Goal: Information Seeking & Learning: Learn about a topic

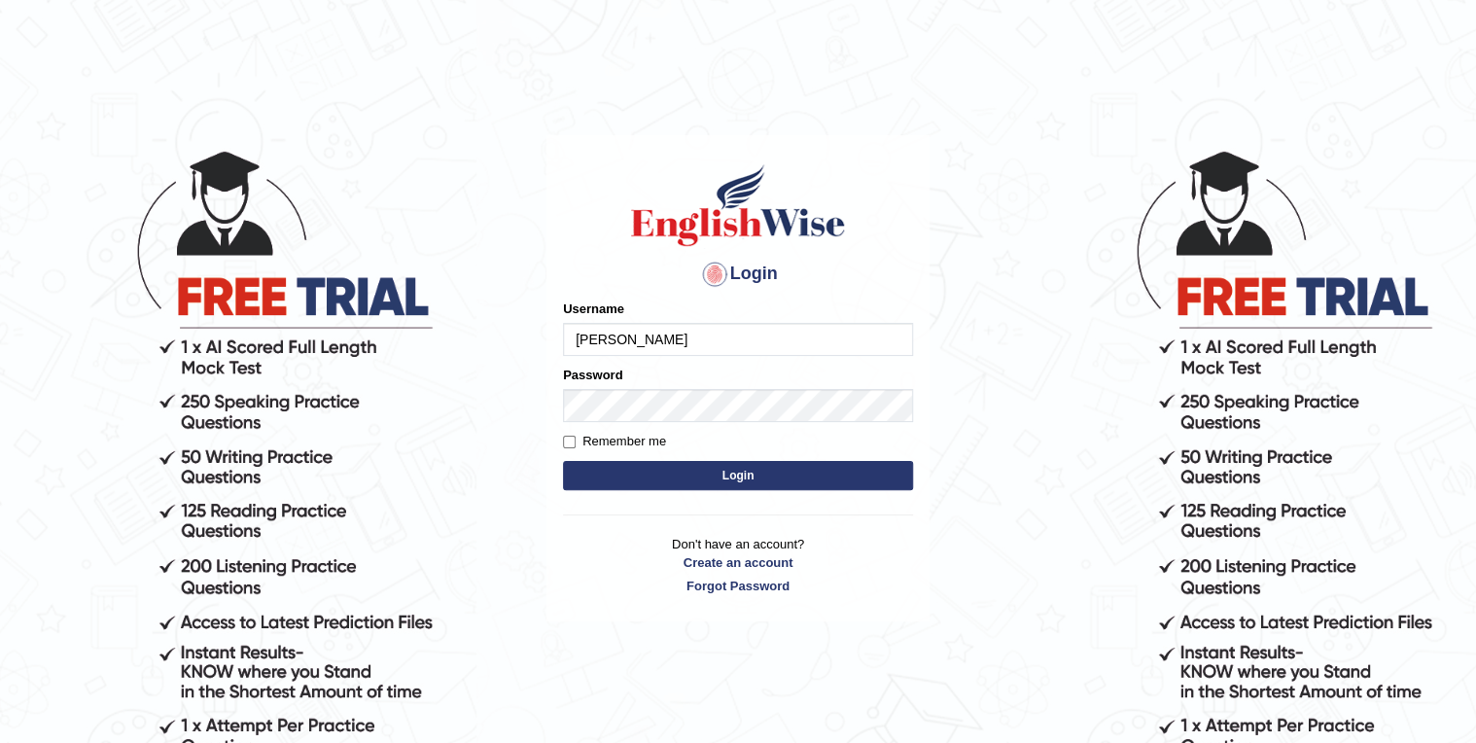
type input "hasibur"
click at [841, 490] on form "Please fix the following errors: Username hasibur Password Remember me Login" at bounding box center [738, 397] width 350 height 195
click at [836, 480] on button "Login" at bounding box center [738, 475] width 350 height 29
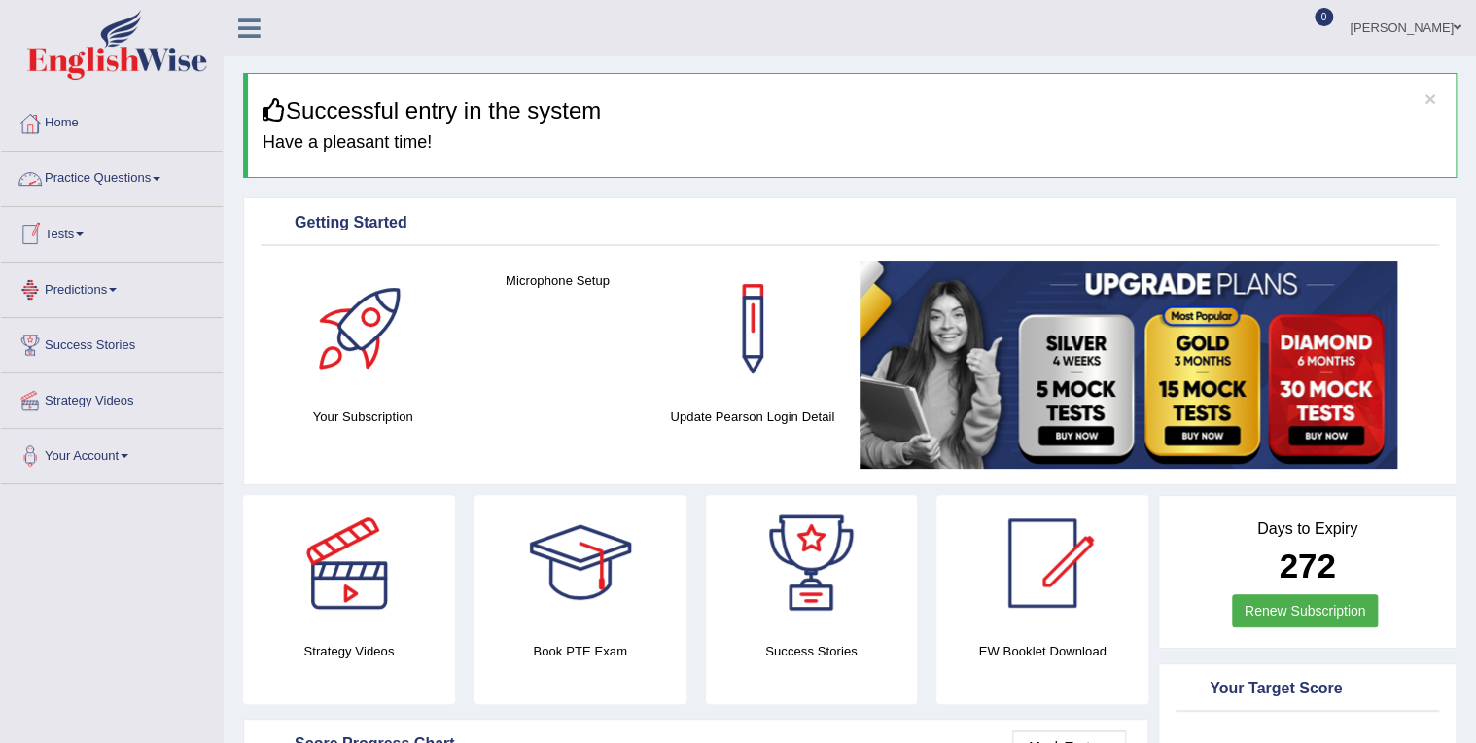
click at [123, 172] on link "Practice Questions" at bounding box center [112, 176] width 222 height 49
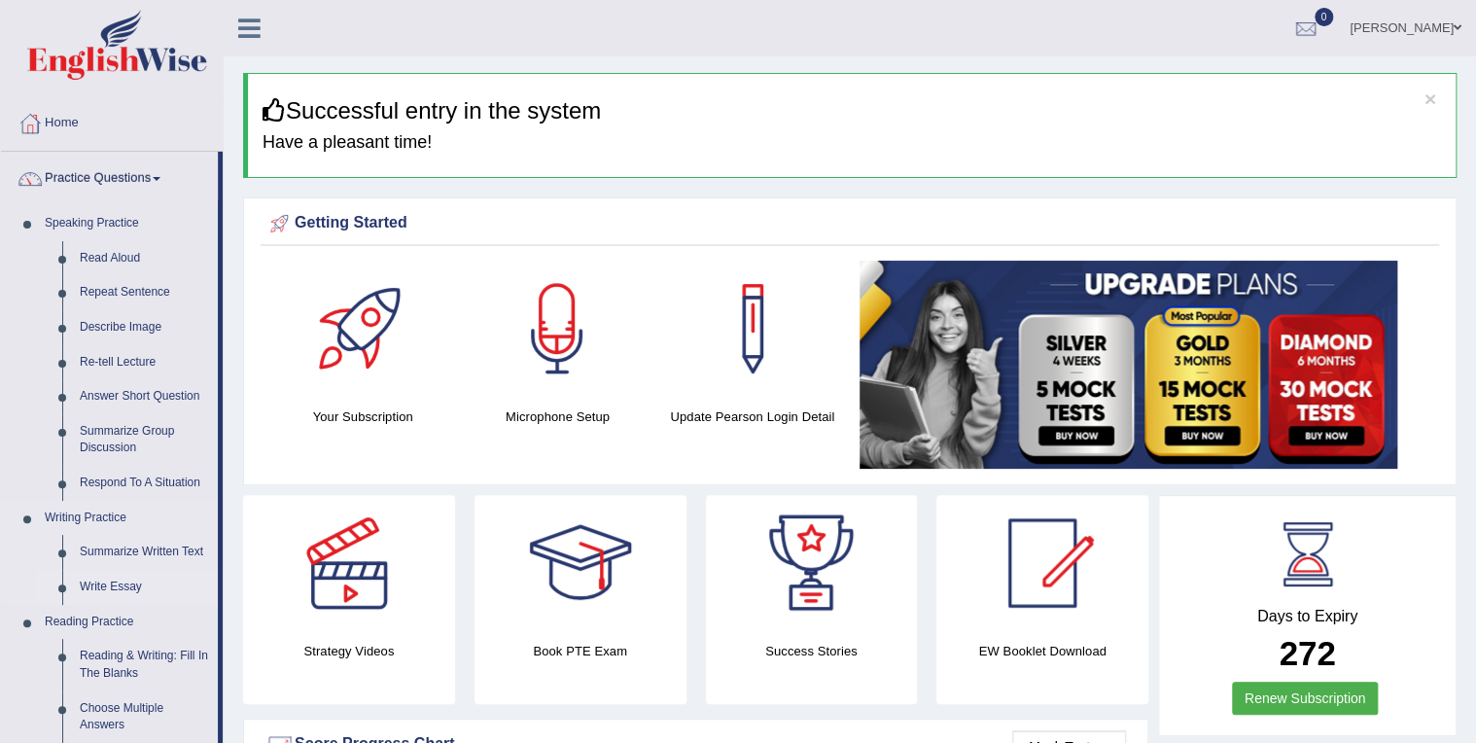
click at [124, 582] on link "Write Essay" at bounding box center [144, 587] width 147 height 35
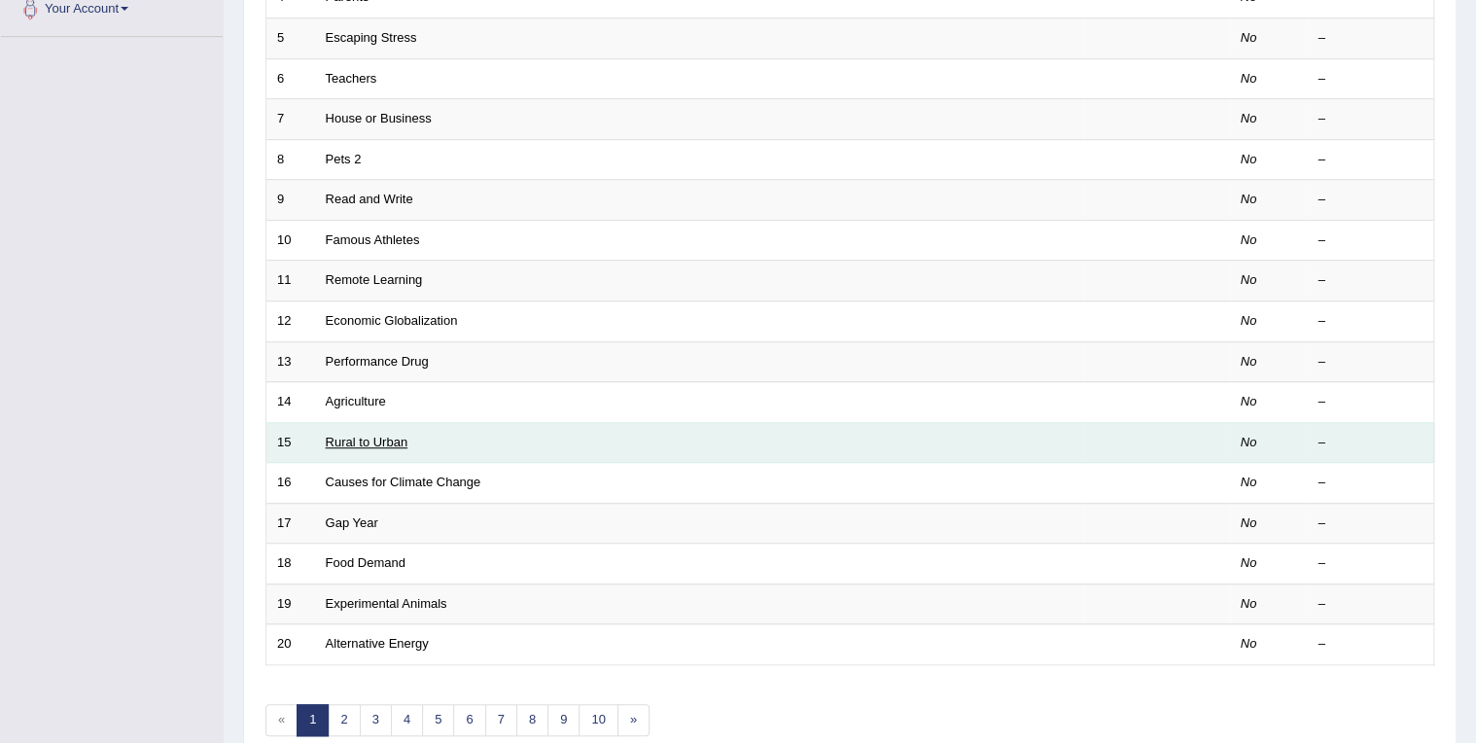
scroll to position [539, 0]
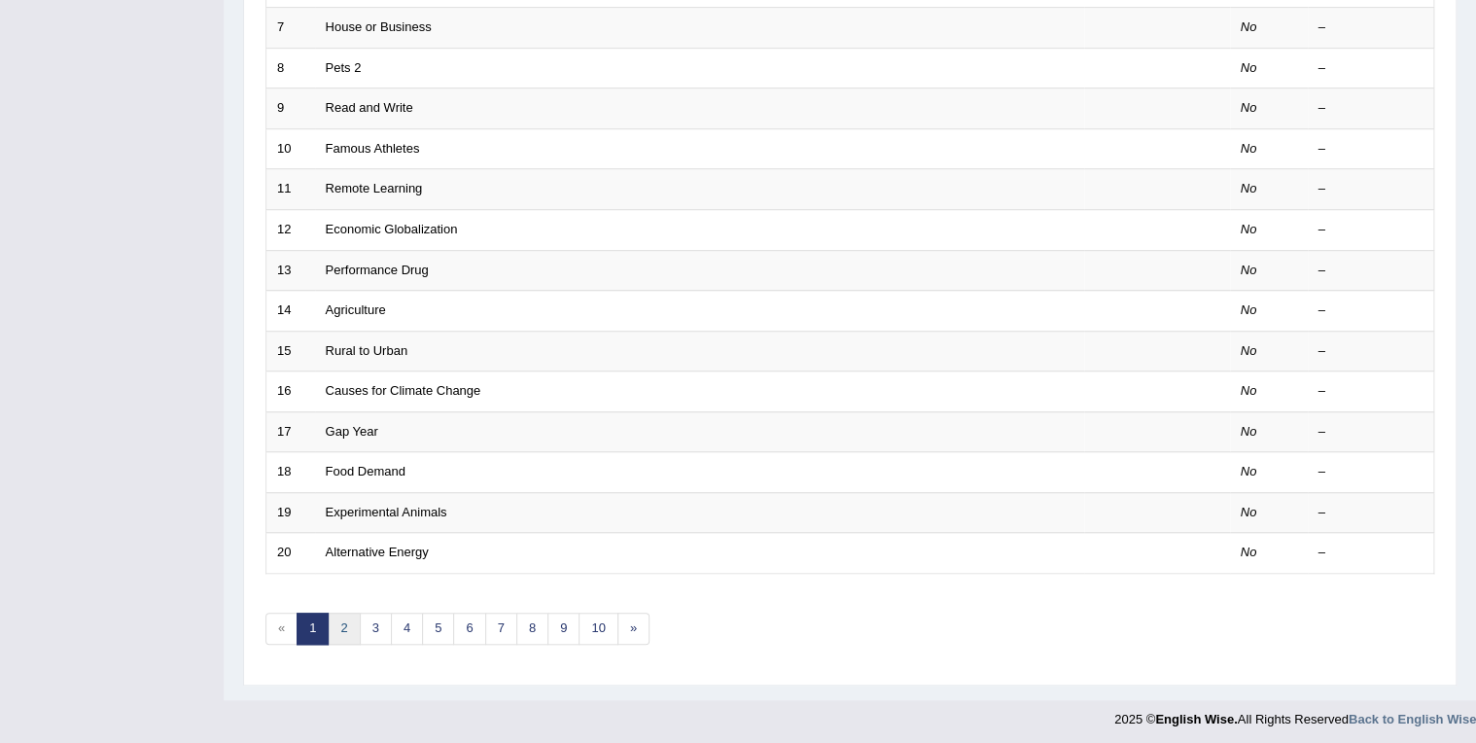
click at [343, 623] on link "2" at bounding box center [344, 629] width 32 height 32
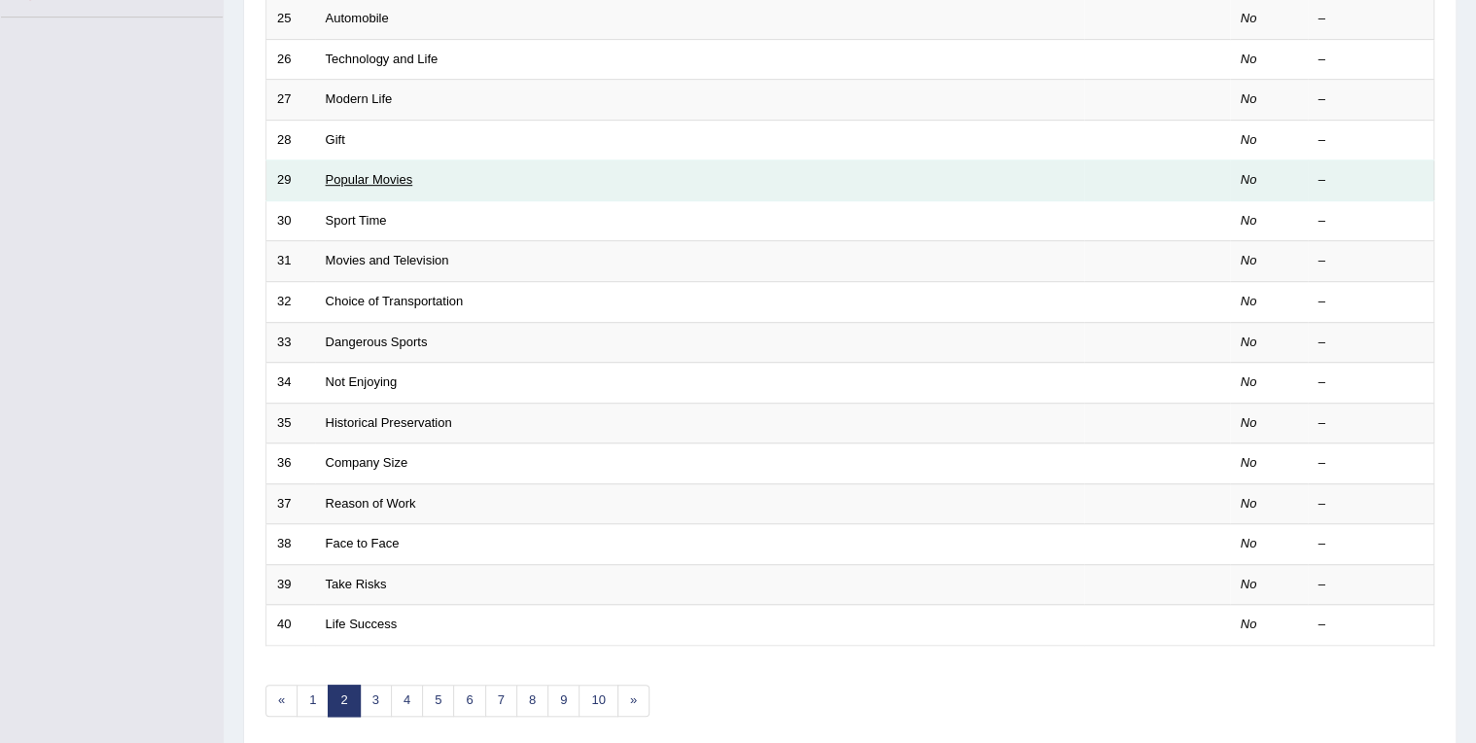
scroll to position [539, 0]
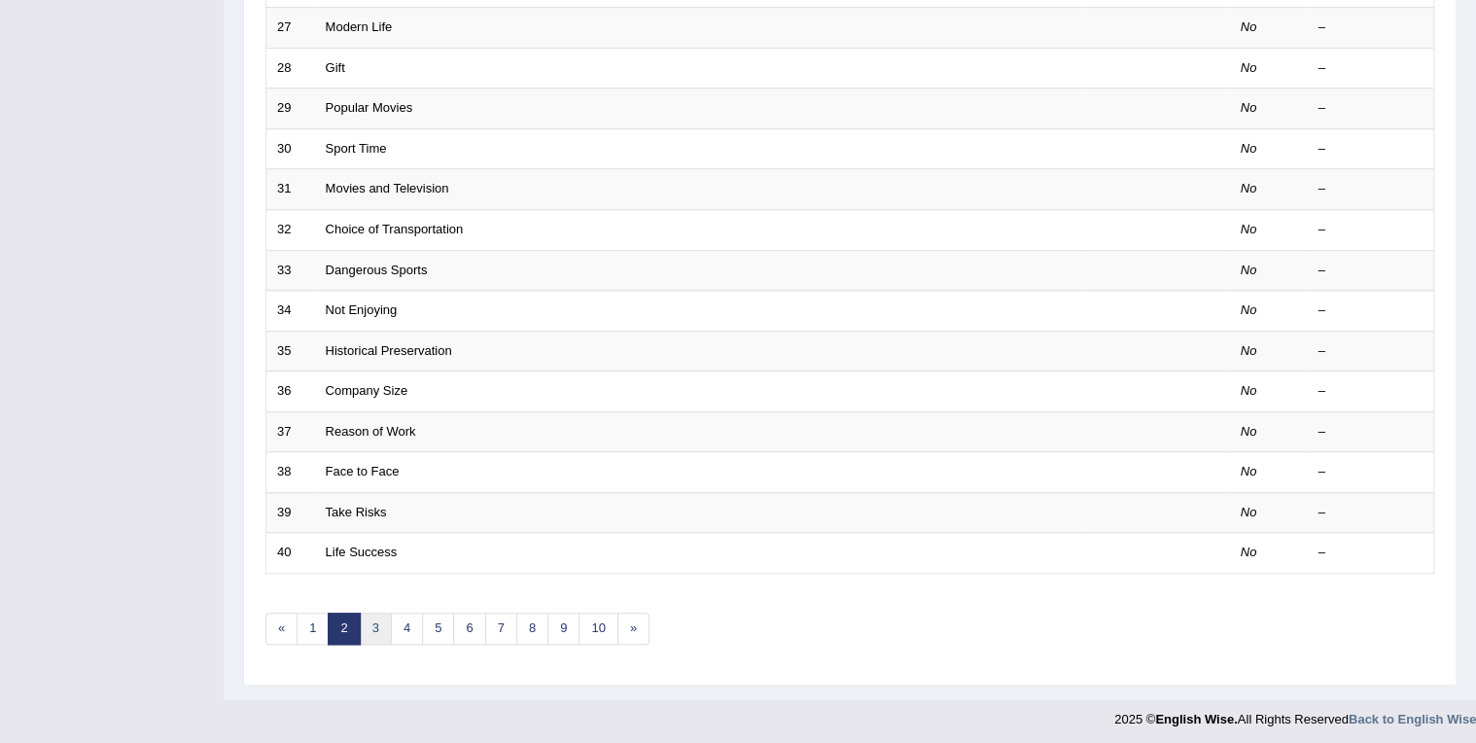
click at [371, 628] on link "3" at bounding box center [376, 629] width 32 height 32
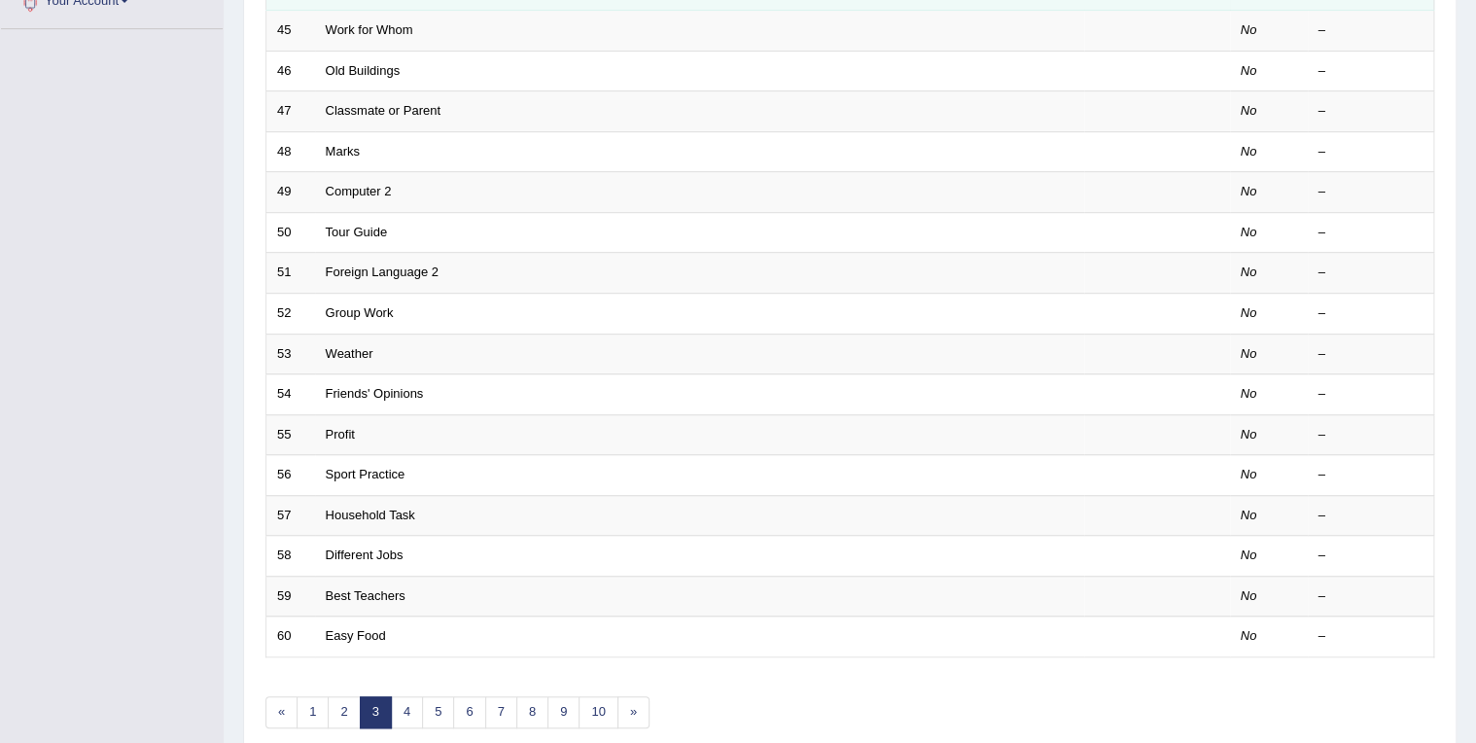
scroll to position [467, 0]
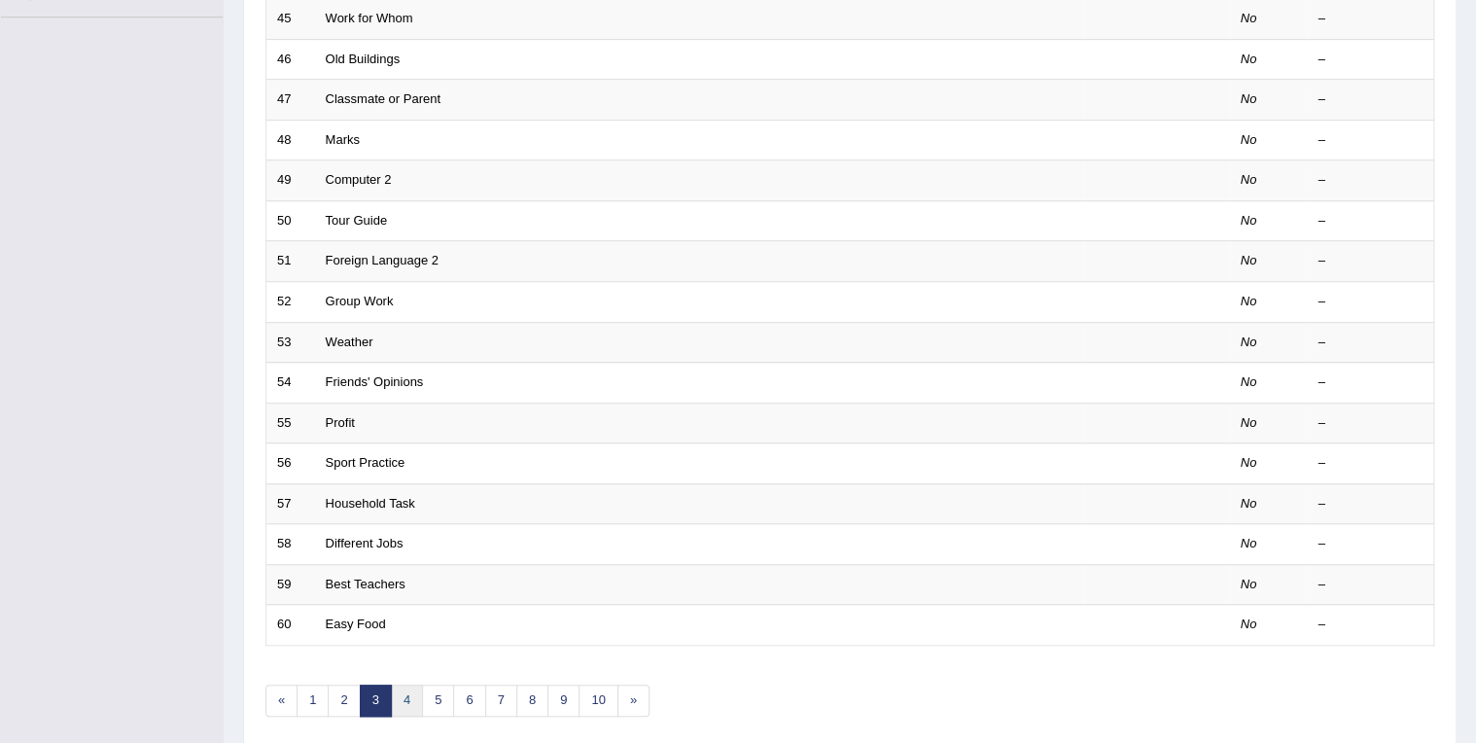
click at [405, 692] on link "4" at bounding box center [407, 701] width 32 height 32
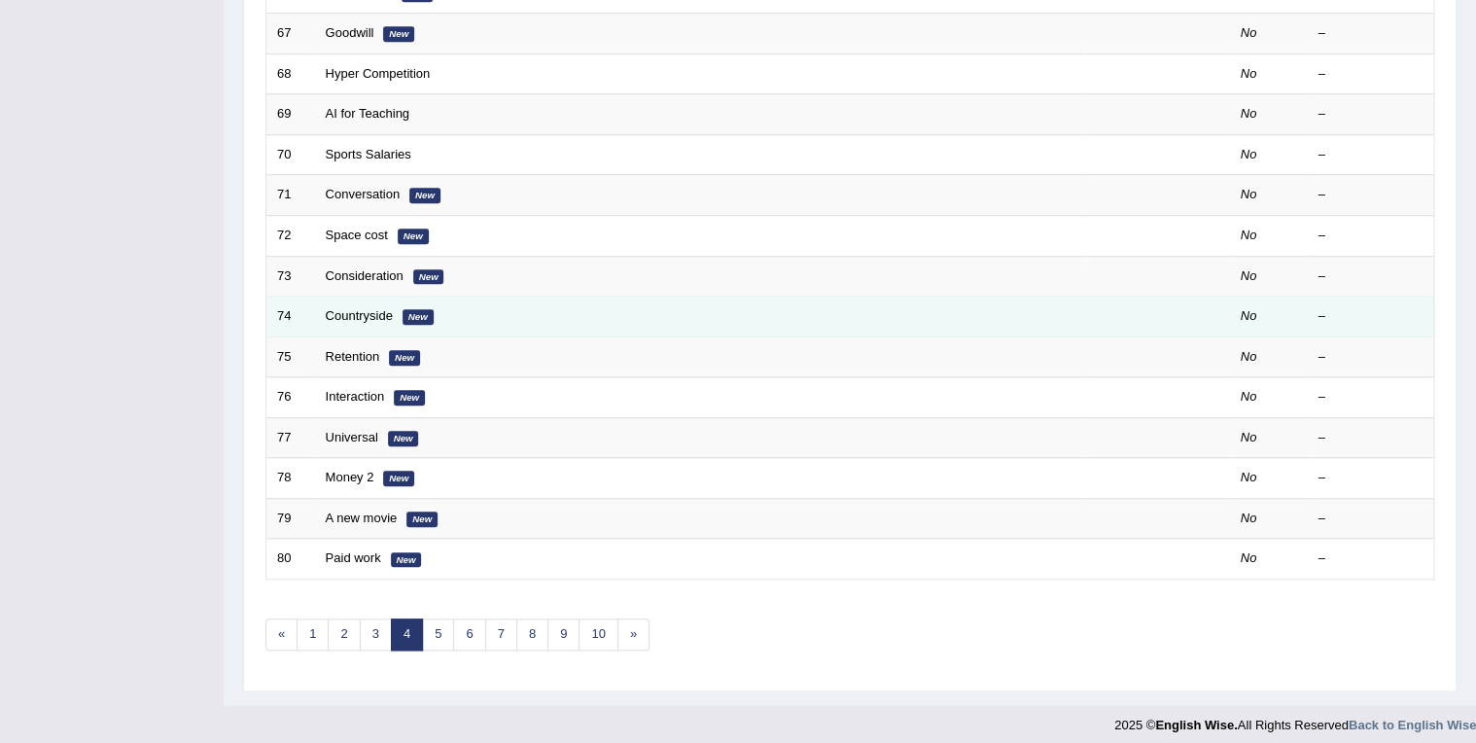
scroll to position [539, 0]
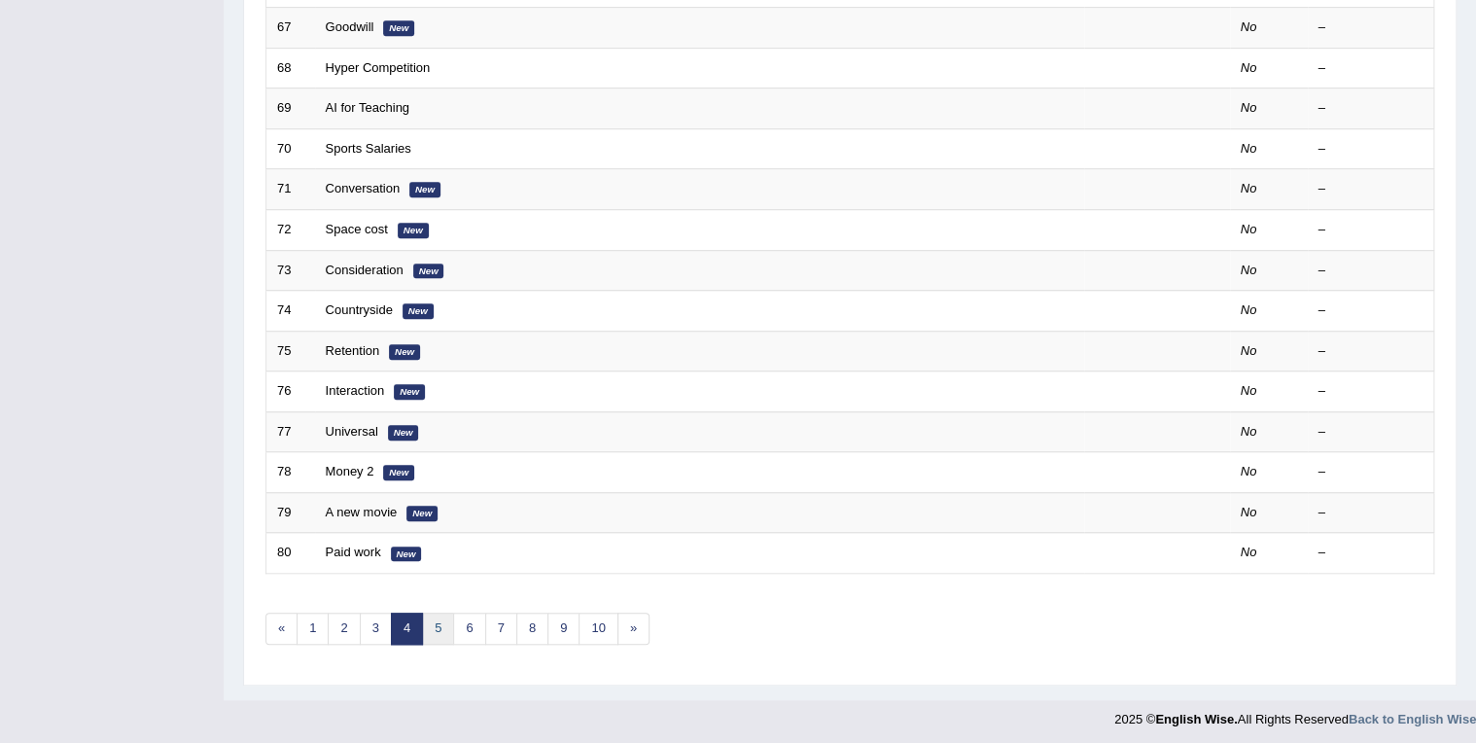
click at [435, 621] on link "5" at bounding box center [438, 629] width 32 height 32
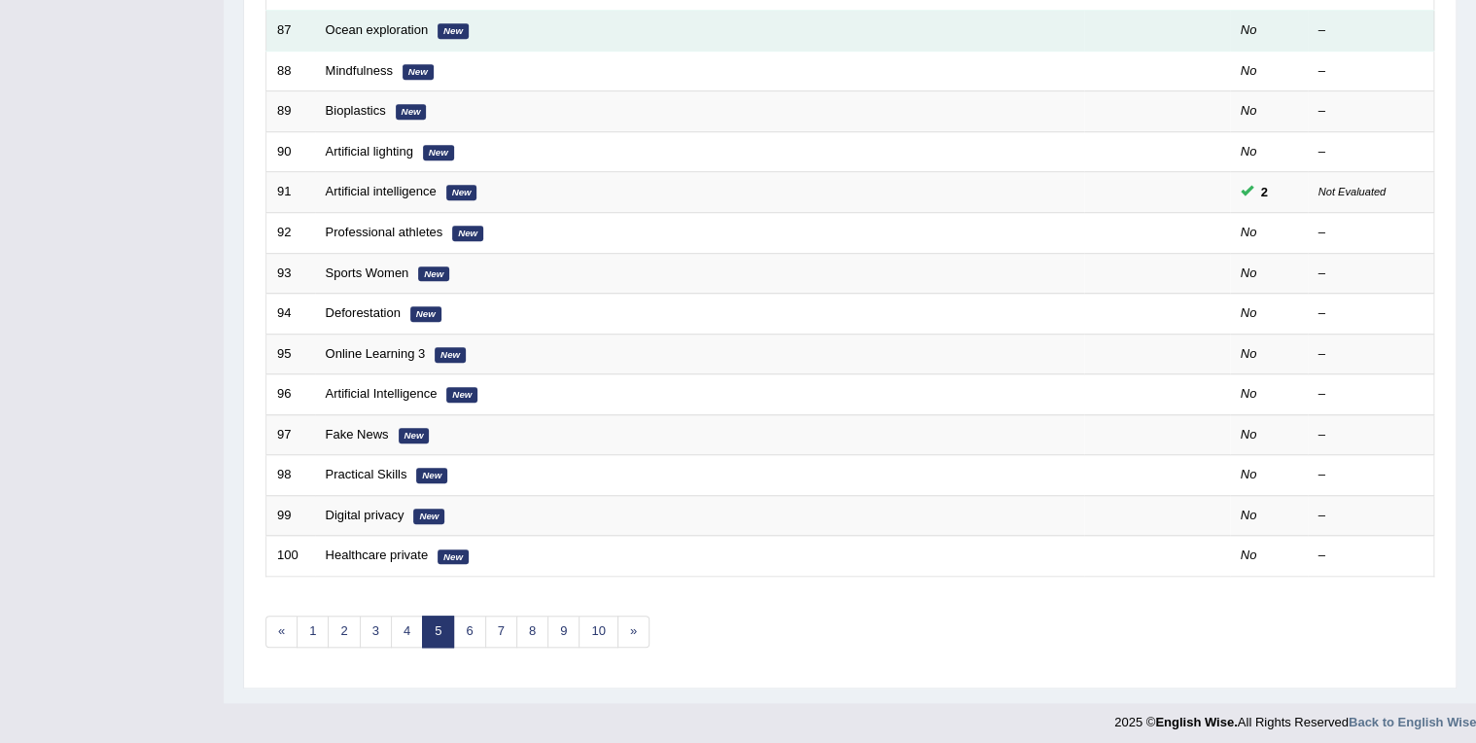
scroll to position [539, 0]
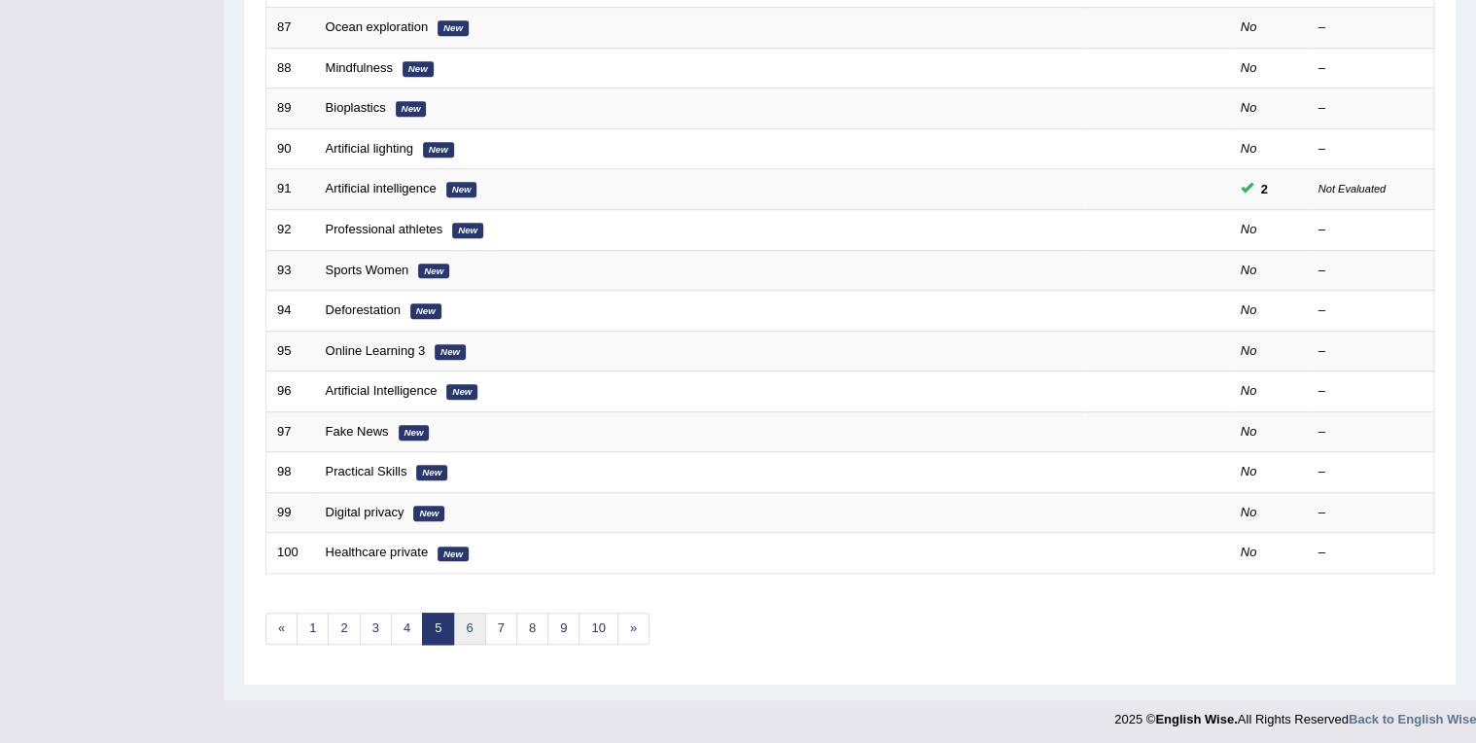
click at [471, 622] on link "6" at bounding box center [469, 629] width 32 height 32
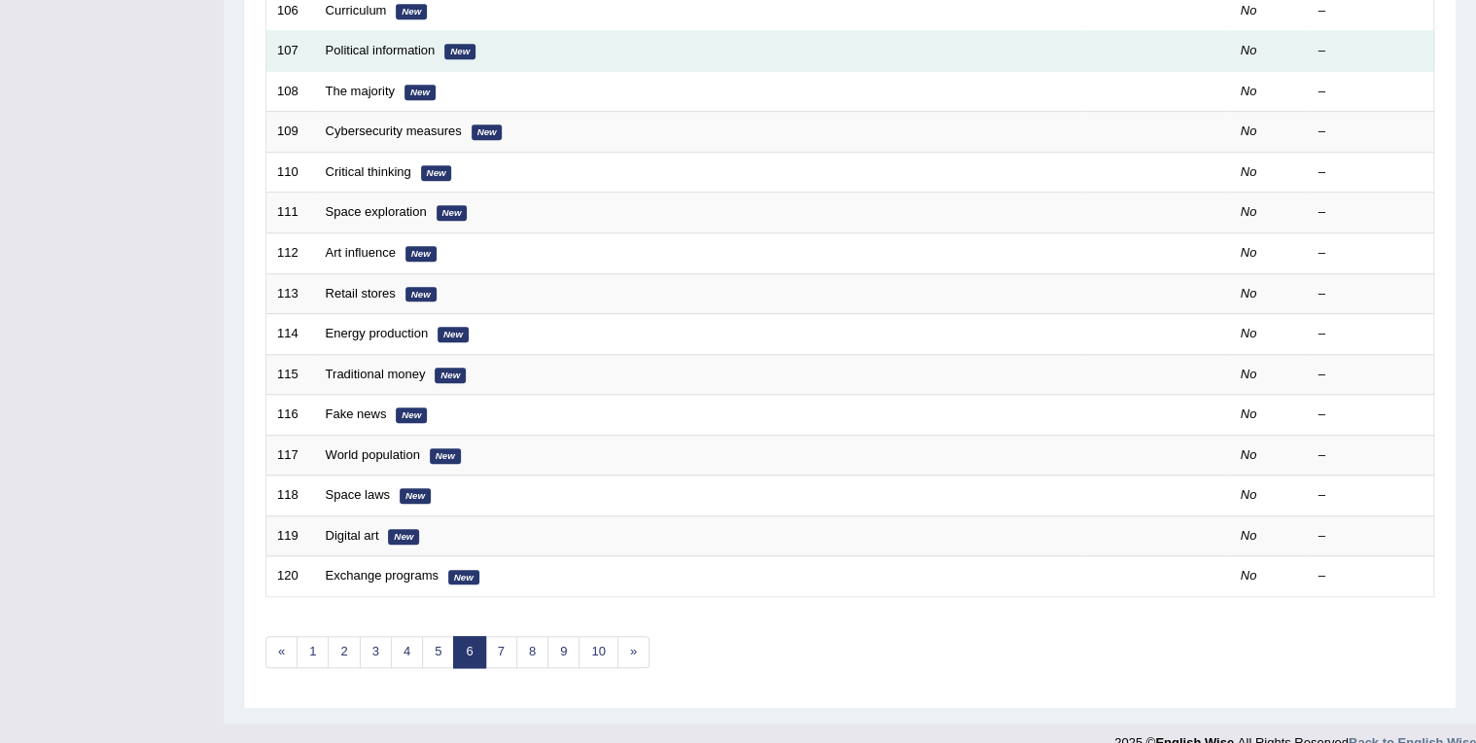
scroll to position [539, 0]
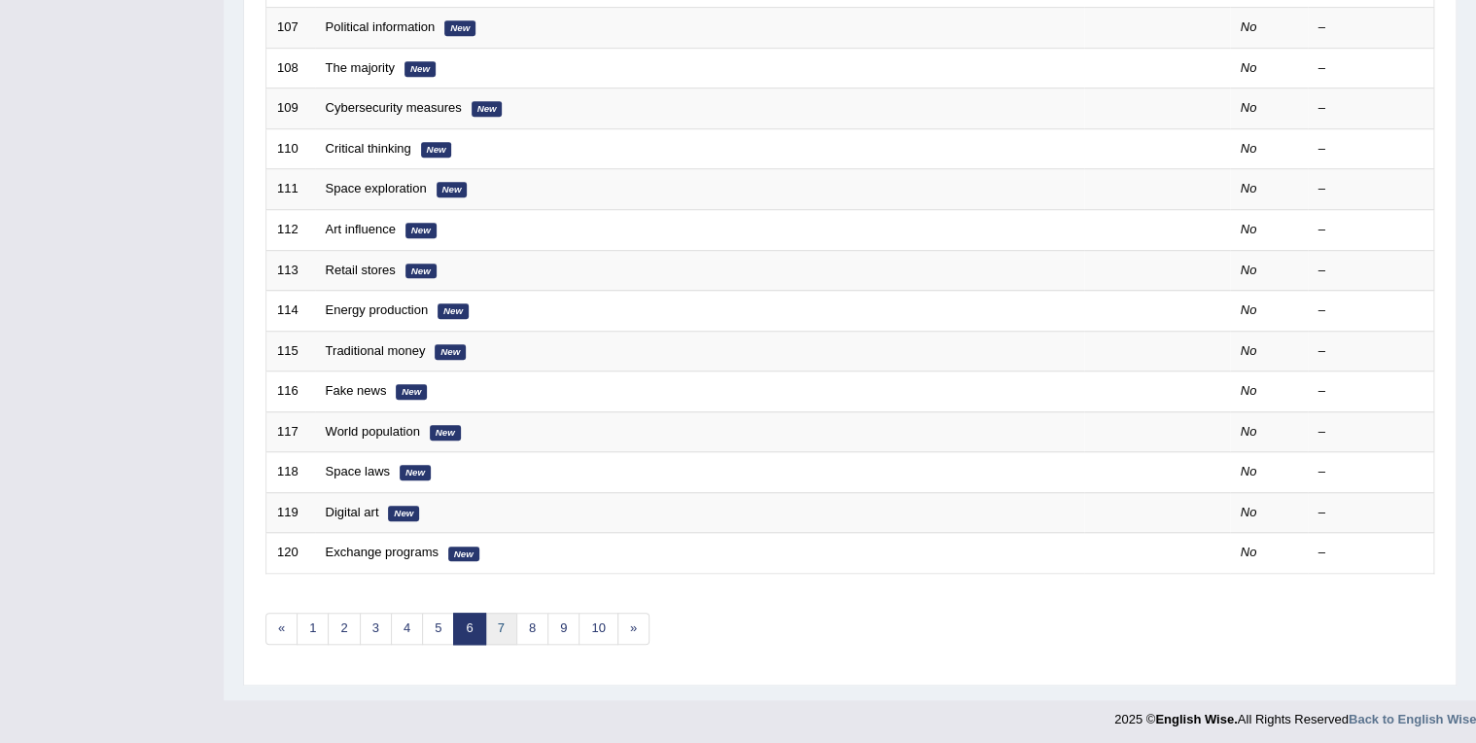
click at [497, 628] on link "7" at bounding box center [501, 629] width 32 height 32
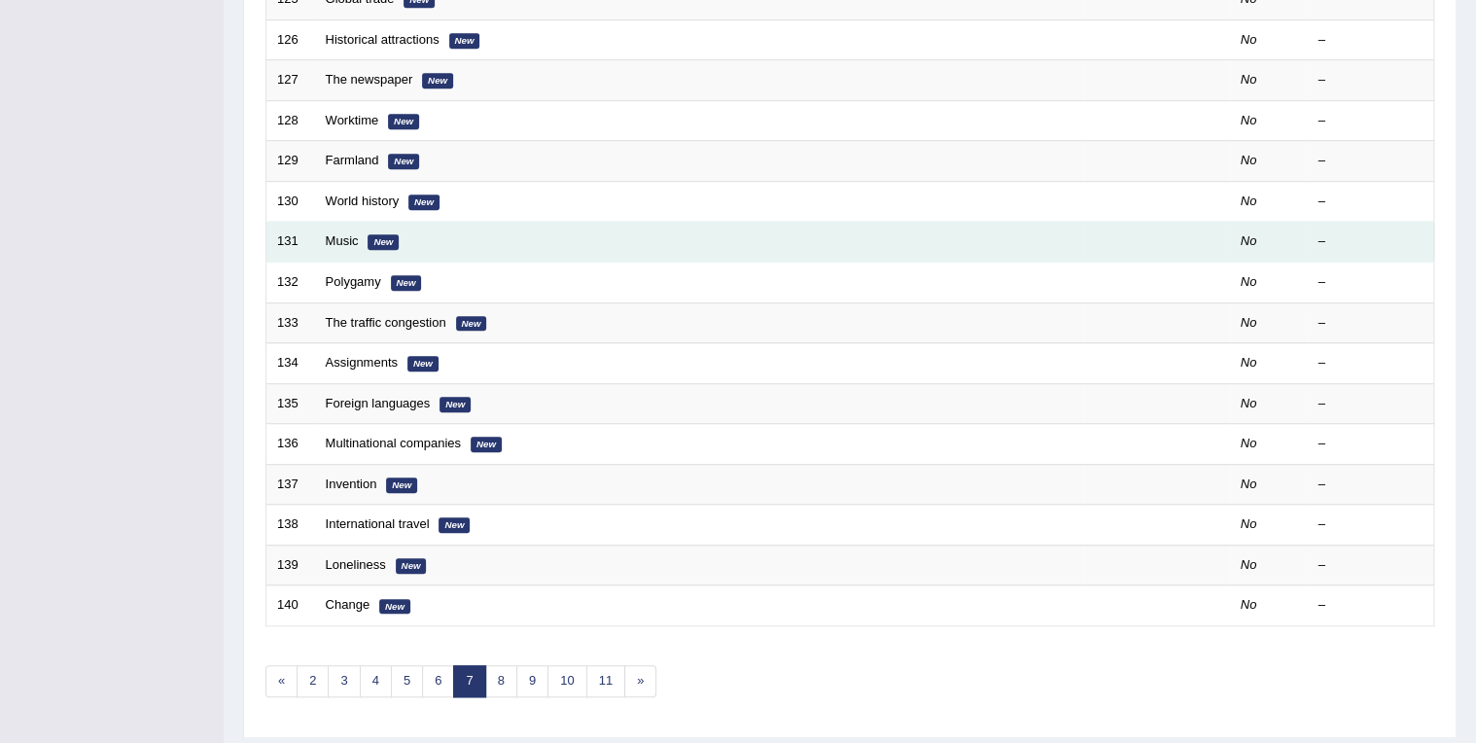
scroll to position [539, 0]
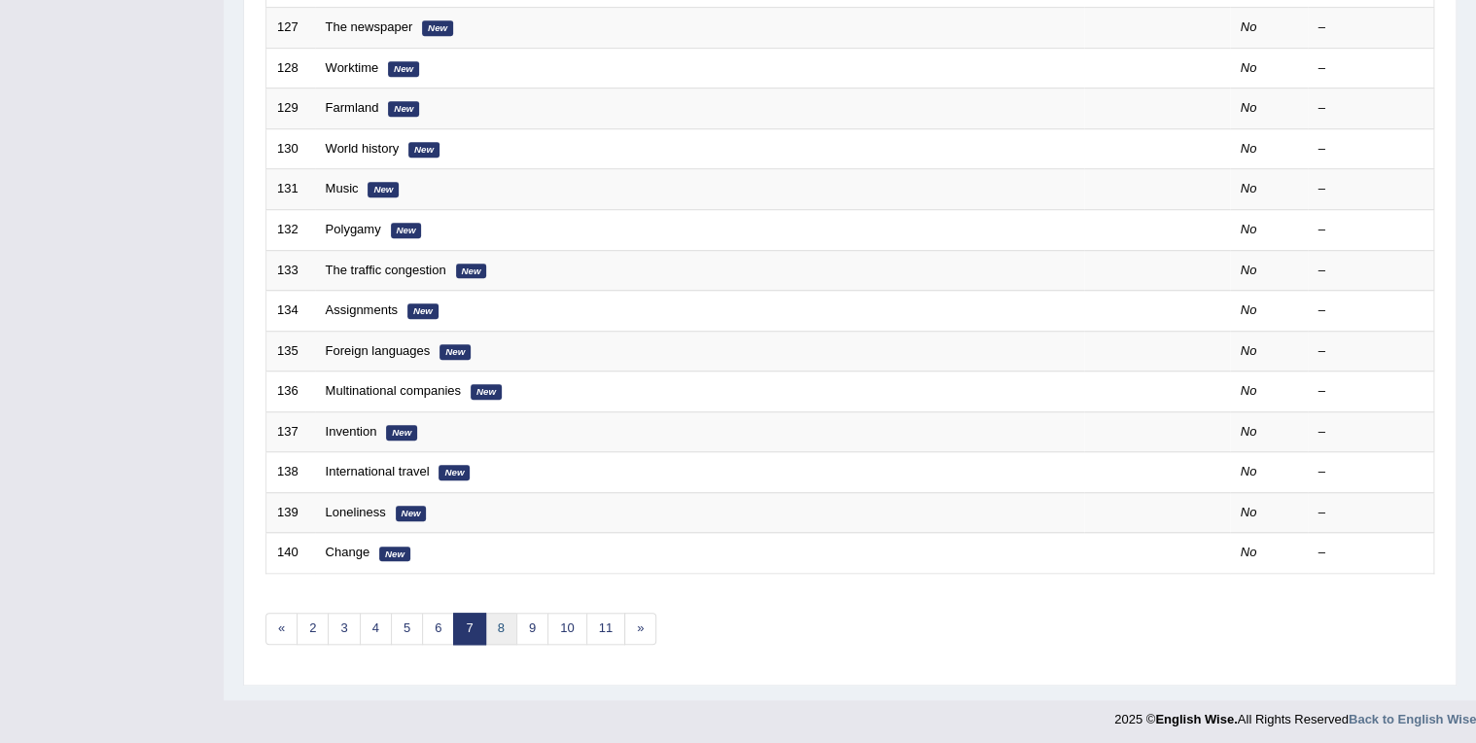
click at [494, 618] on link "8" at bounding box center [501, 629] width 32 height 32
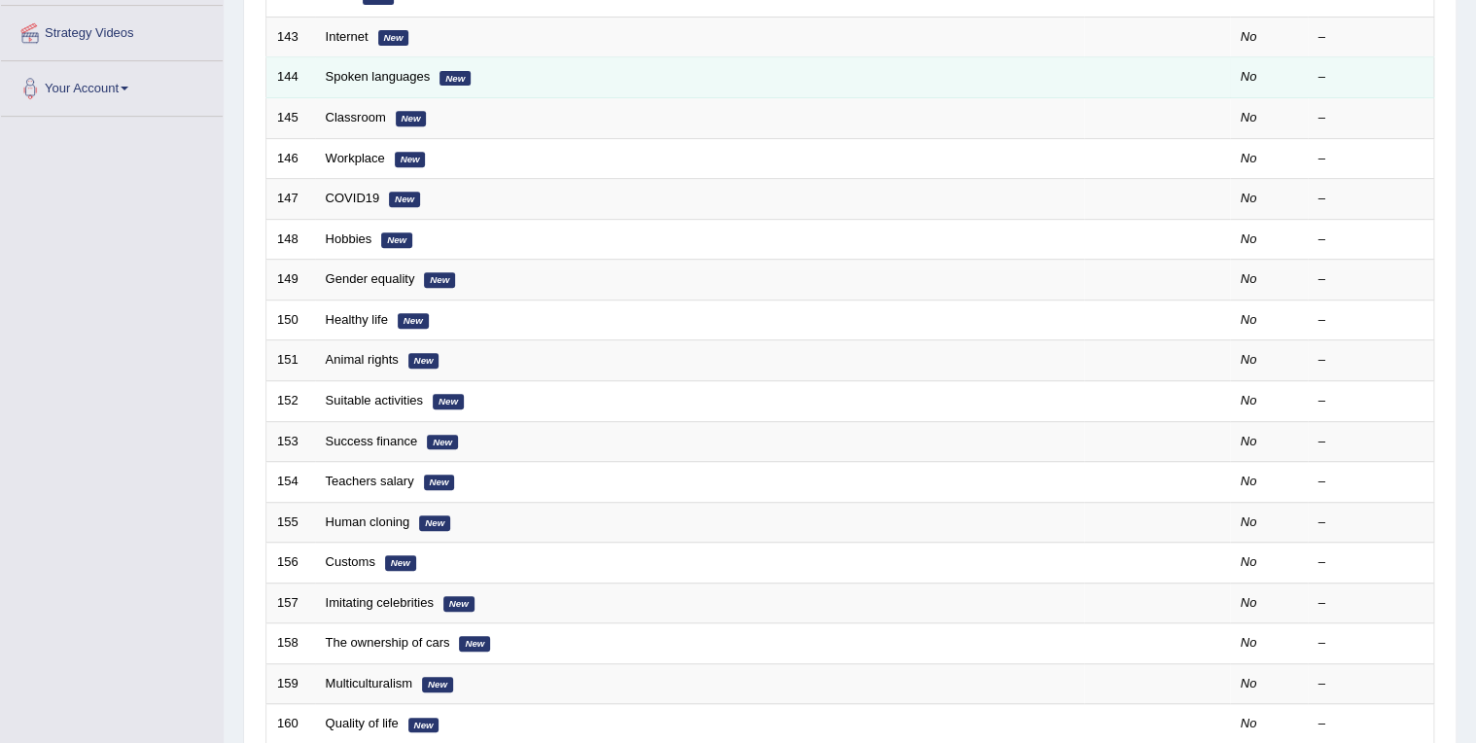
scroll to position [150, 0]
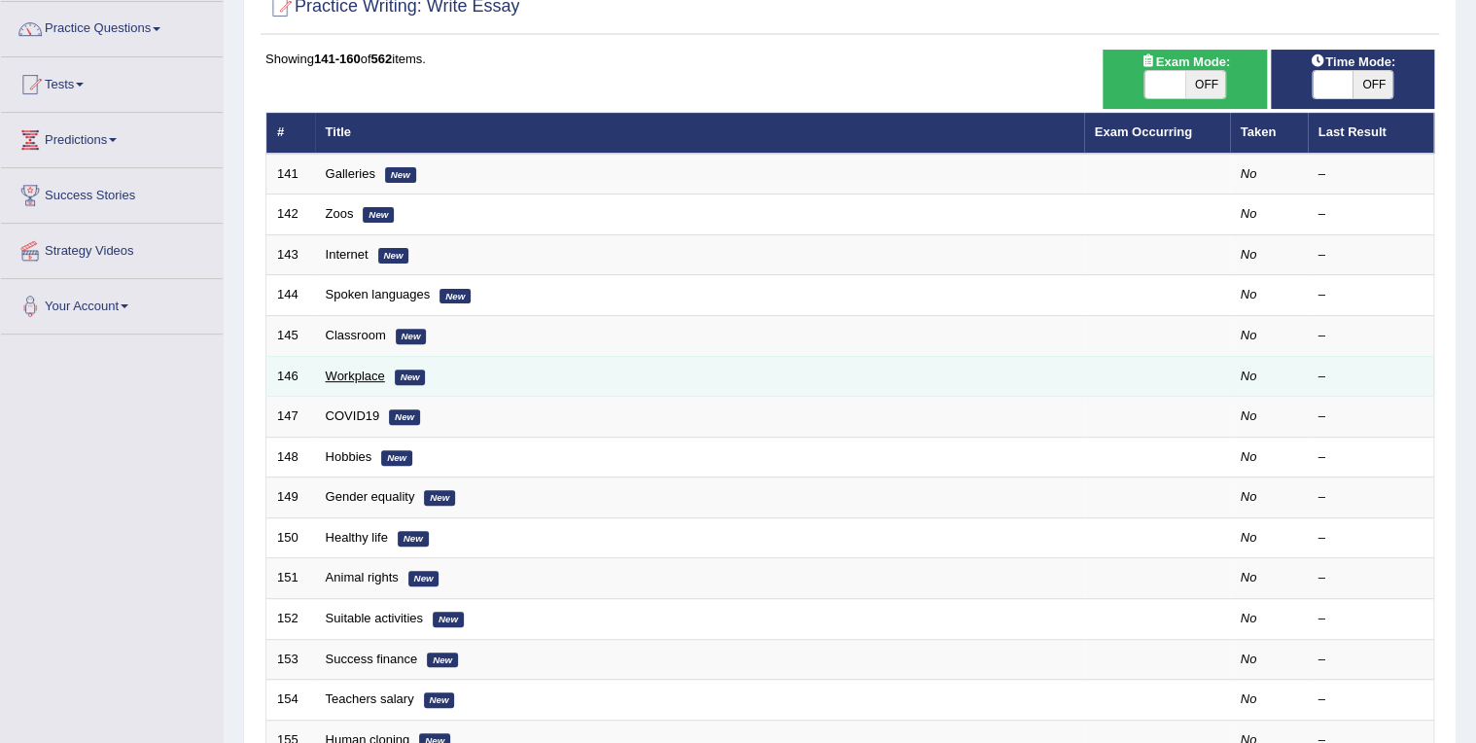
click at [362, 371] on link "Workplace" at bounding box center [355, 376] width 59 height 15
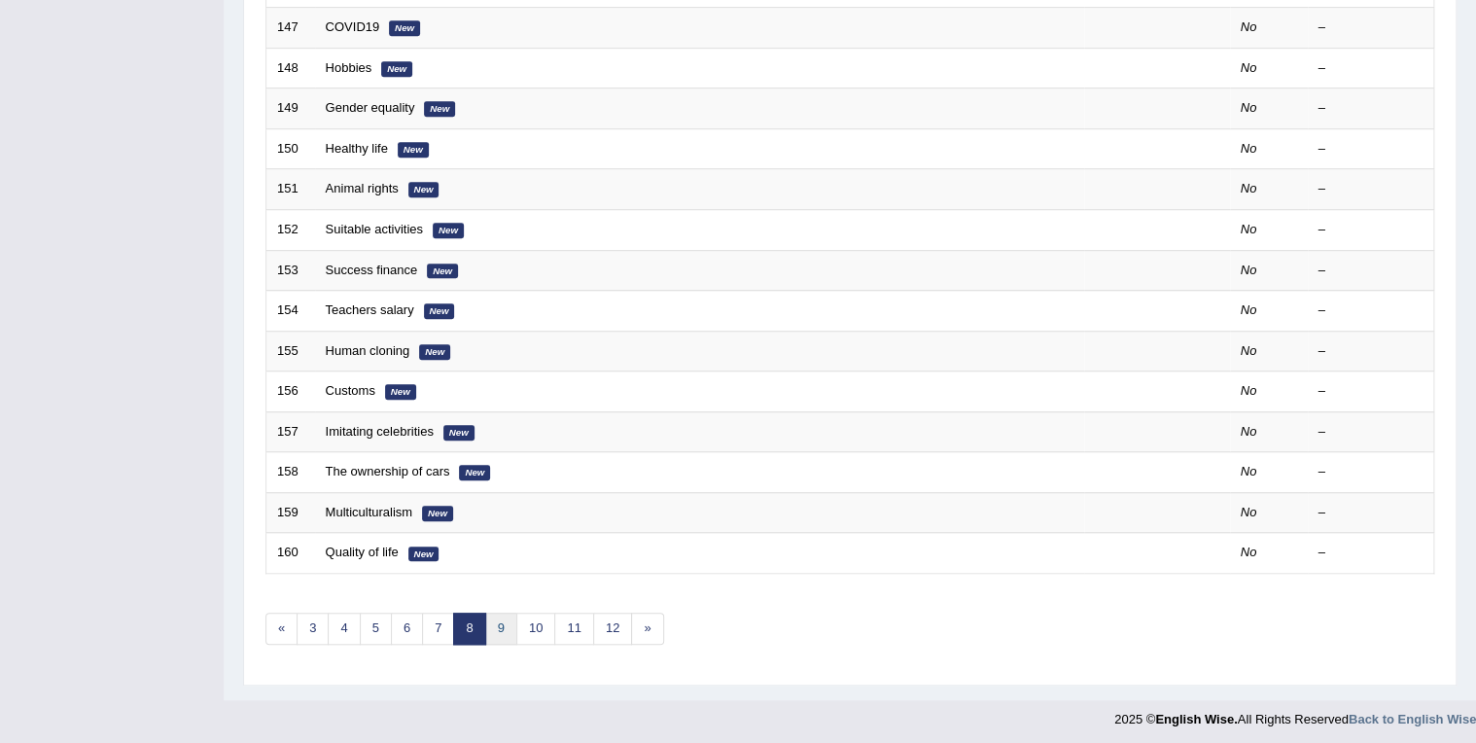
click at [496, 623] on link "9" at bounding box center [501, 629] width 32 height 32
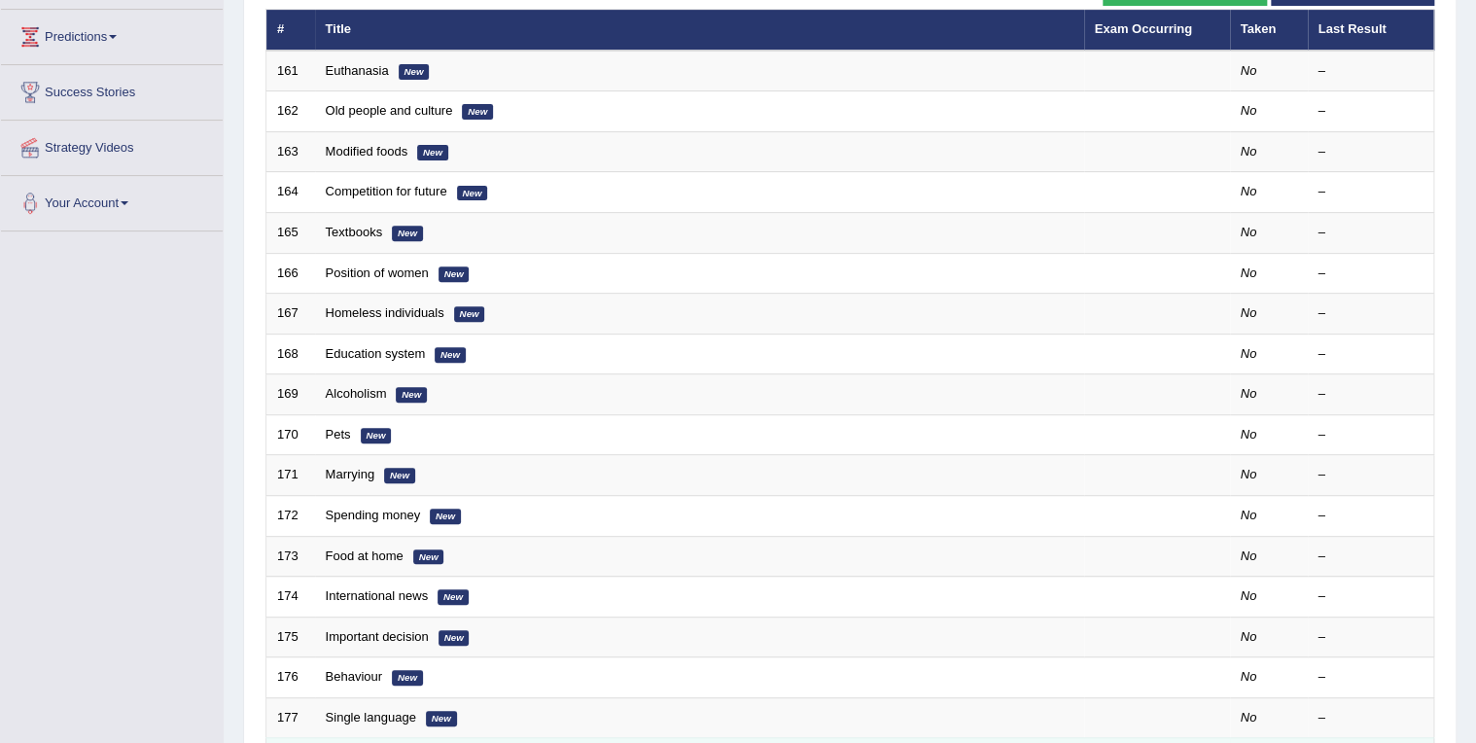
scroll to position [539, 0]
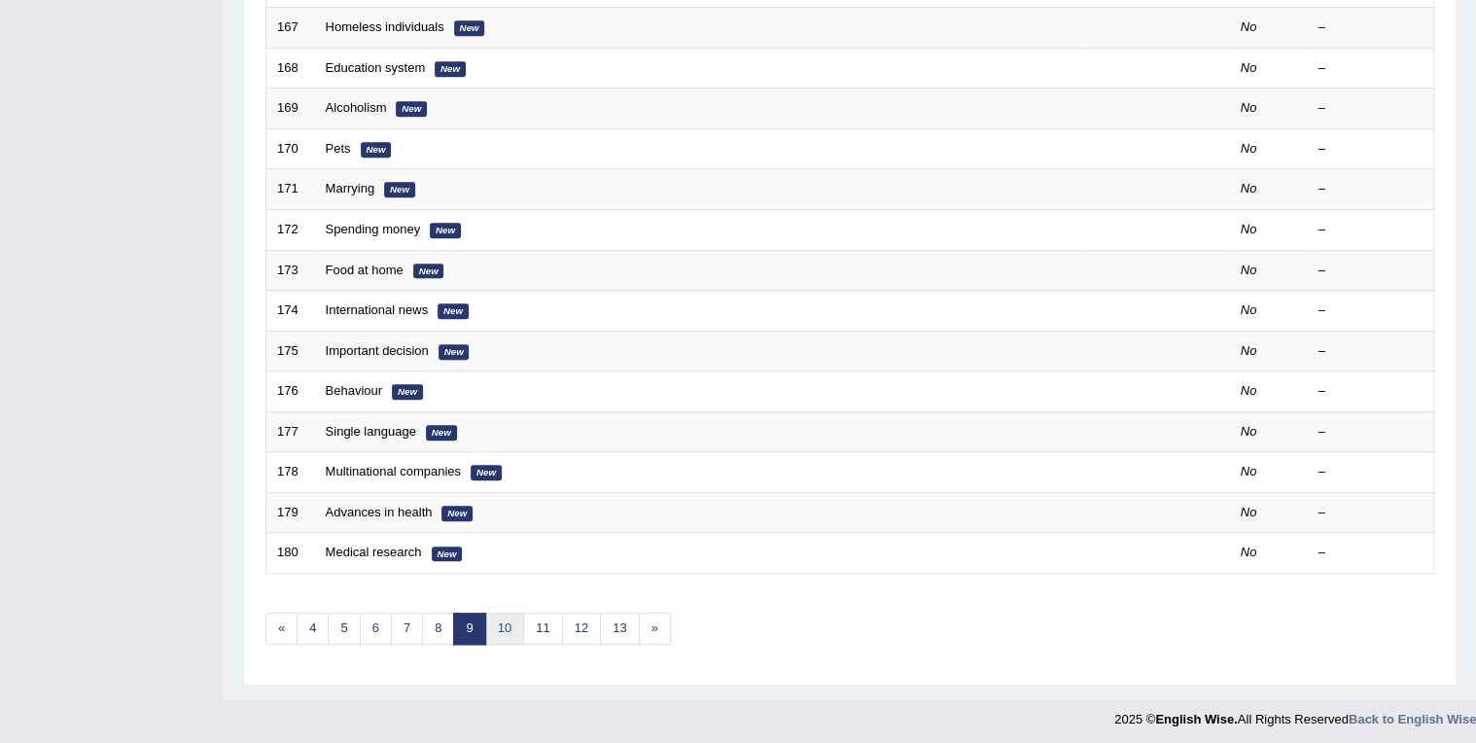
click at [494, 634] on link "10" at bounding box center [504, 629] width 39 height 32
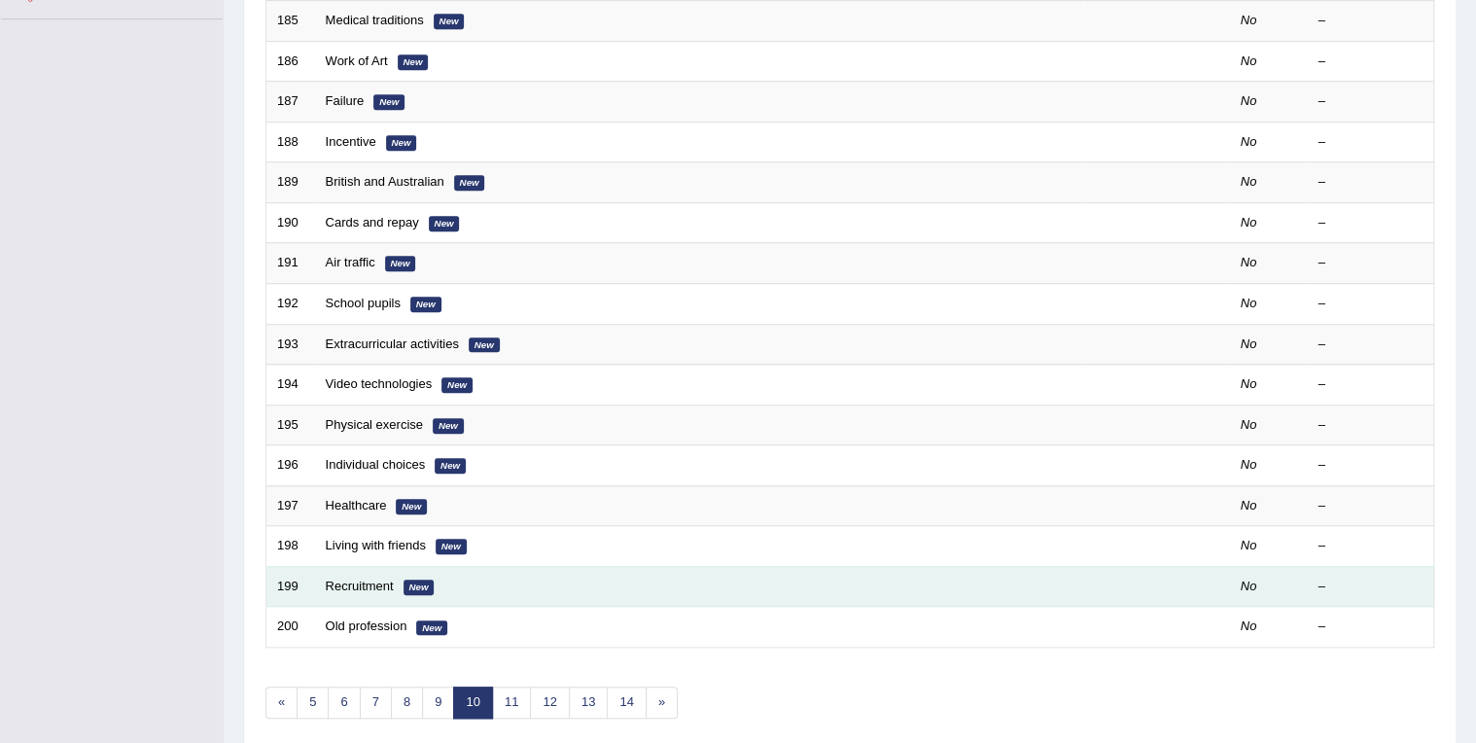
scroll to position [539, 0]
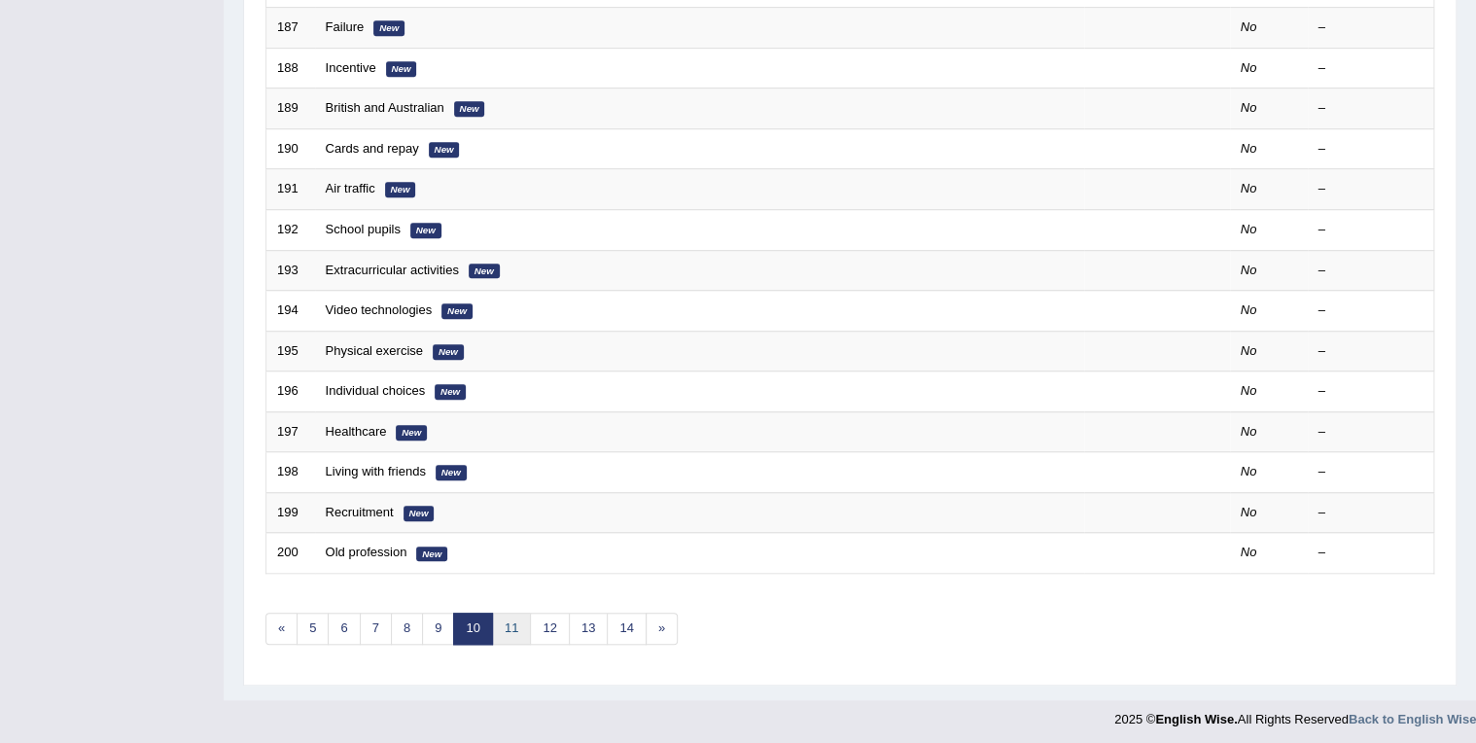
click at [492, 624] on link "11" at bounding box center [511, 629] width 39 height 32
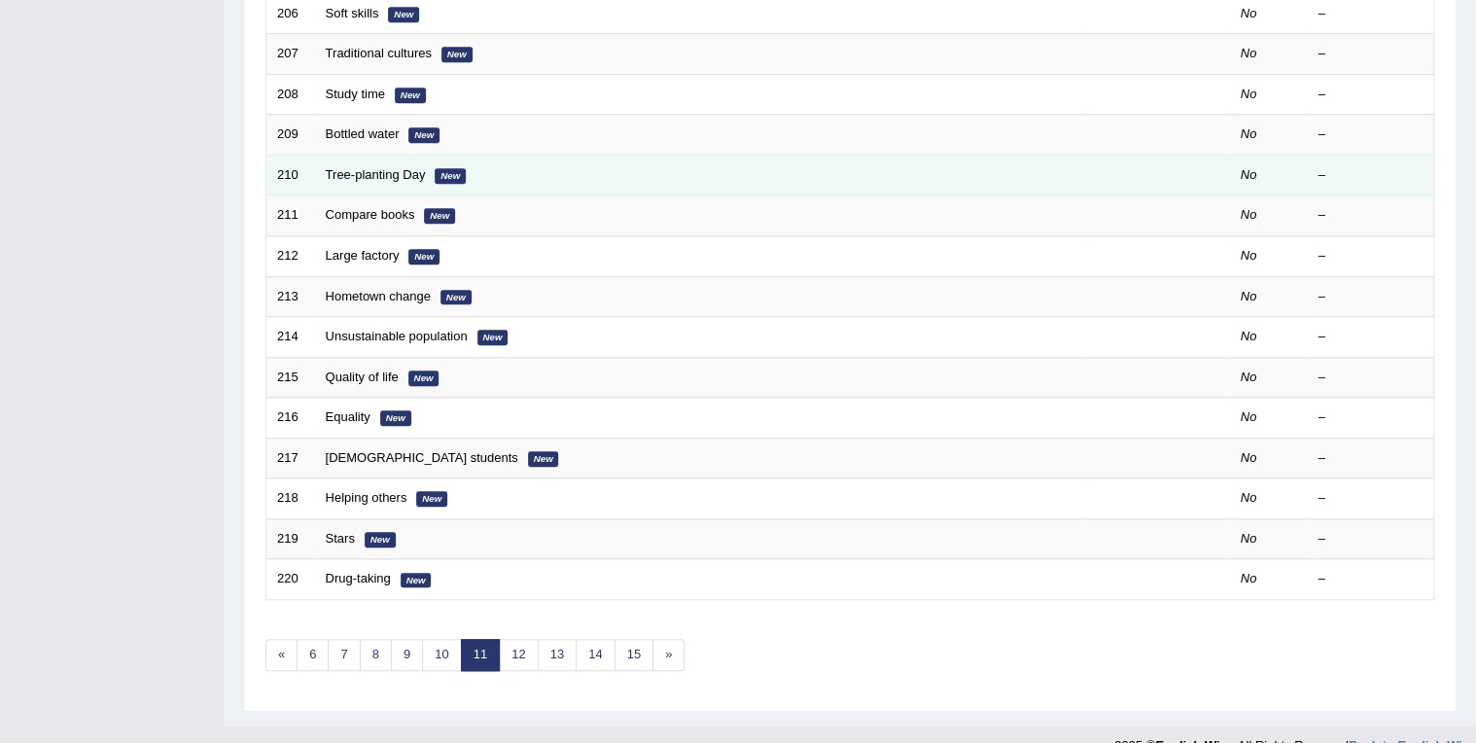
scroll to position [539, 0]
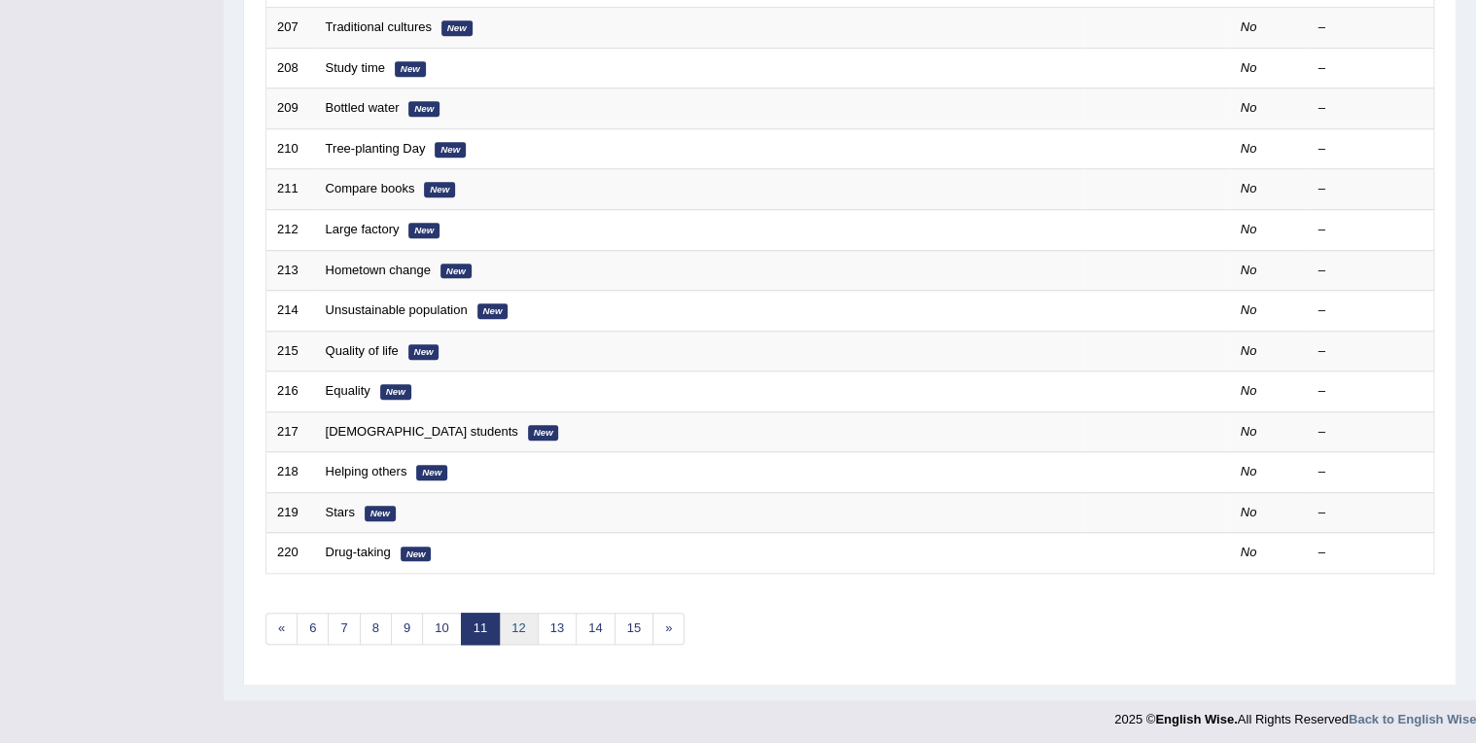
click at [521, 622] on link "12" at bounding box center [518, 629] width 39 height 32
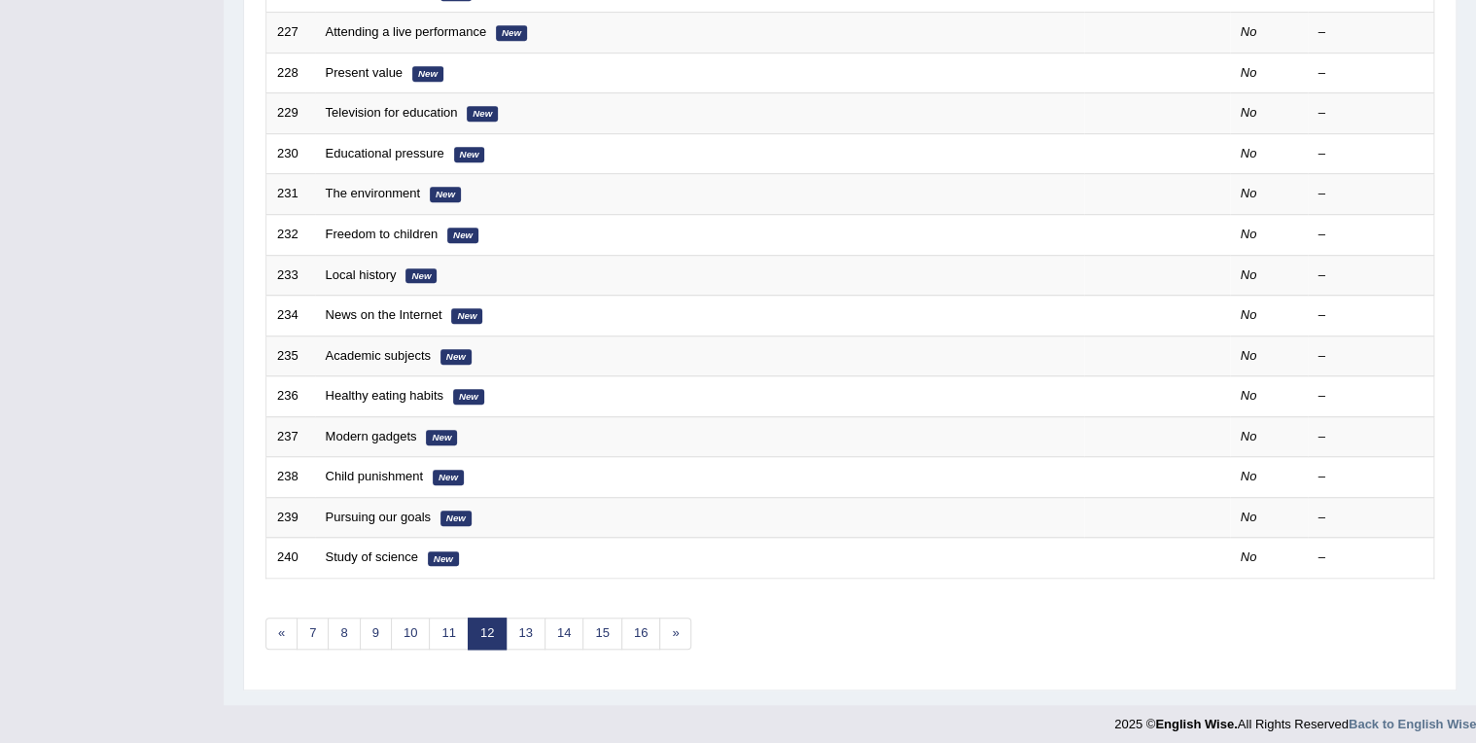
scroll to position [539, 0]
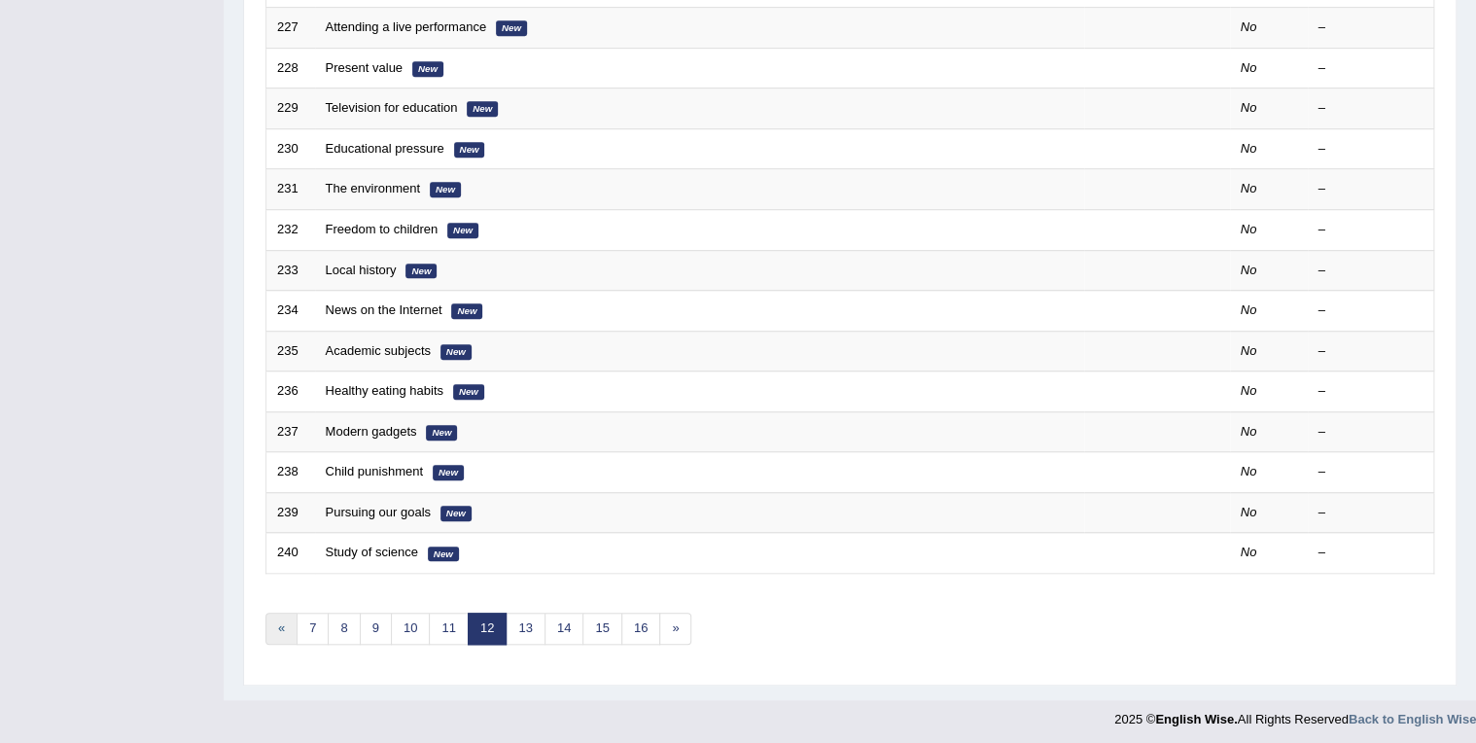
click at [269, 620] on link "«" at bounding box center [281, 629] width 32 height 32
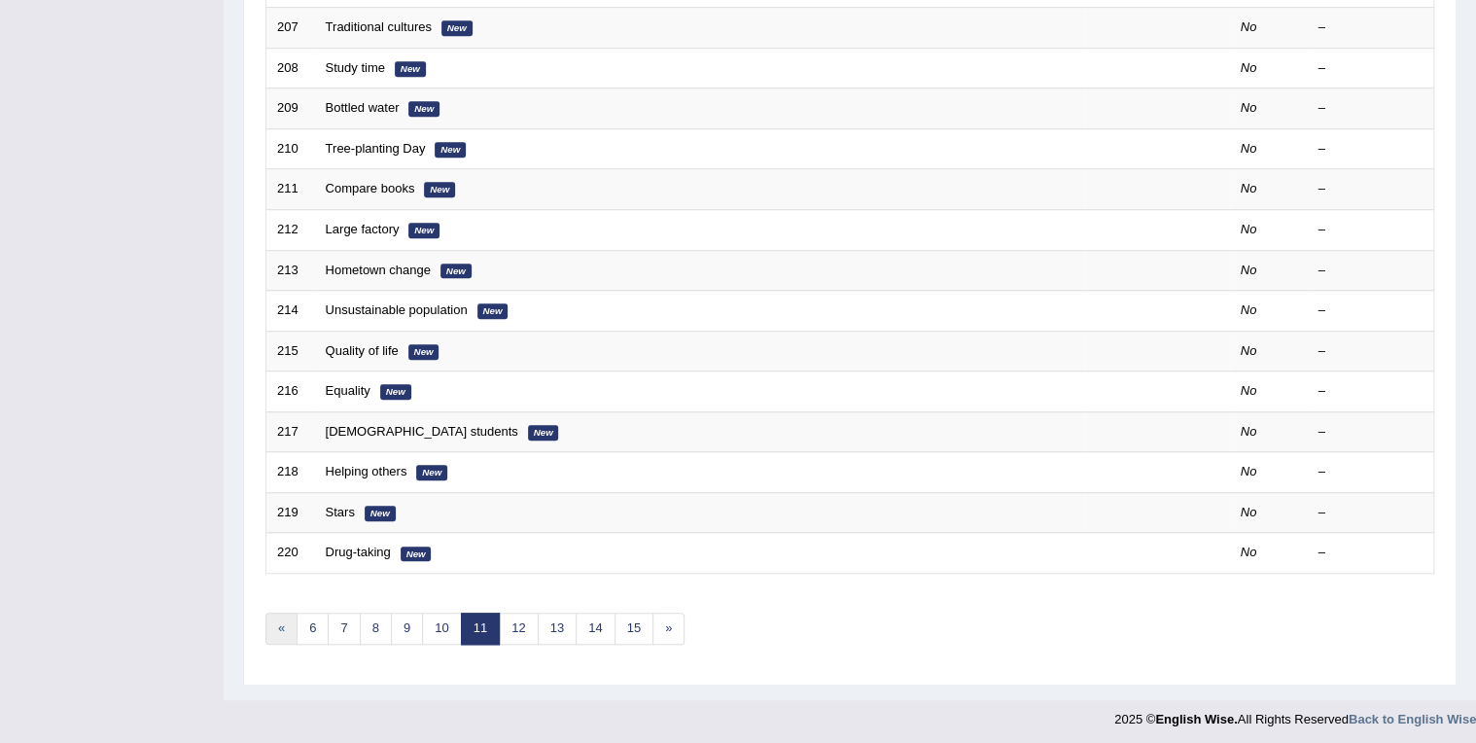
scroll to position [539, 0]
click at [285, 622] on link "«" at bounding box center [281, 629] width 32 height 32
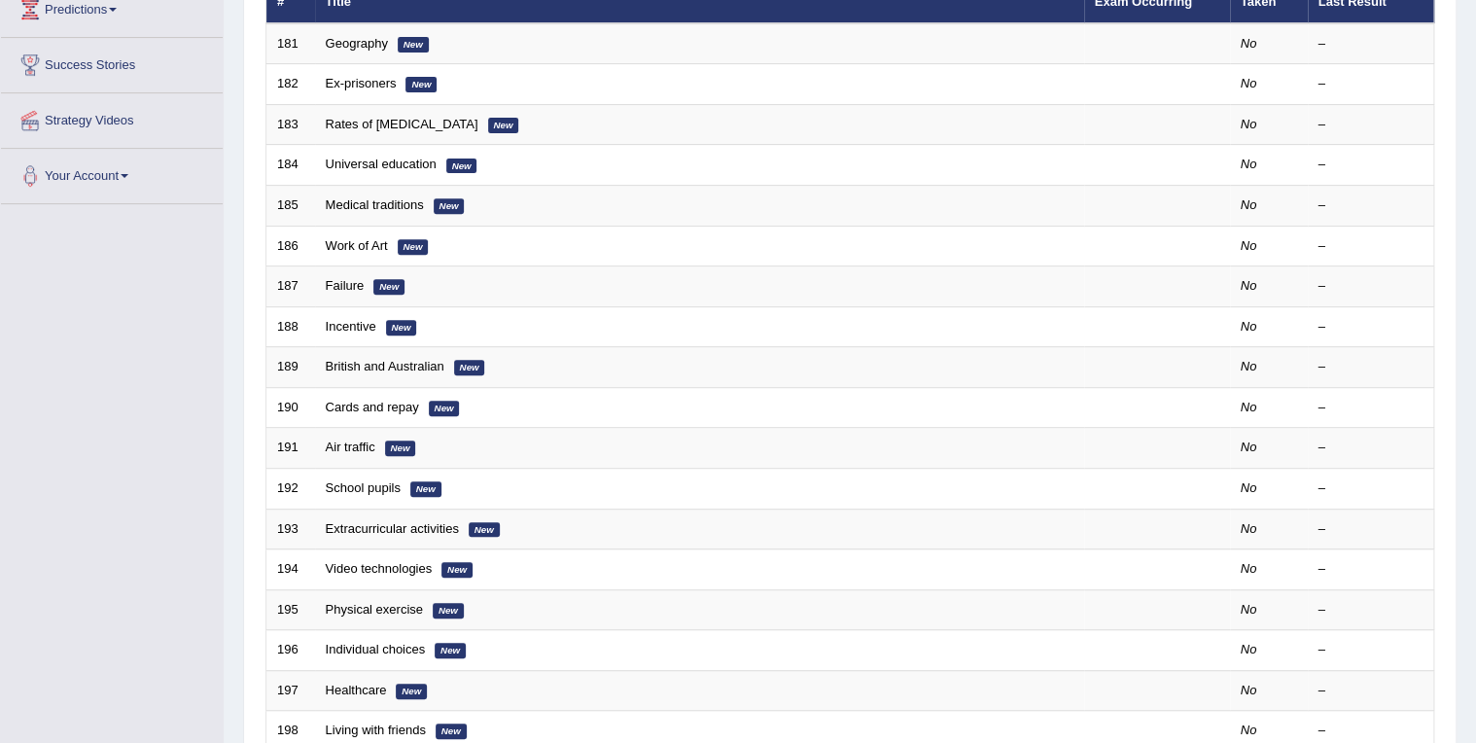
scroll to position [539, 0]
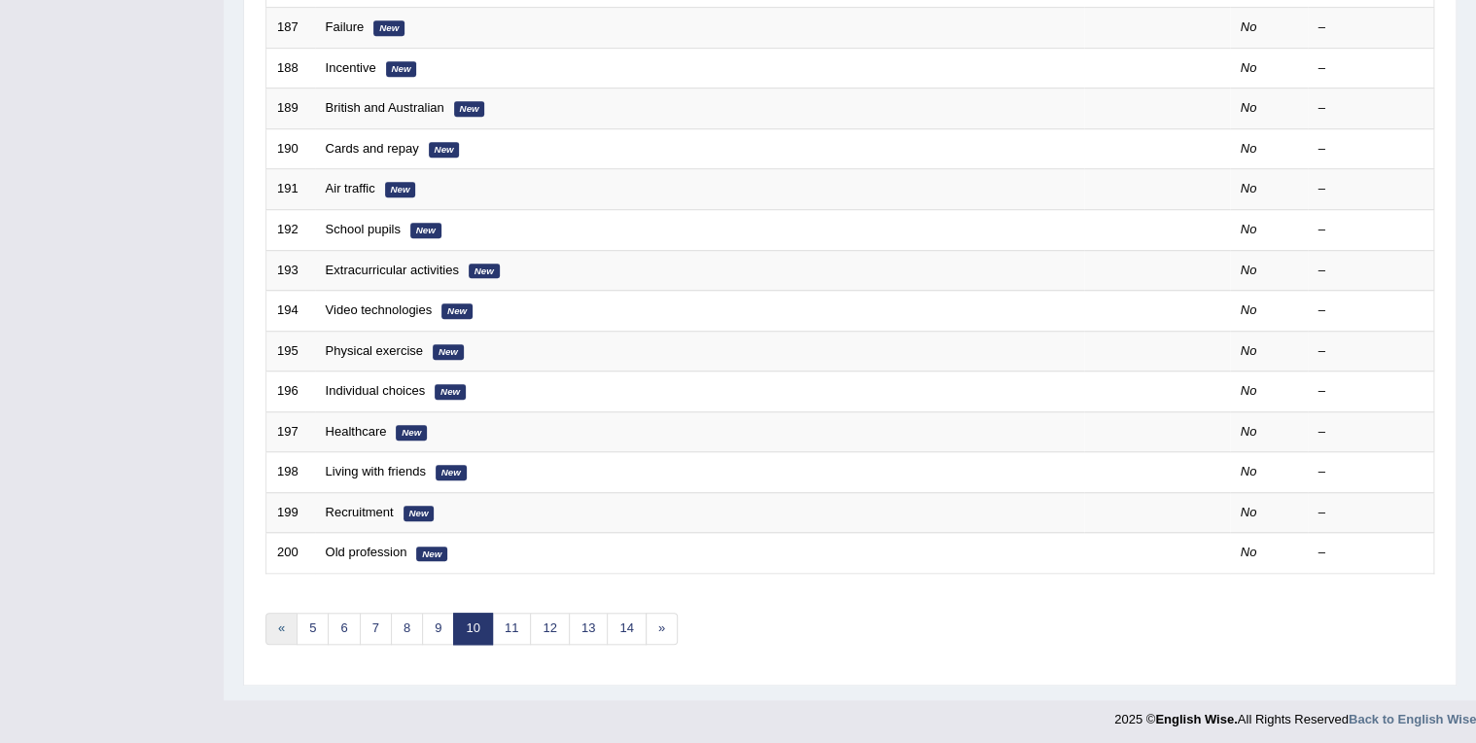
click at [285, 620] on link "«" at bounding box center [281, 629] width 32 height 32
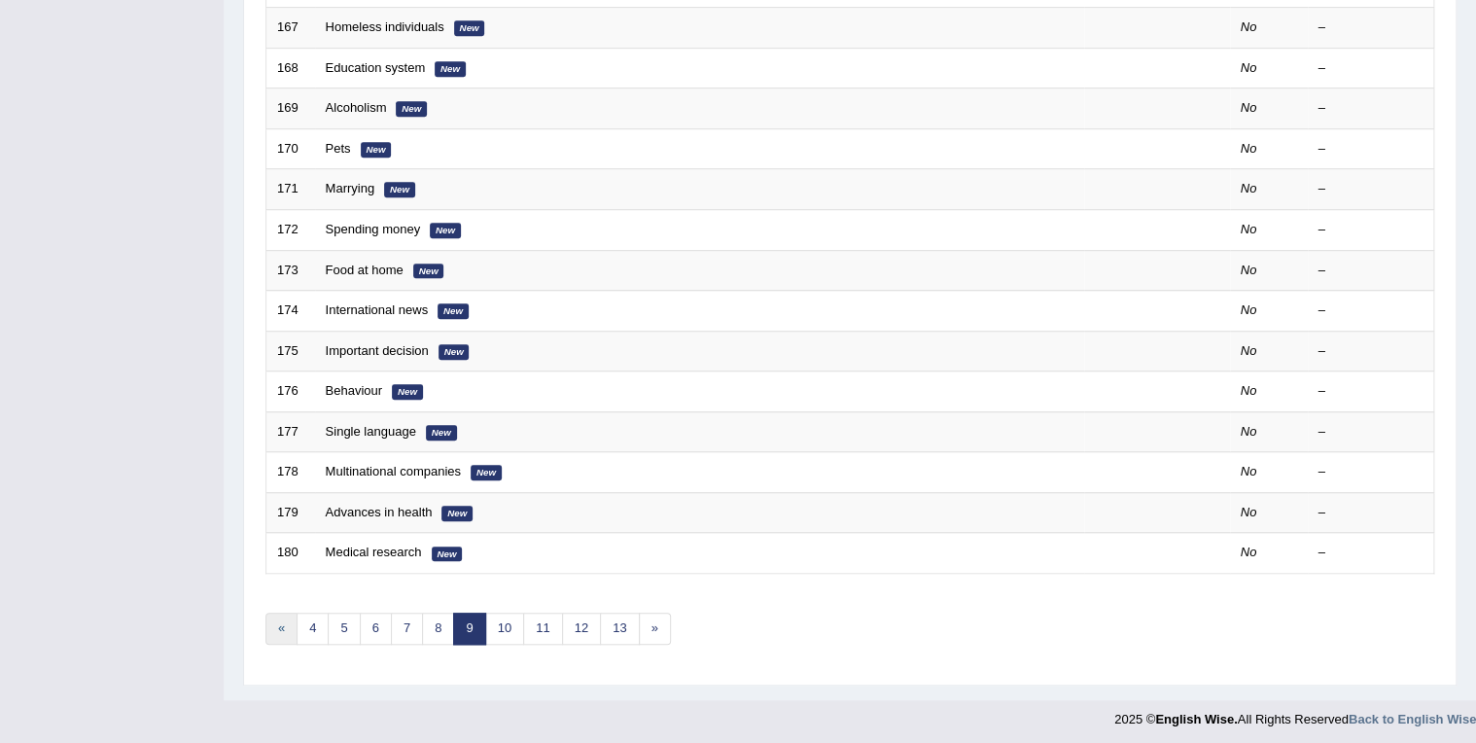
click at [284, 634] on link "«" at bounding box center [281, 629] width 32 height 32
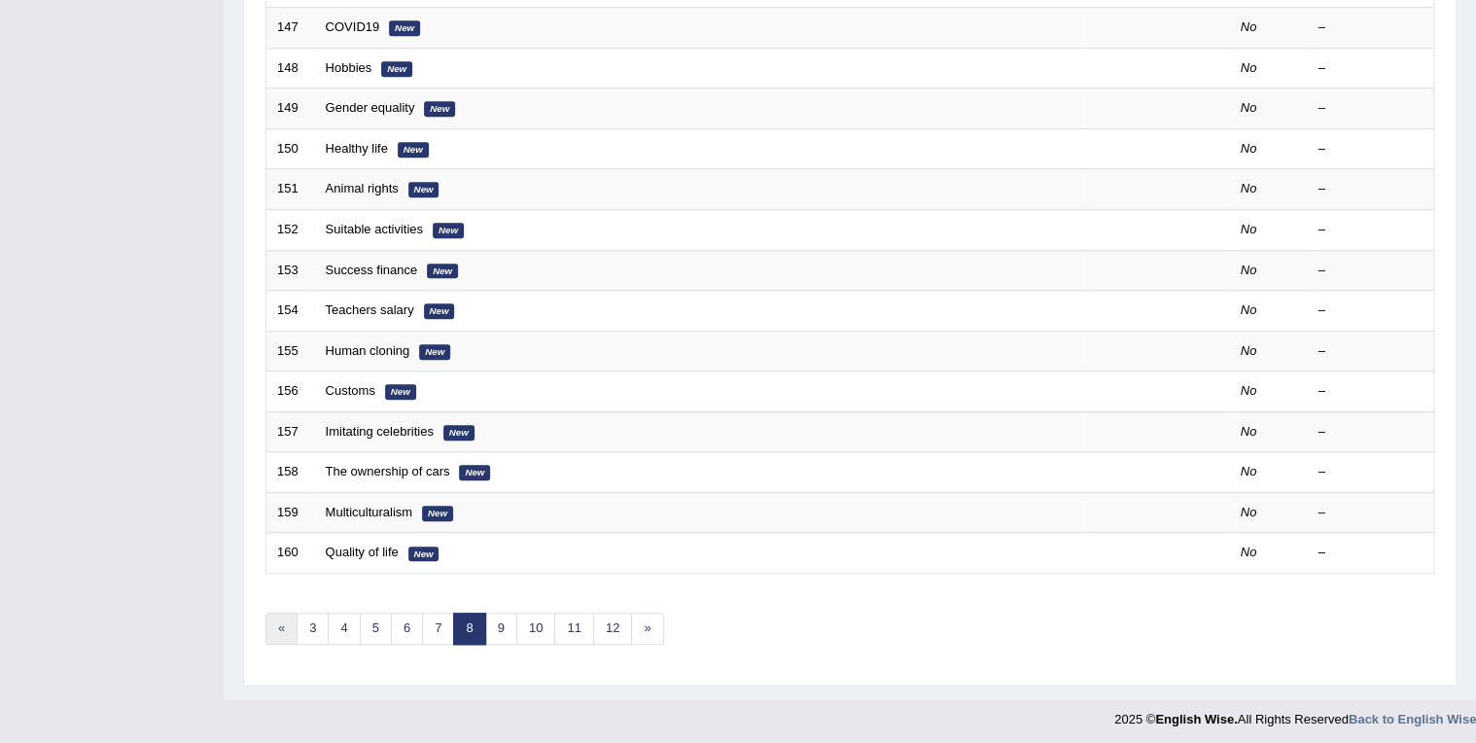
click at [286, 620] on link "«" at bounding box center [281, 629] width 32 height 32
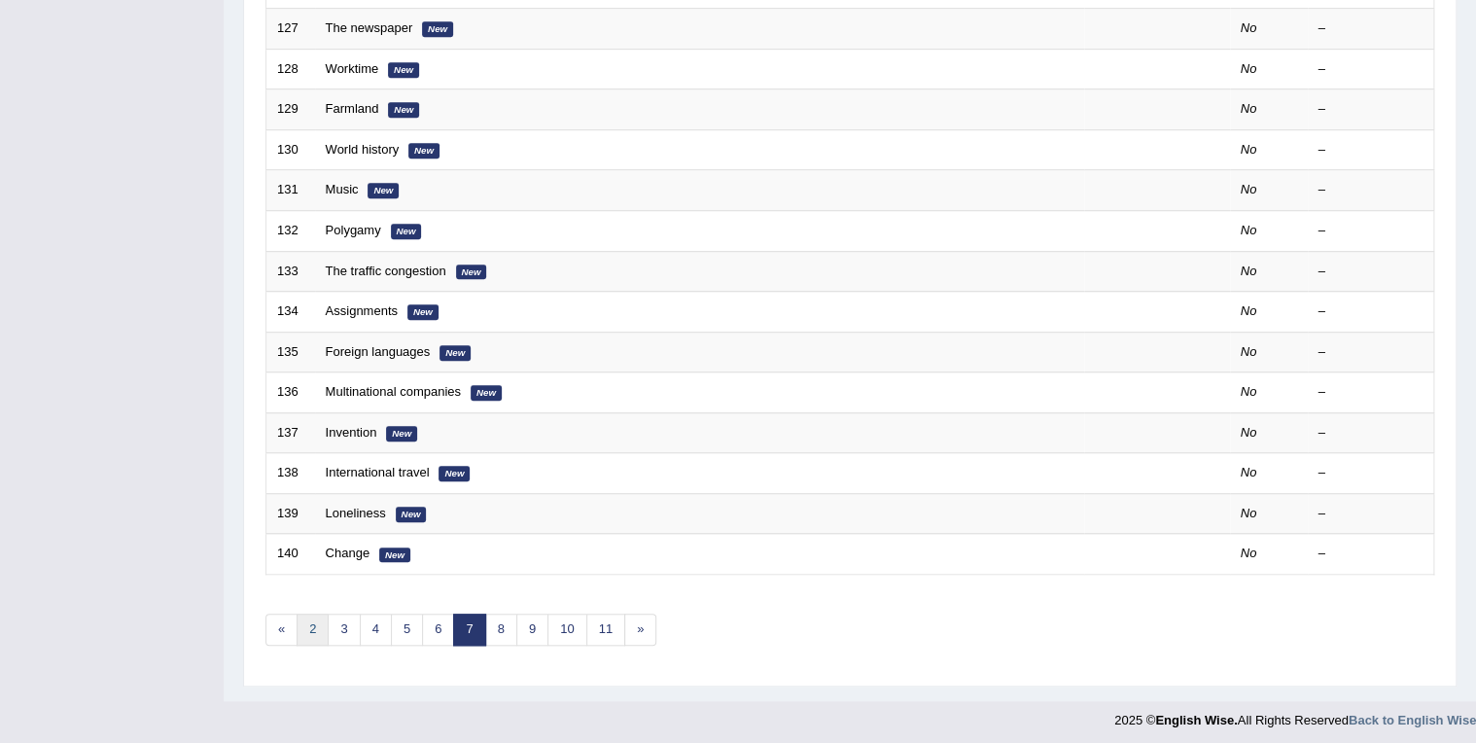
scroll to position [539, 0]
click at [290, 625] on link "«" at bounding box center [281, 629] width 32 height 32
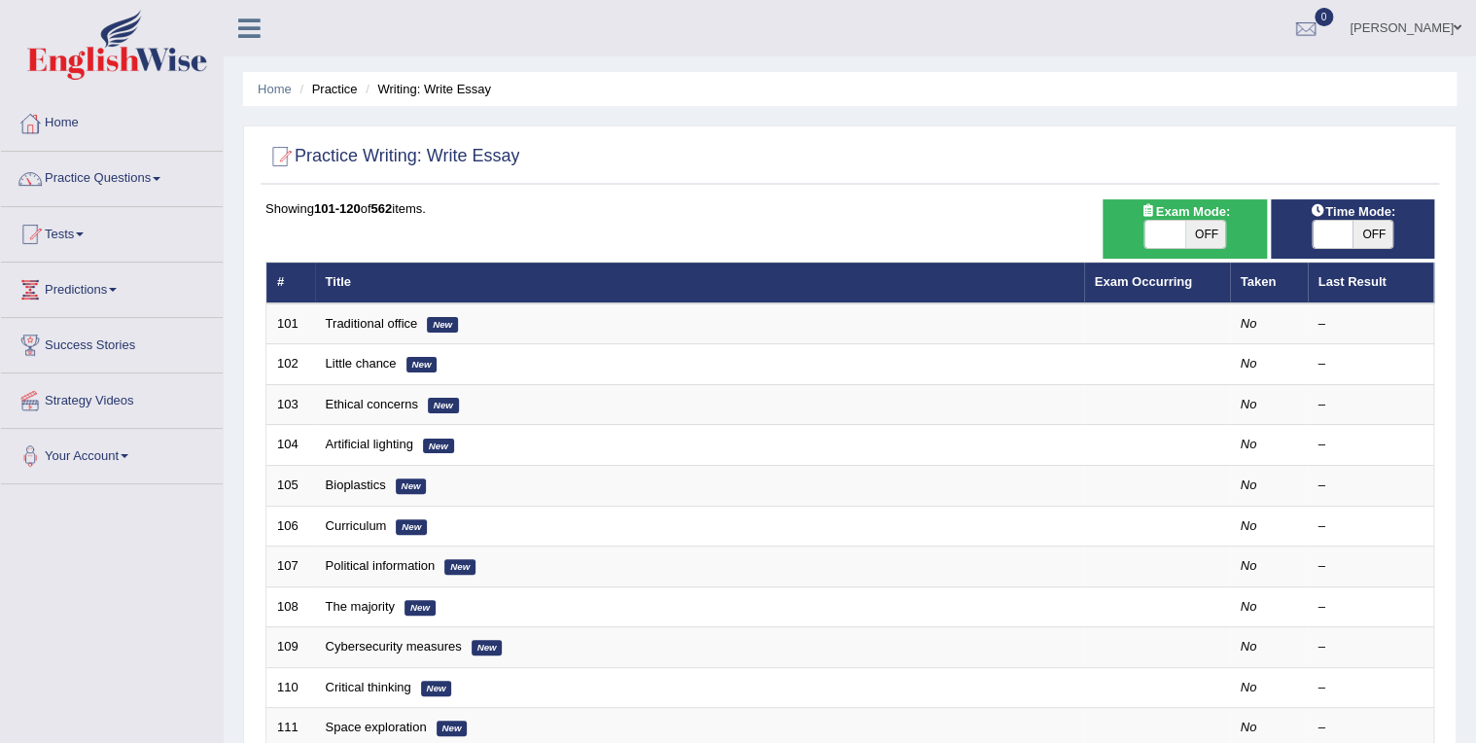
scroll to position [539, 0]
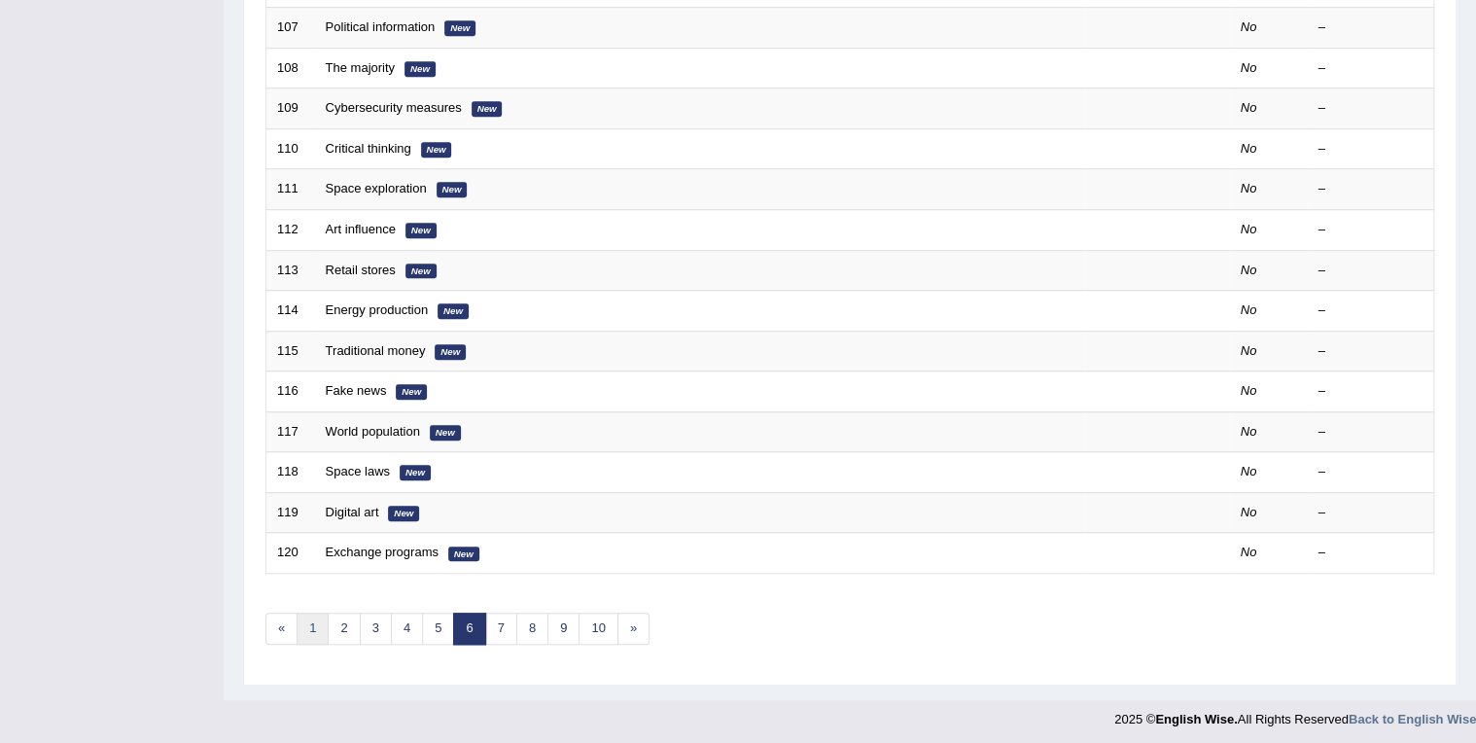
click at [300, 621] on link "1" at bounding box center [313, 629] width 32 height 32
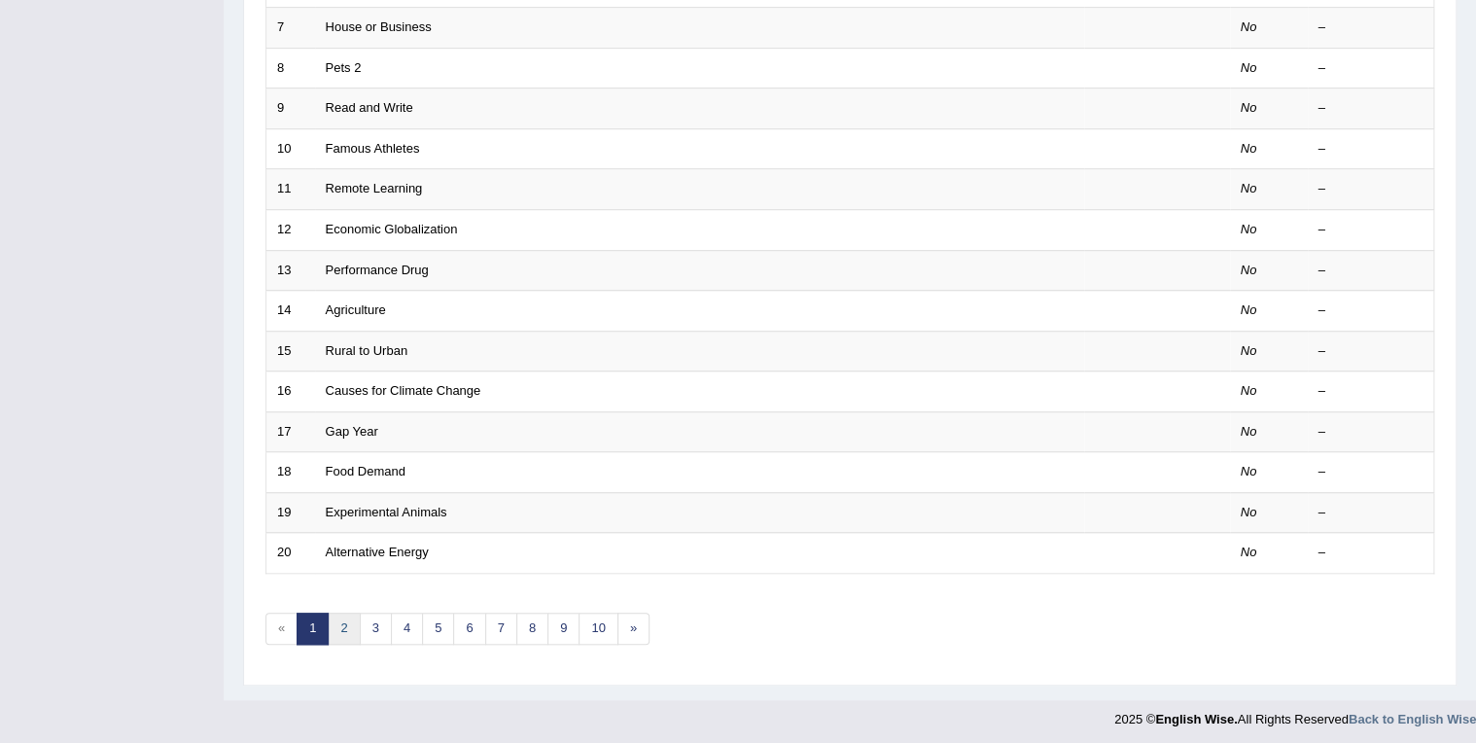
click at [342, 619] on link "2" at bounding box center [344, 629] width 32 height 32
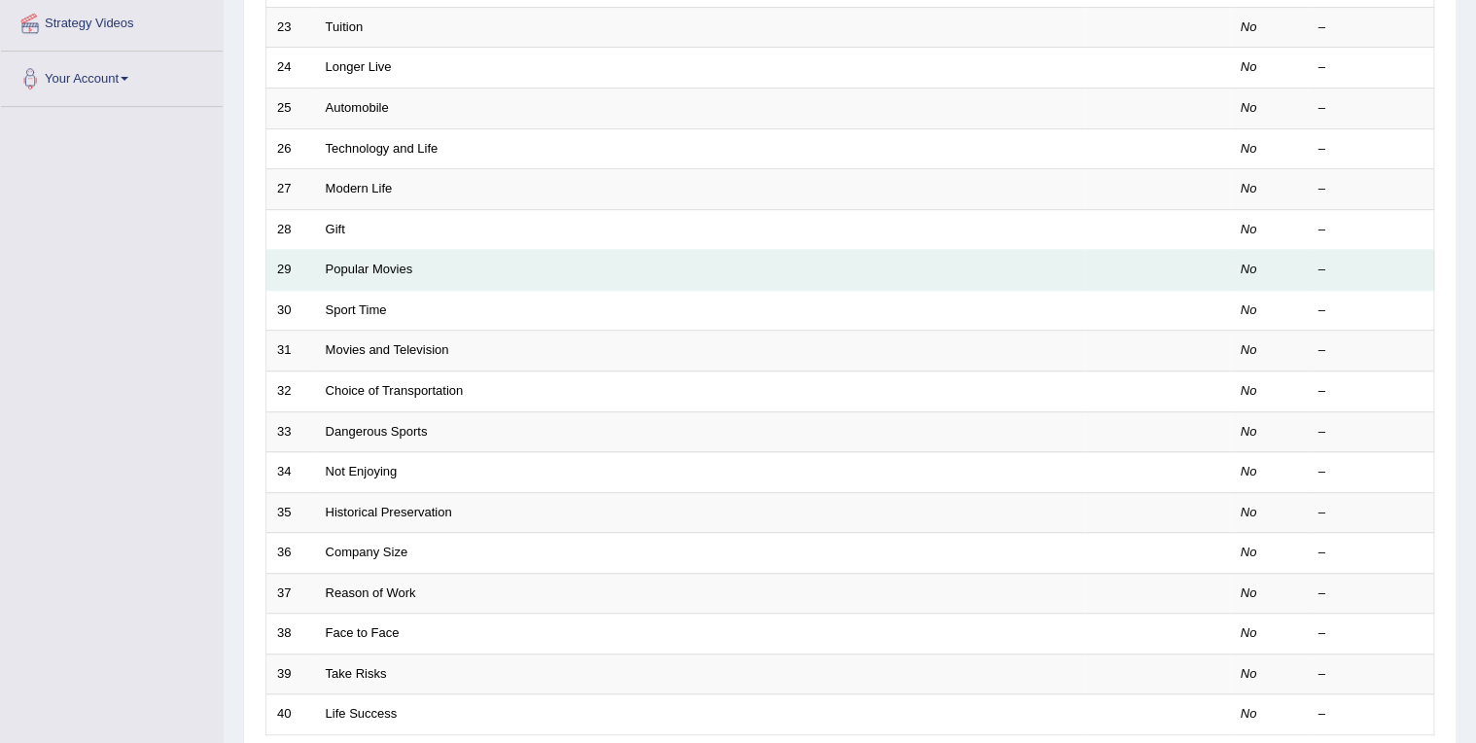
scroll to position [539, 0]
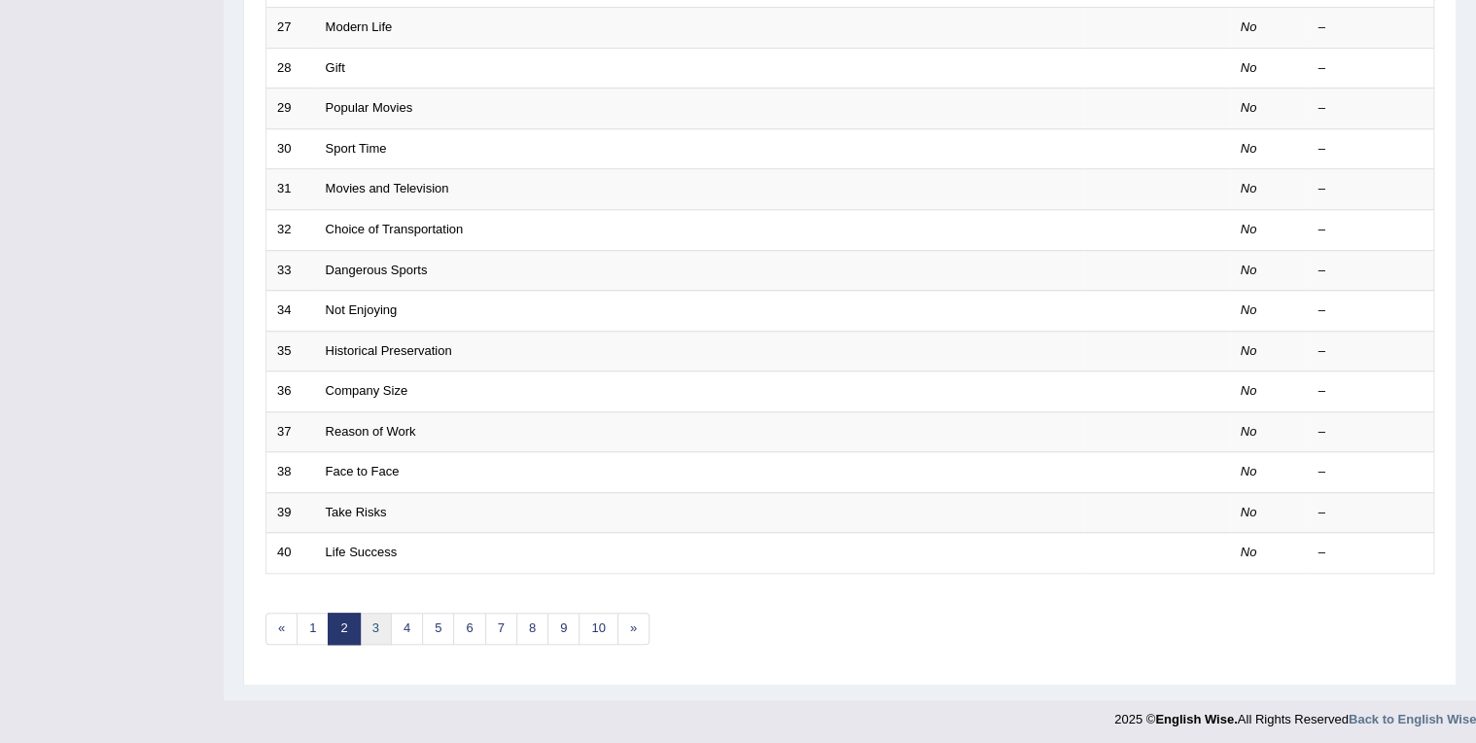
click at [375, 622] on link "3" at bounding box center [376, 629] width 32 height 32
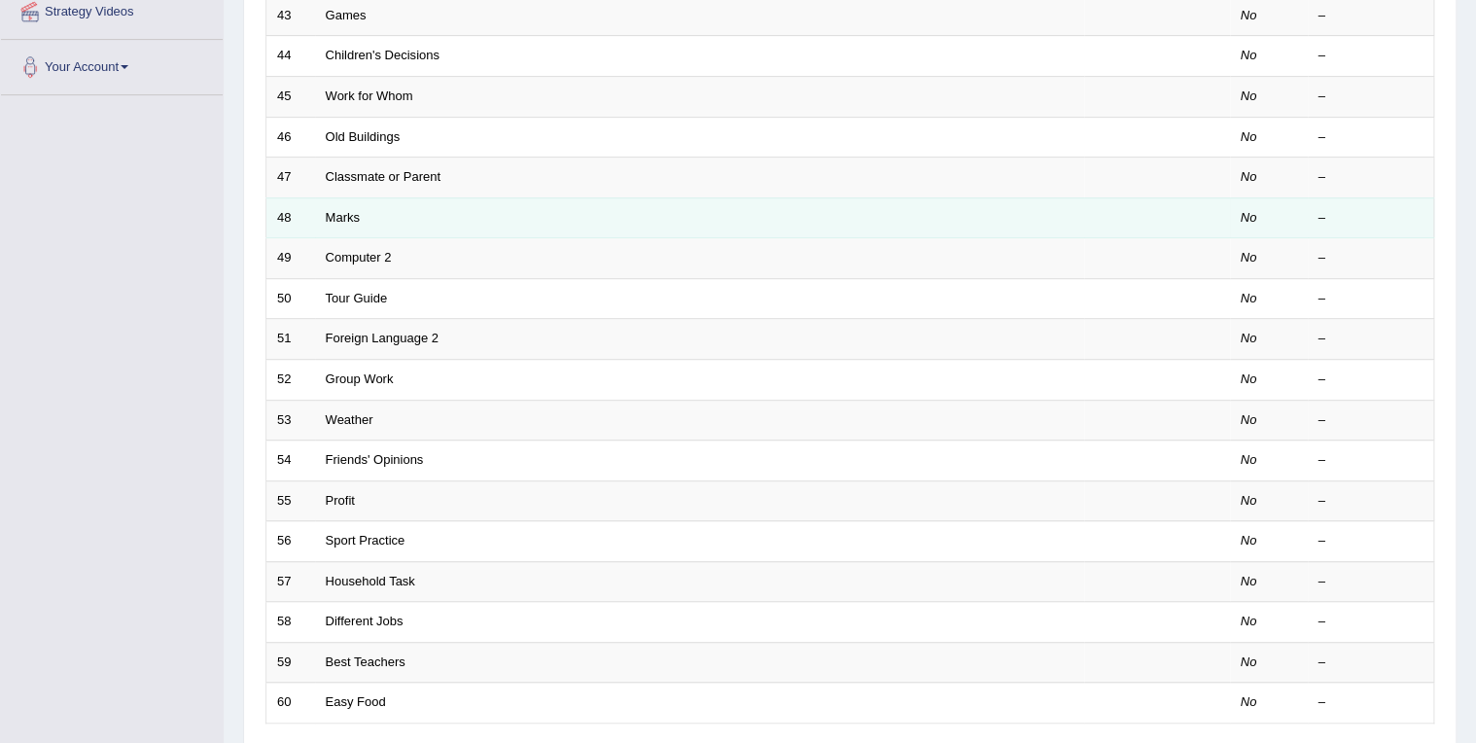
scroll to position [539, 0]
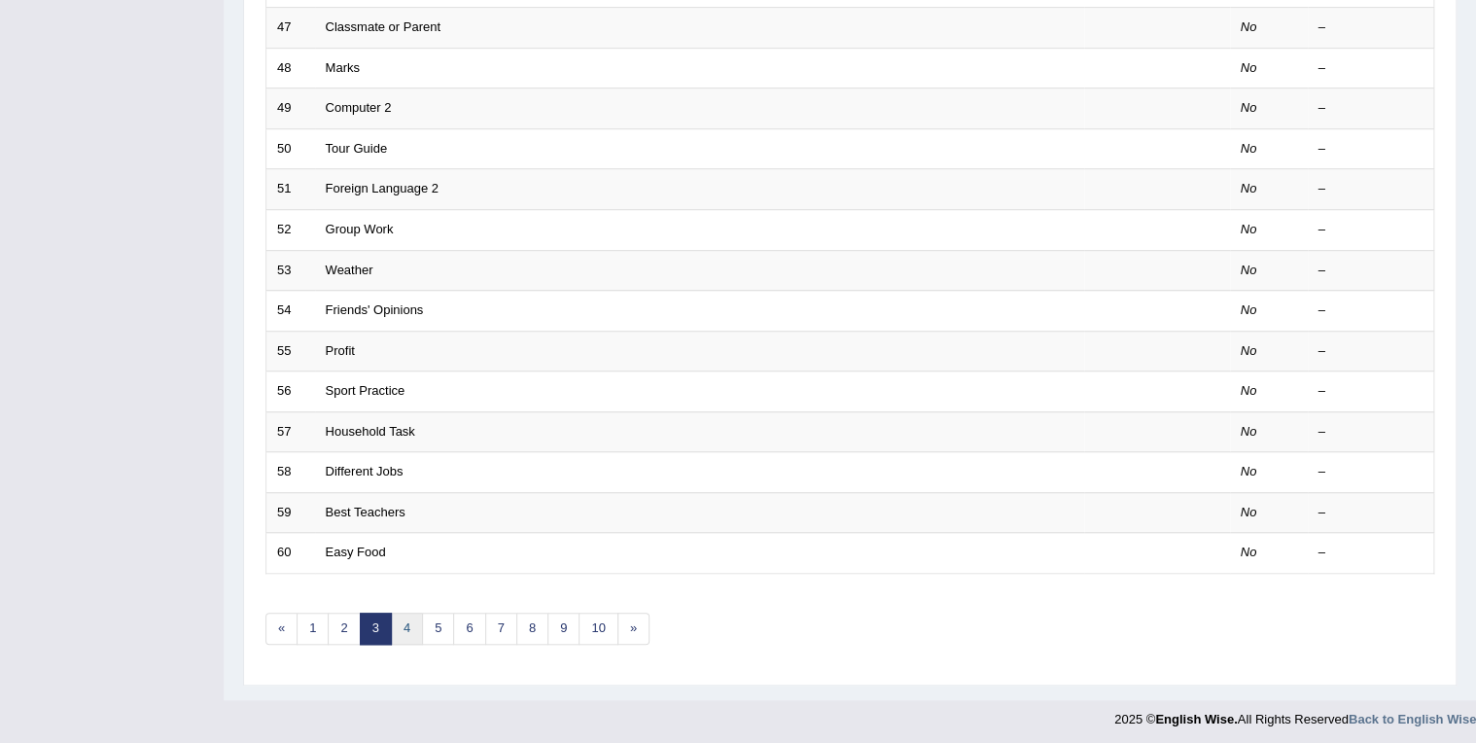
click at [408, 625] on link "4" at bounding box center [407, 629] width 32 height 32
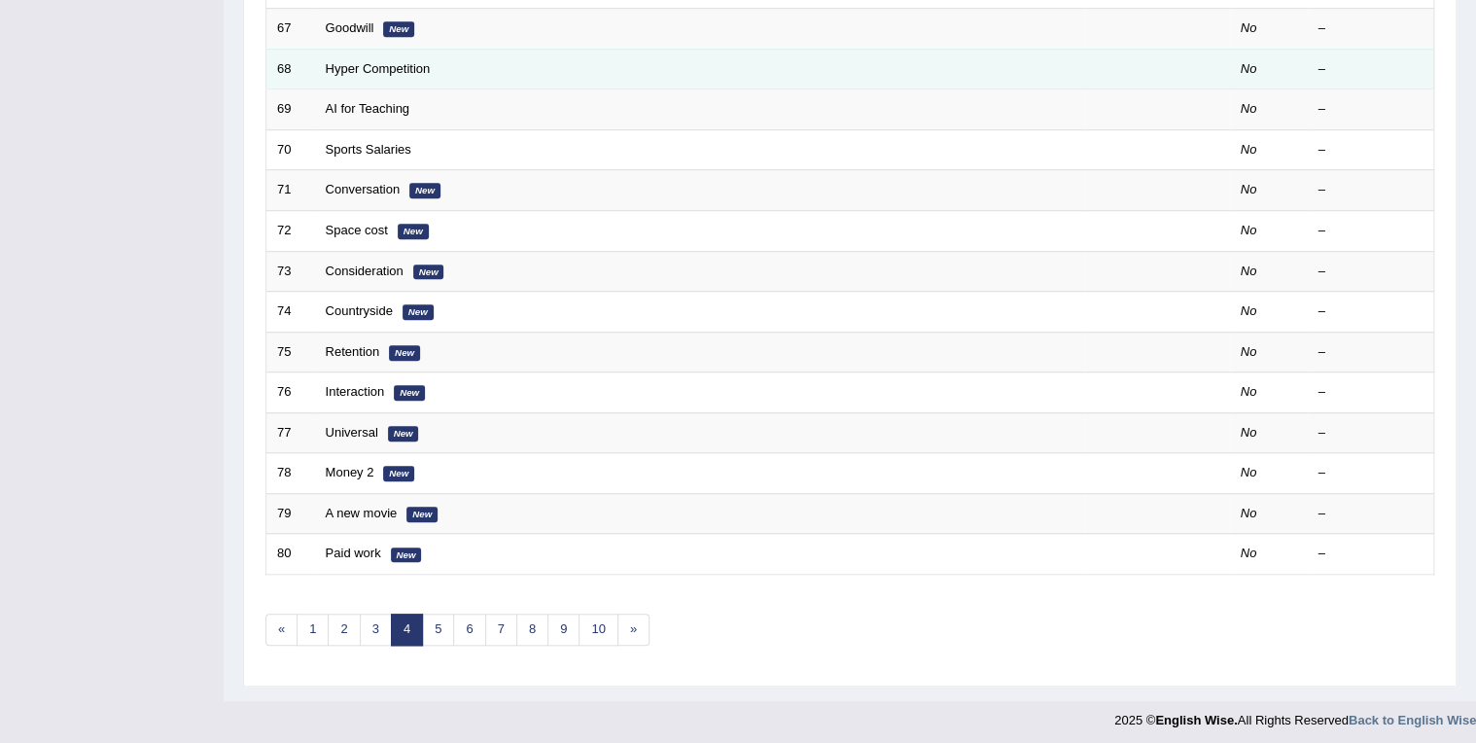
scroll to position [539, 0]
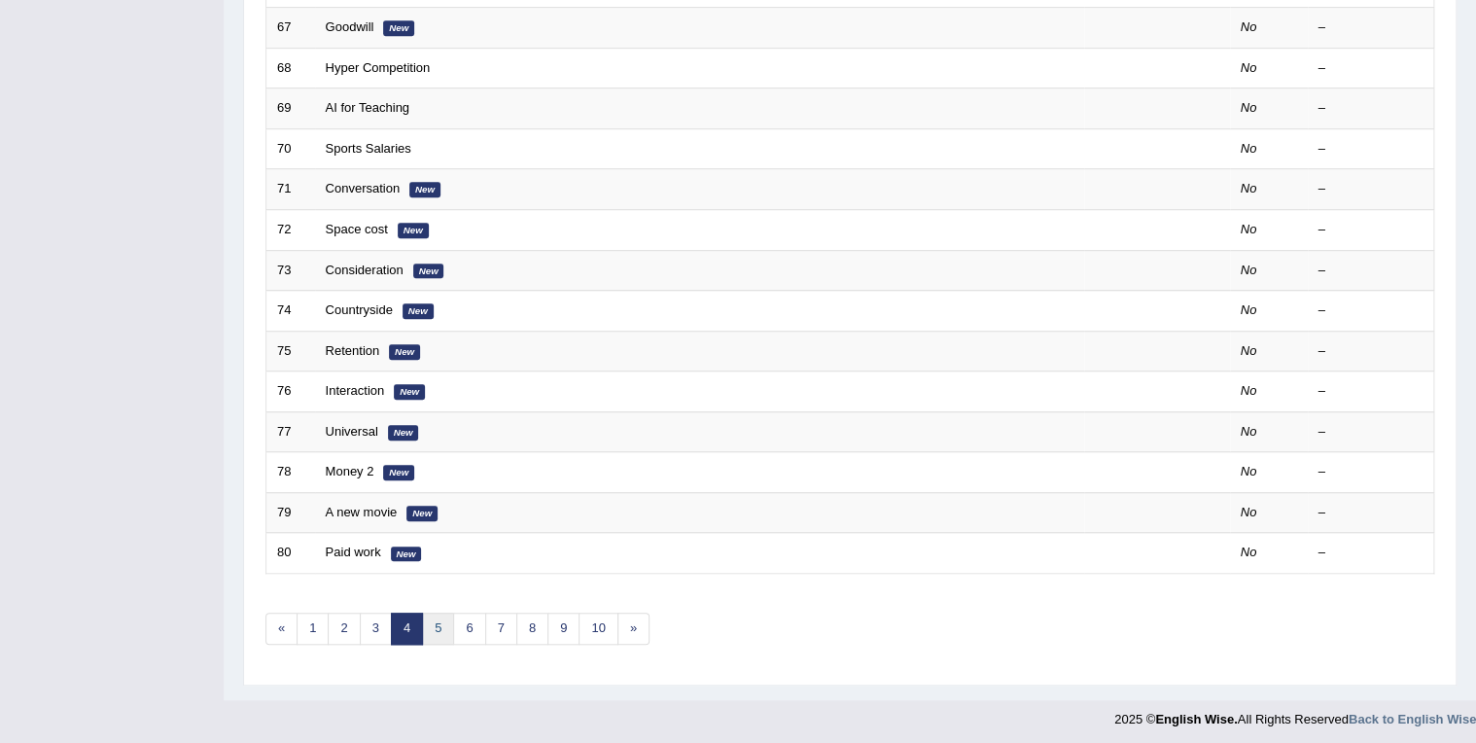
click at [424, 618] on link "5" at bounding box center [438, 629] width 32 height 32
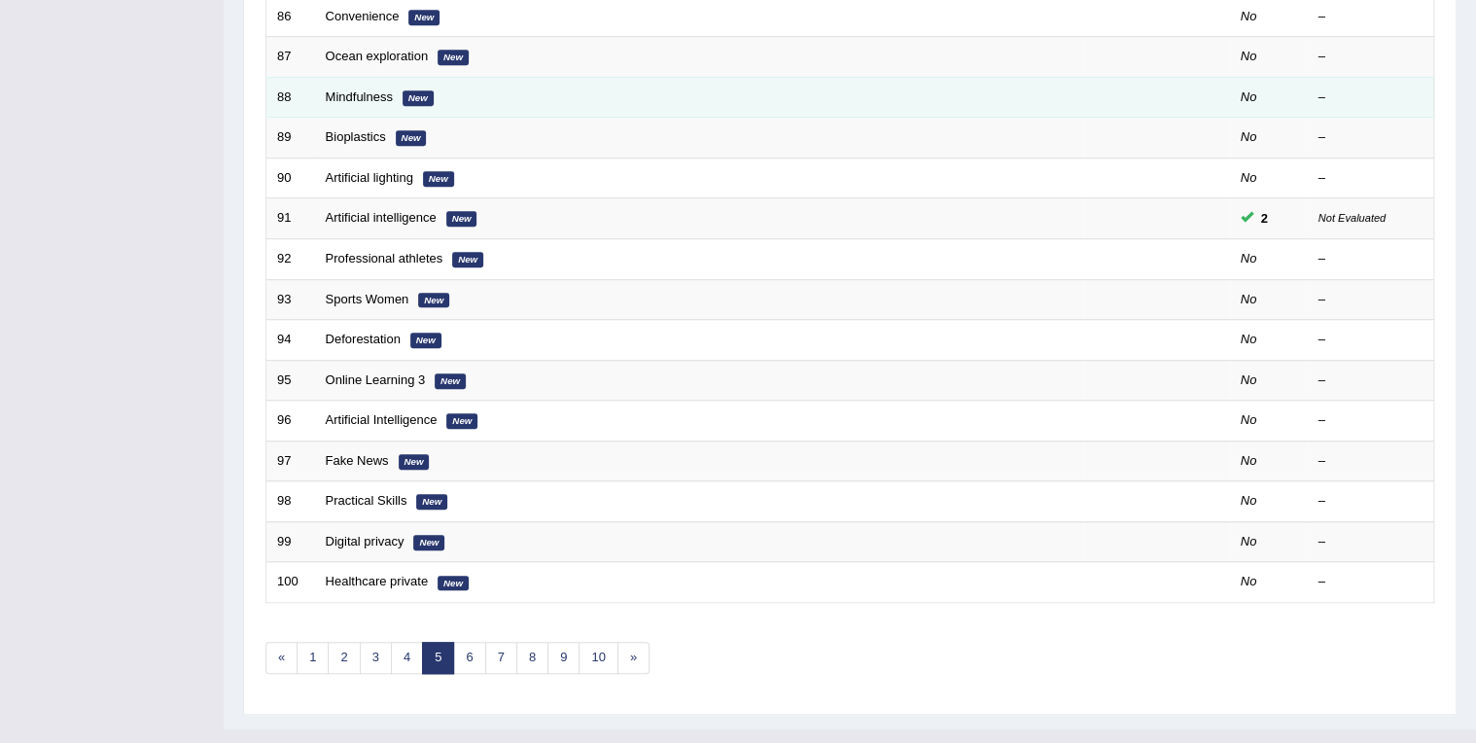
scroll to position [539, 0]
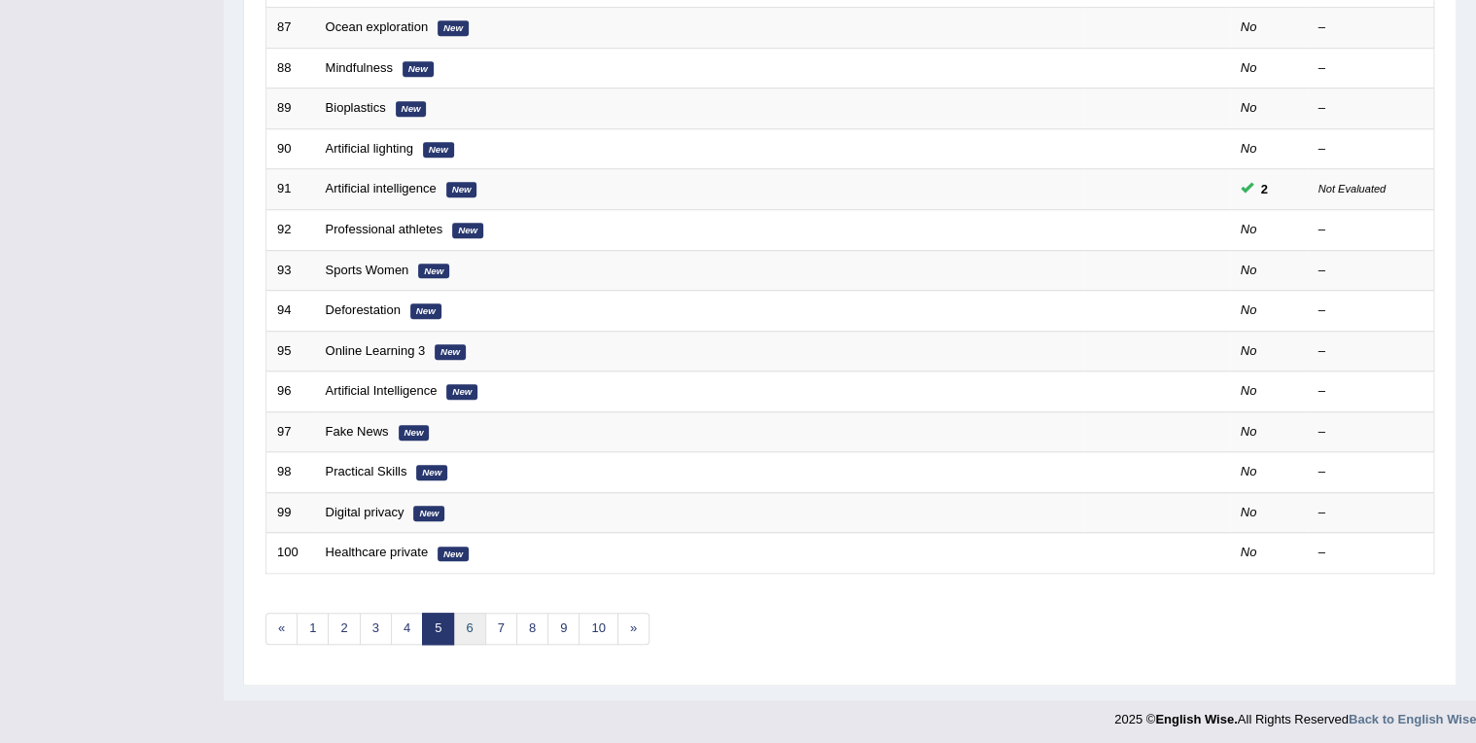
click at [463, 625] on link "6" at bounding box center [469, 629] width 32 height 32
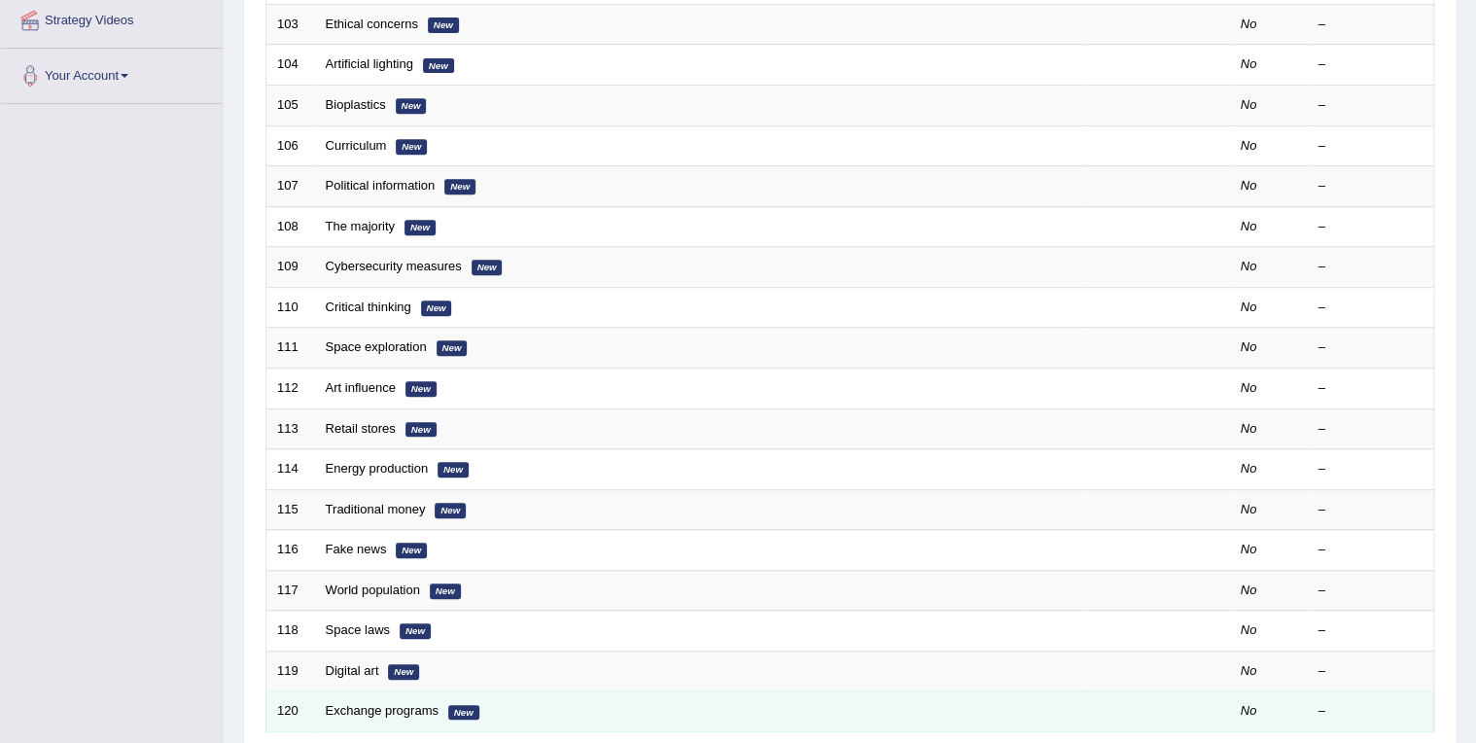
scroll to position [467, 0]
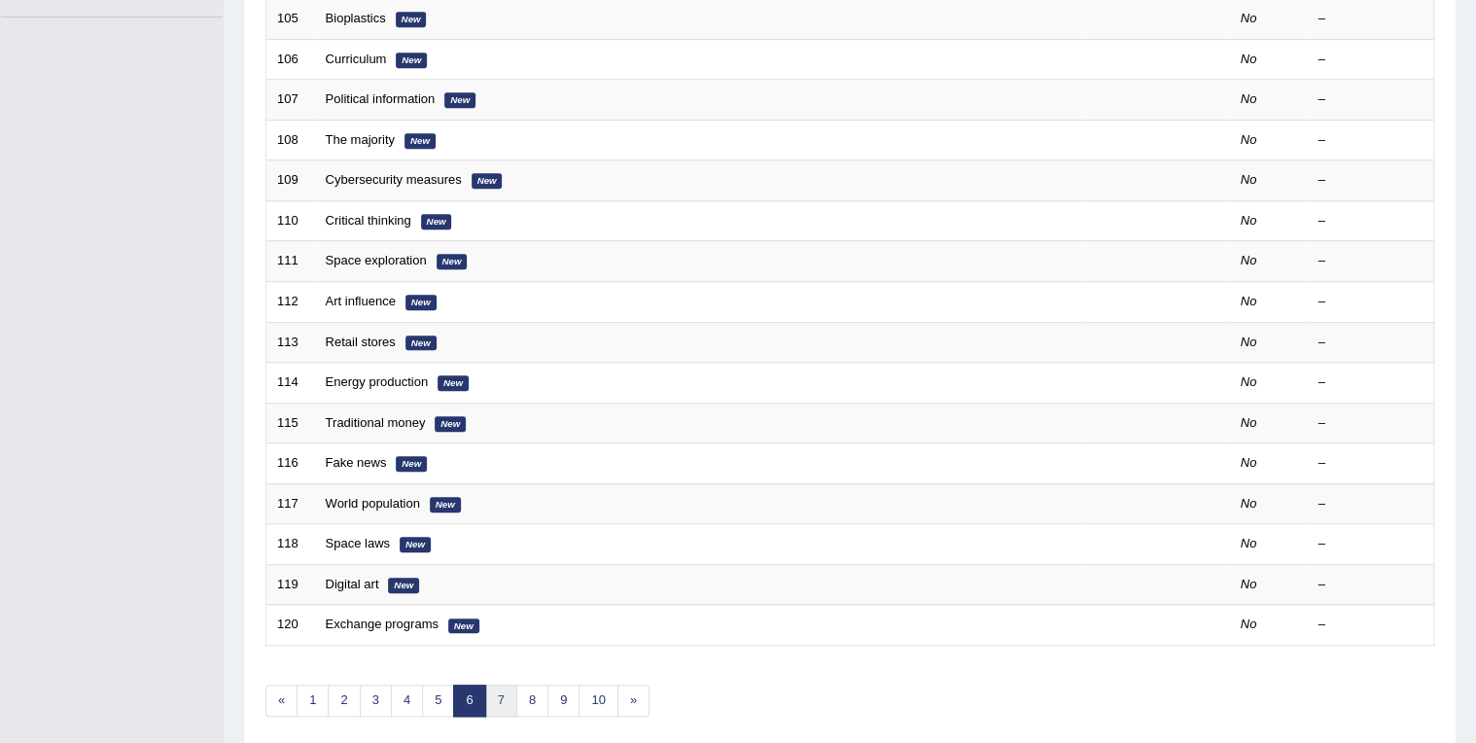
click at [498, 685] on link "7" at bounding box center [501, 701] width 32 height 32
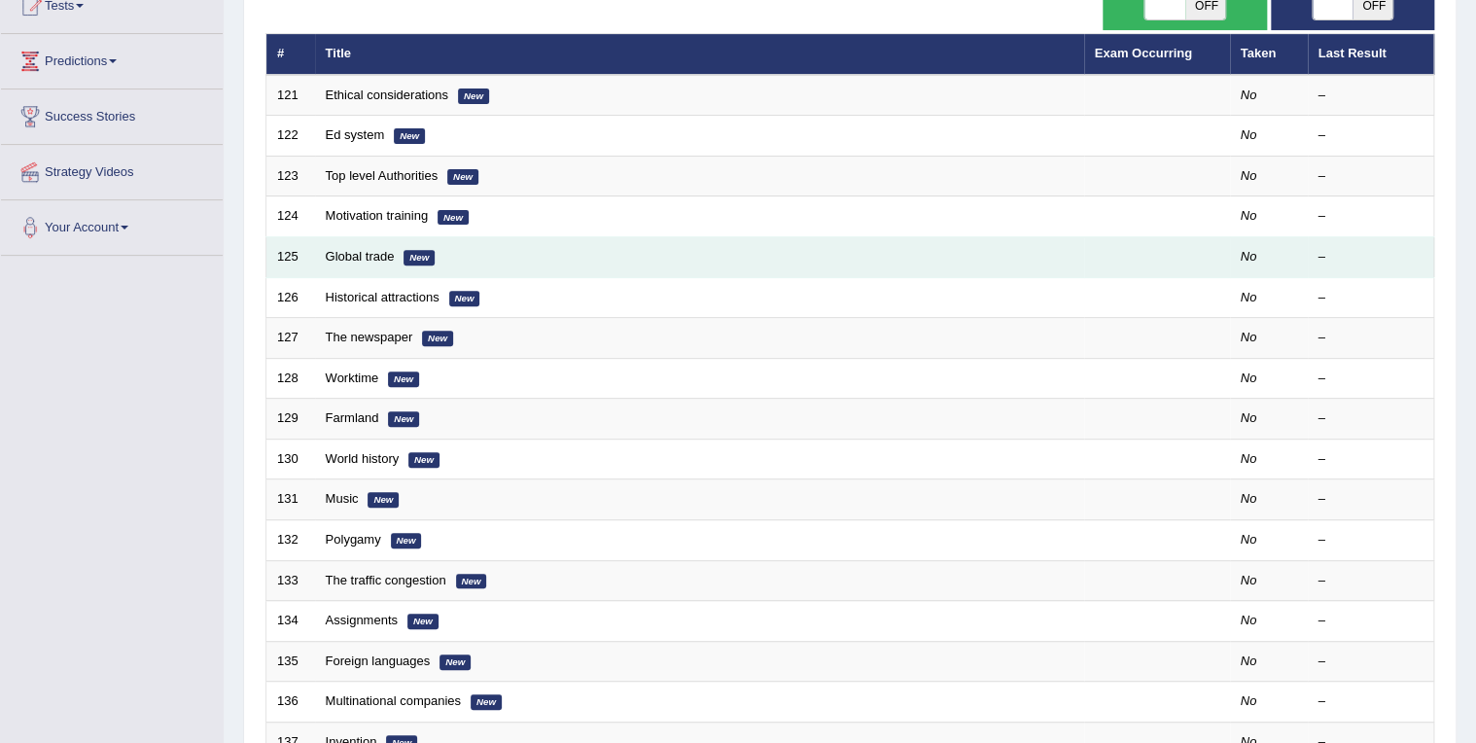
scroll to position [228, 0]
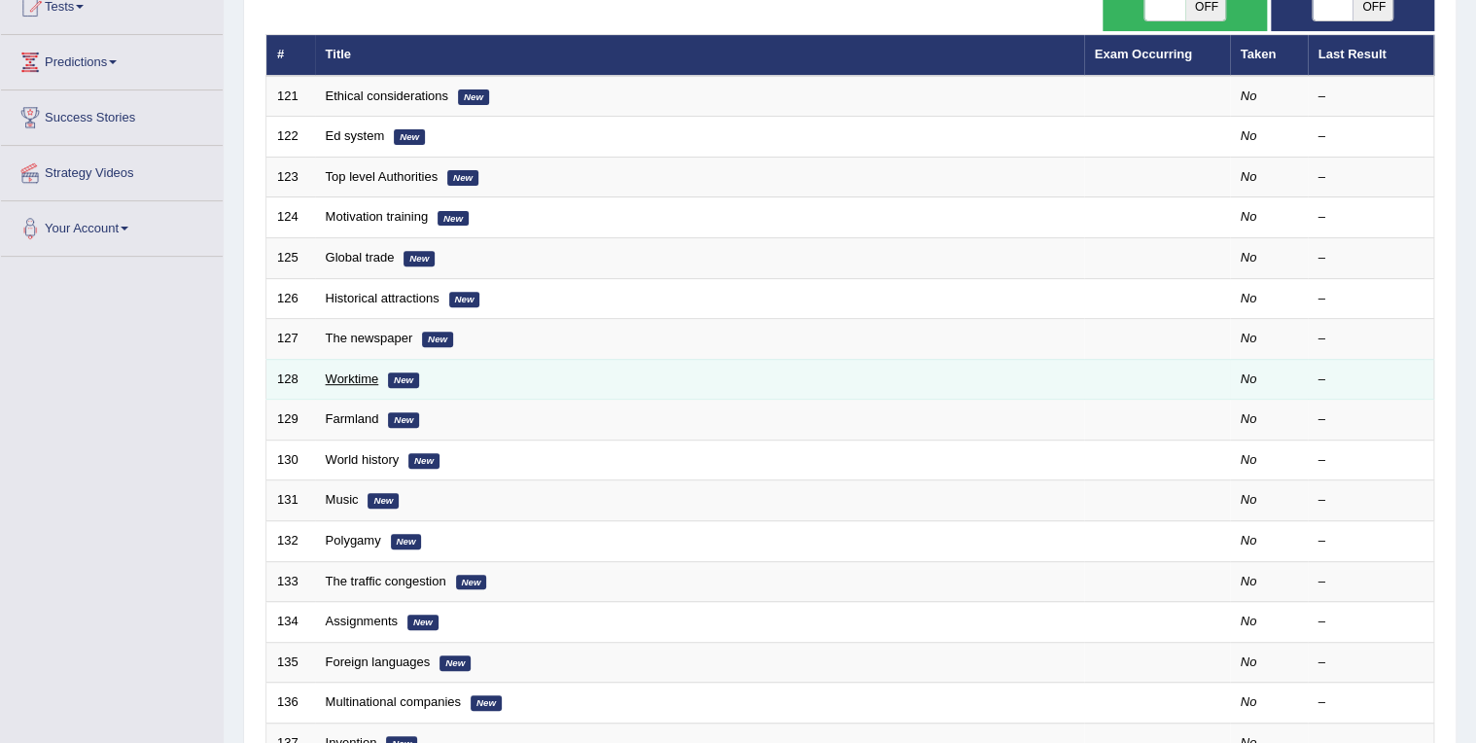
click at [365, 371] on link "Worktime" at bounding box center [352, 378] width 53 height 15
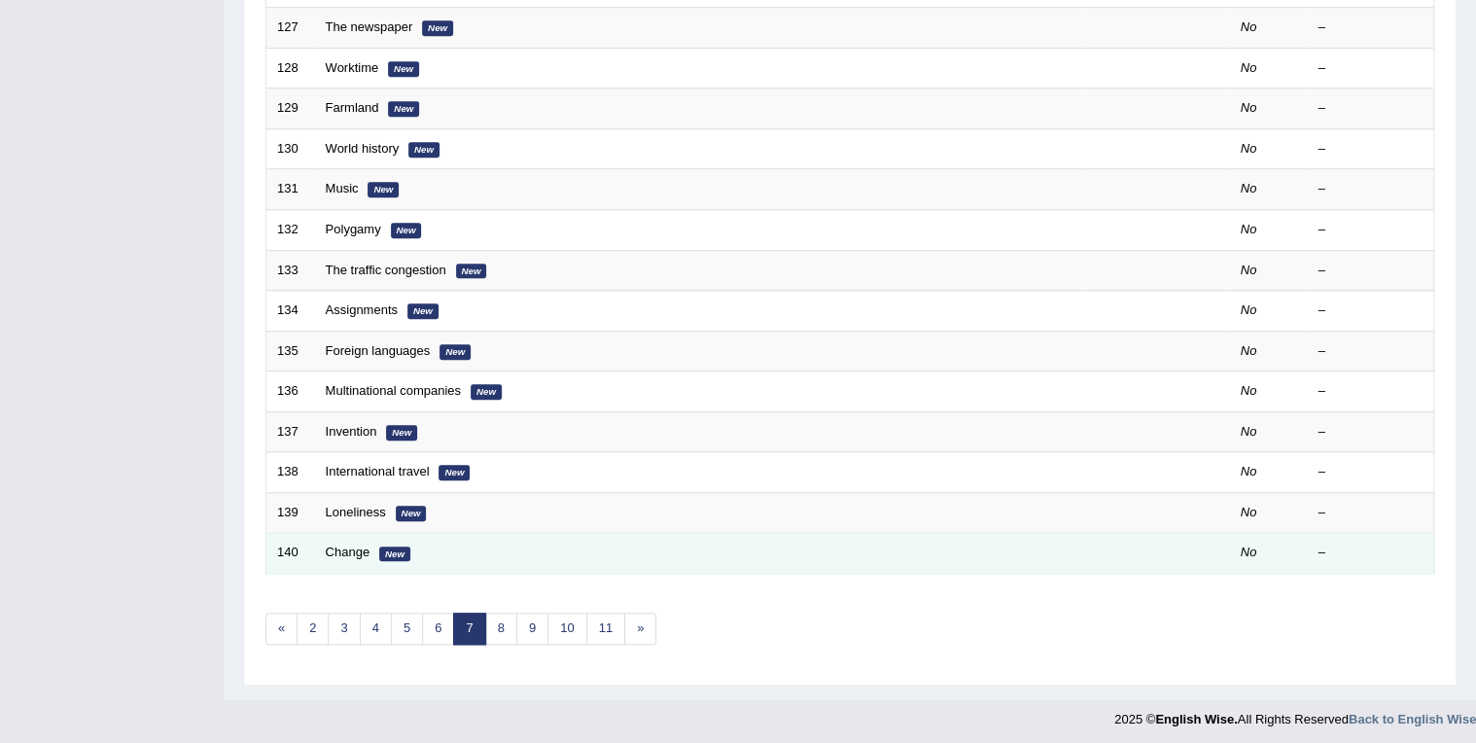
scroll to position [539, 0]
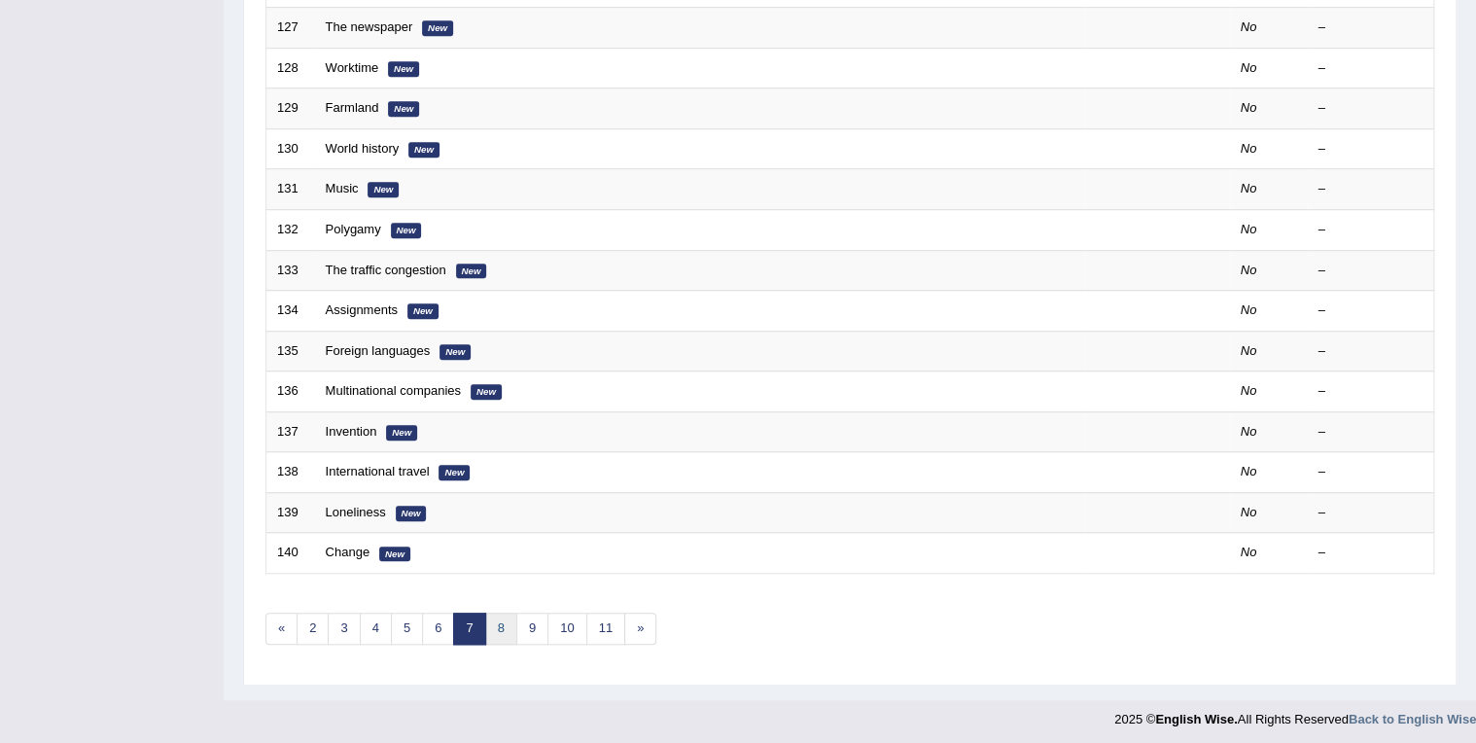
click at [501, 638] on link "8" at bounding box center [501, 629] width 32 height 32
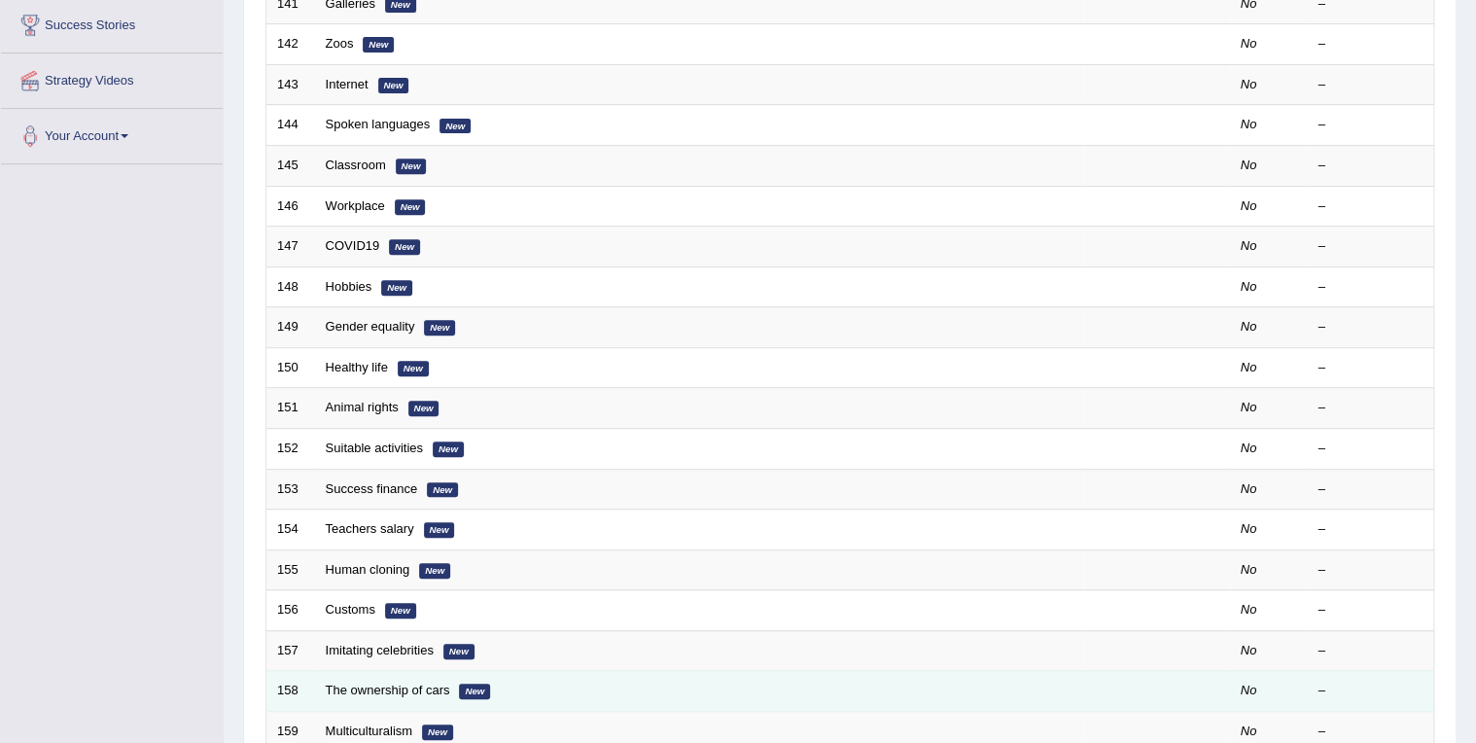
scroll to position [539, 0]
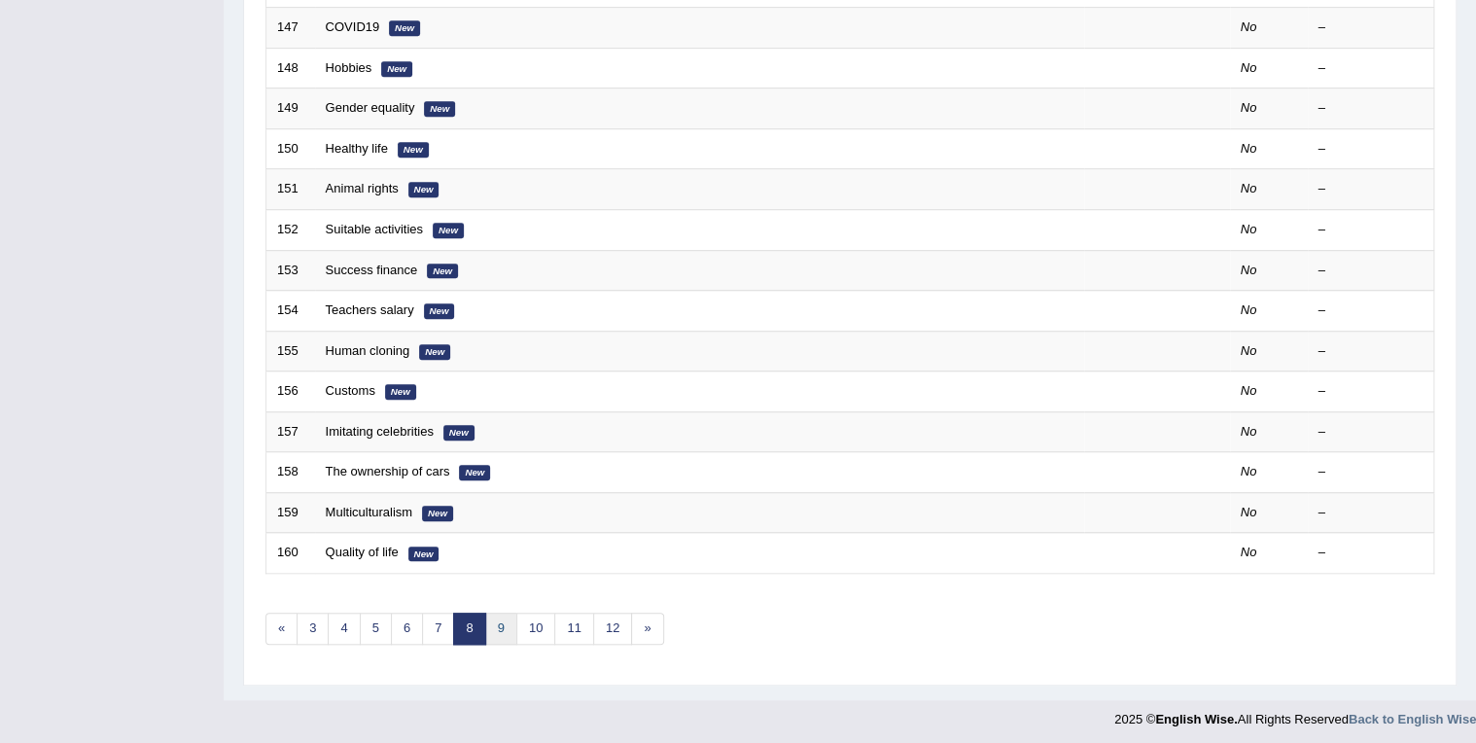
click at [498, 622] on link "9" at bounding box center [501, 629] width 32 height 32
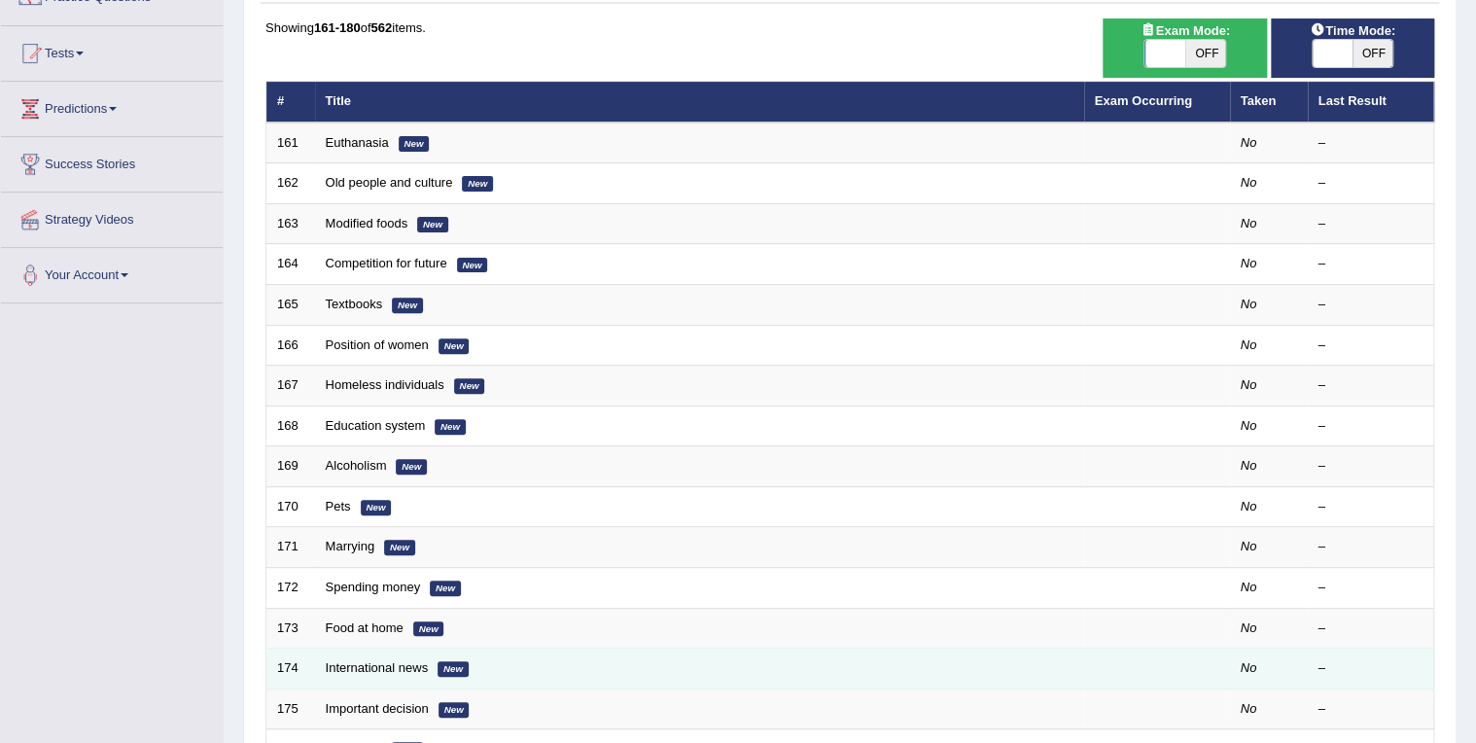
scroll to position [539, 0]
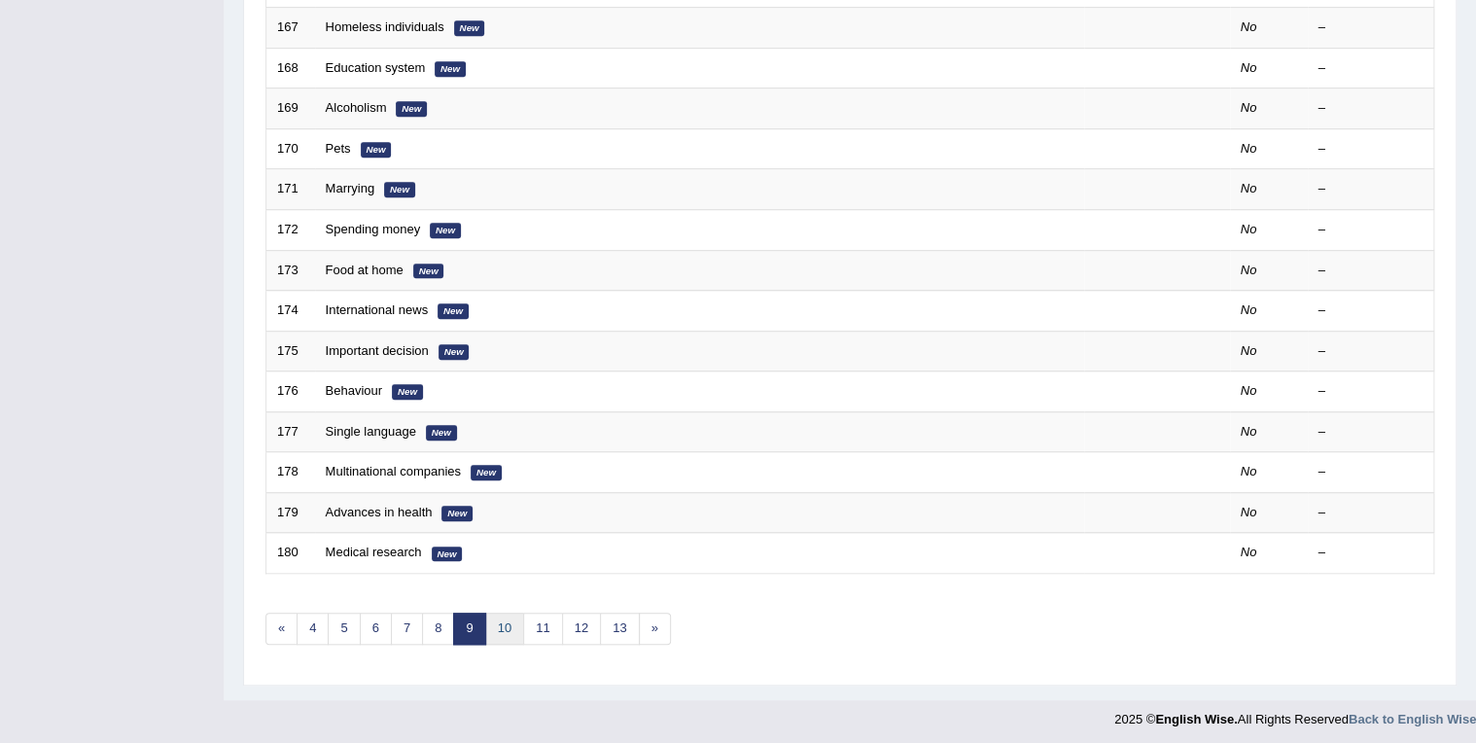
click at [509, 623] on link "10" at bounding box center [504, 629] width 39 height 32
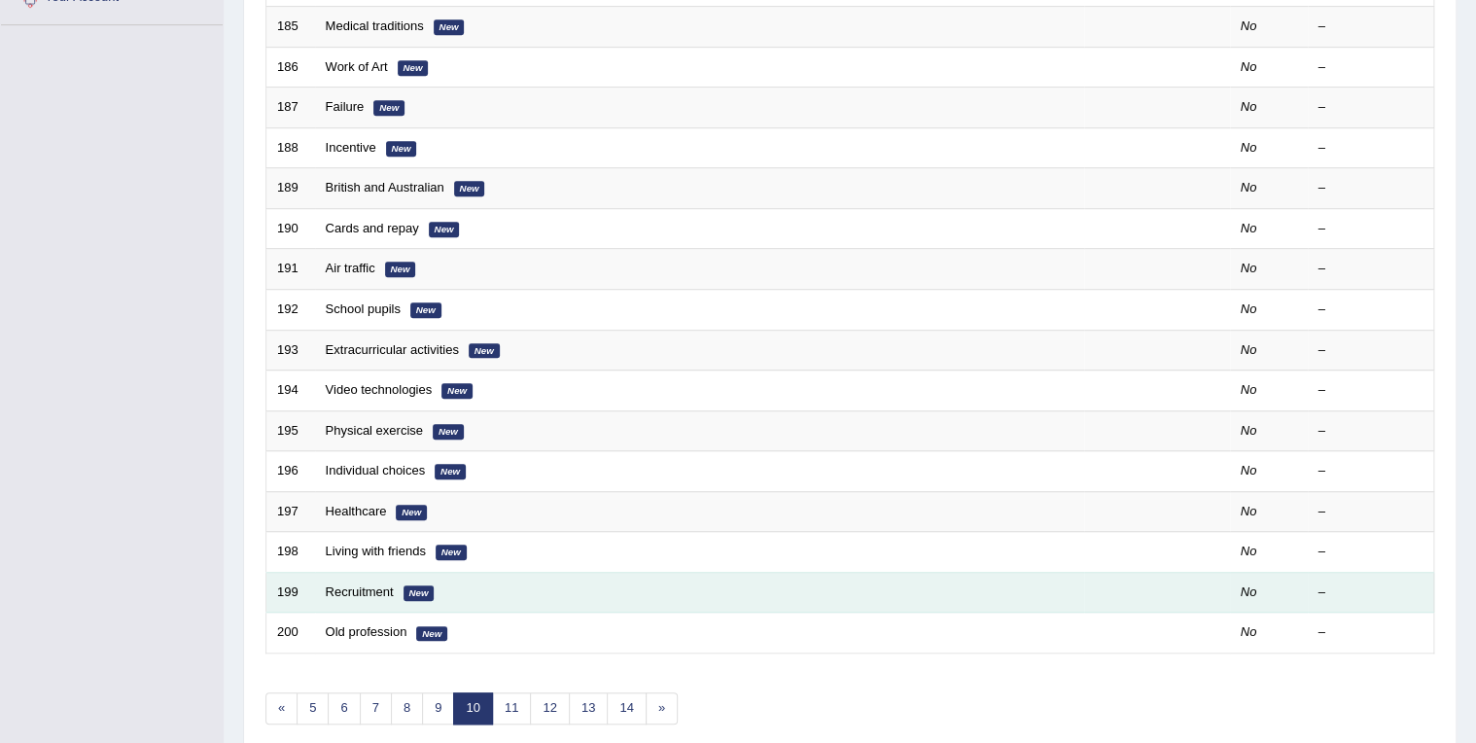
scroll to position [467, 0]
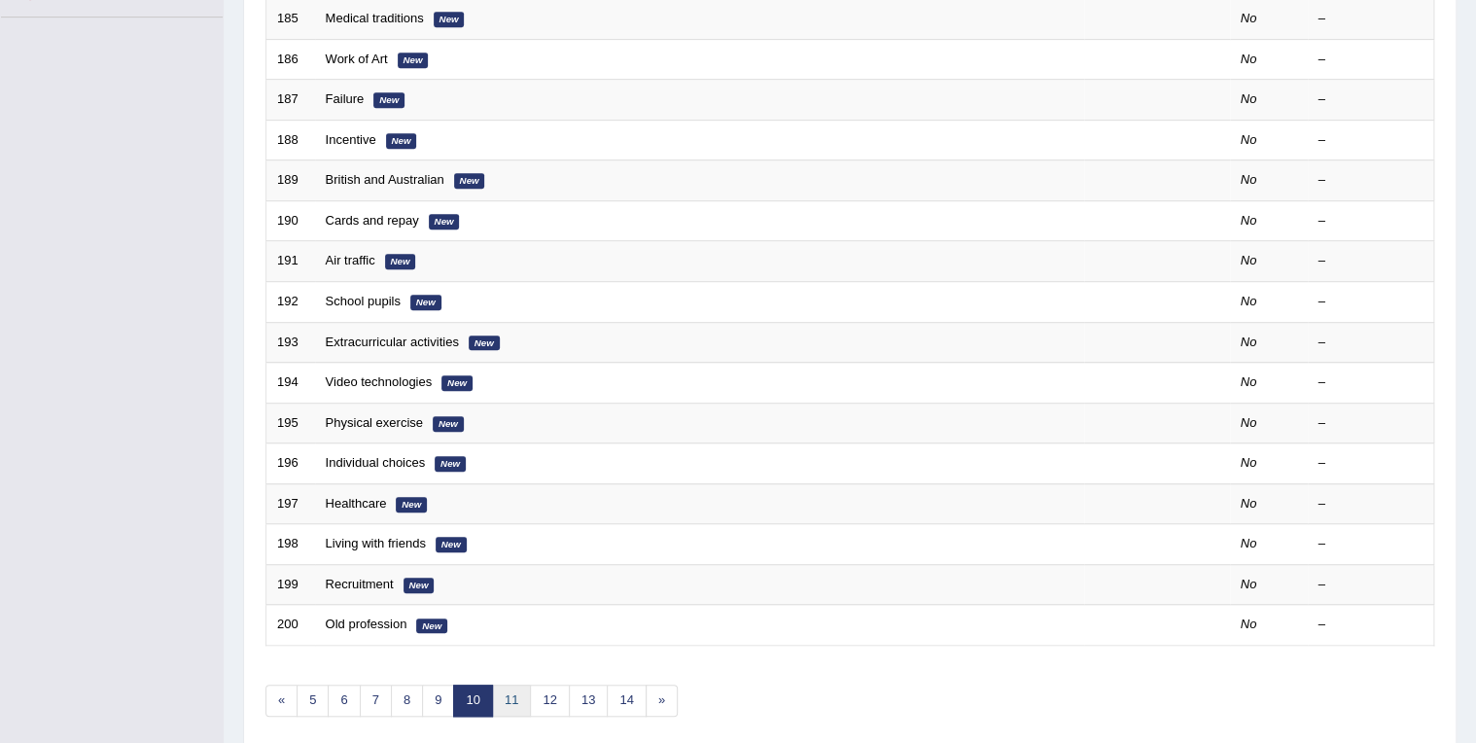
click at [502, 689] on link "11" at bounding box center [511, 701] width 39 height 32
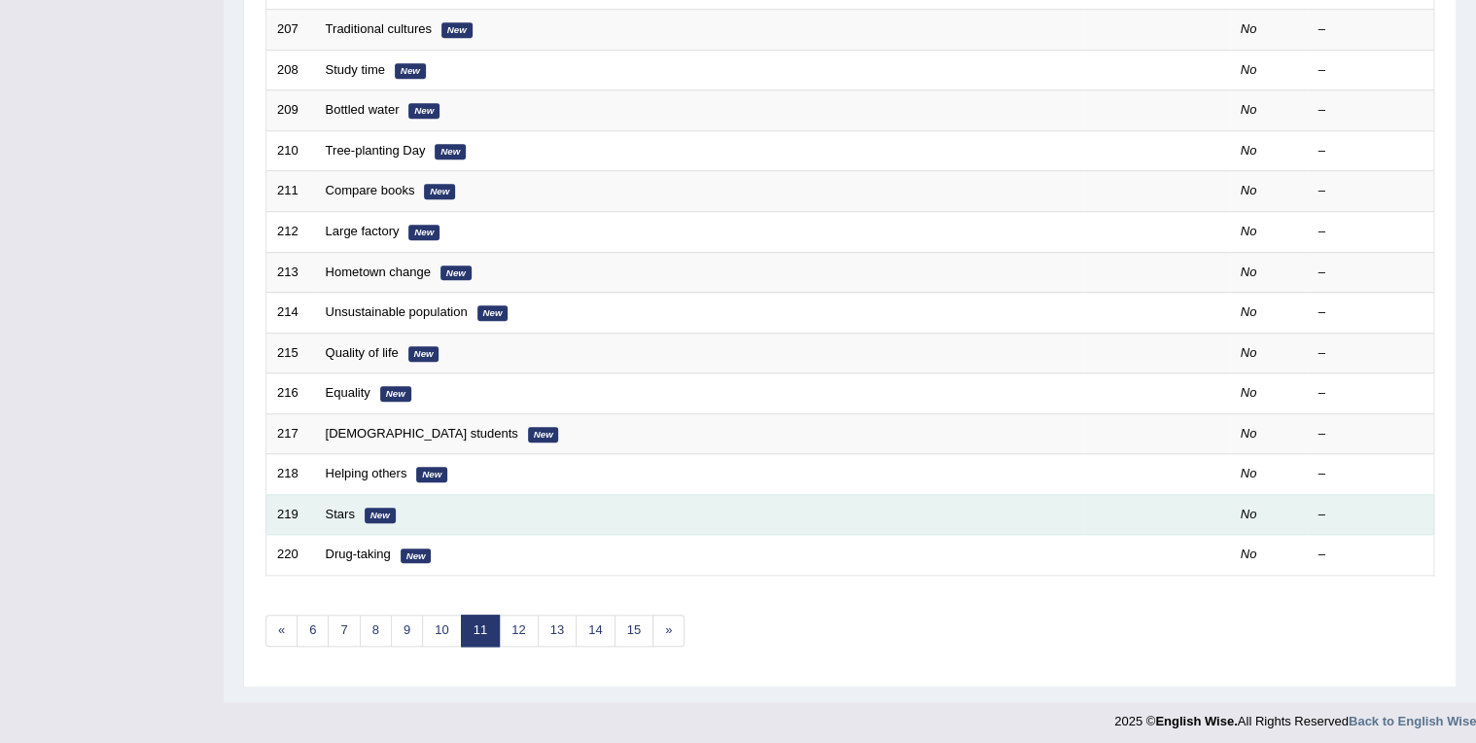
scroll to position [539, 0]
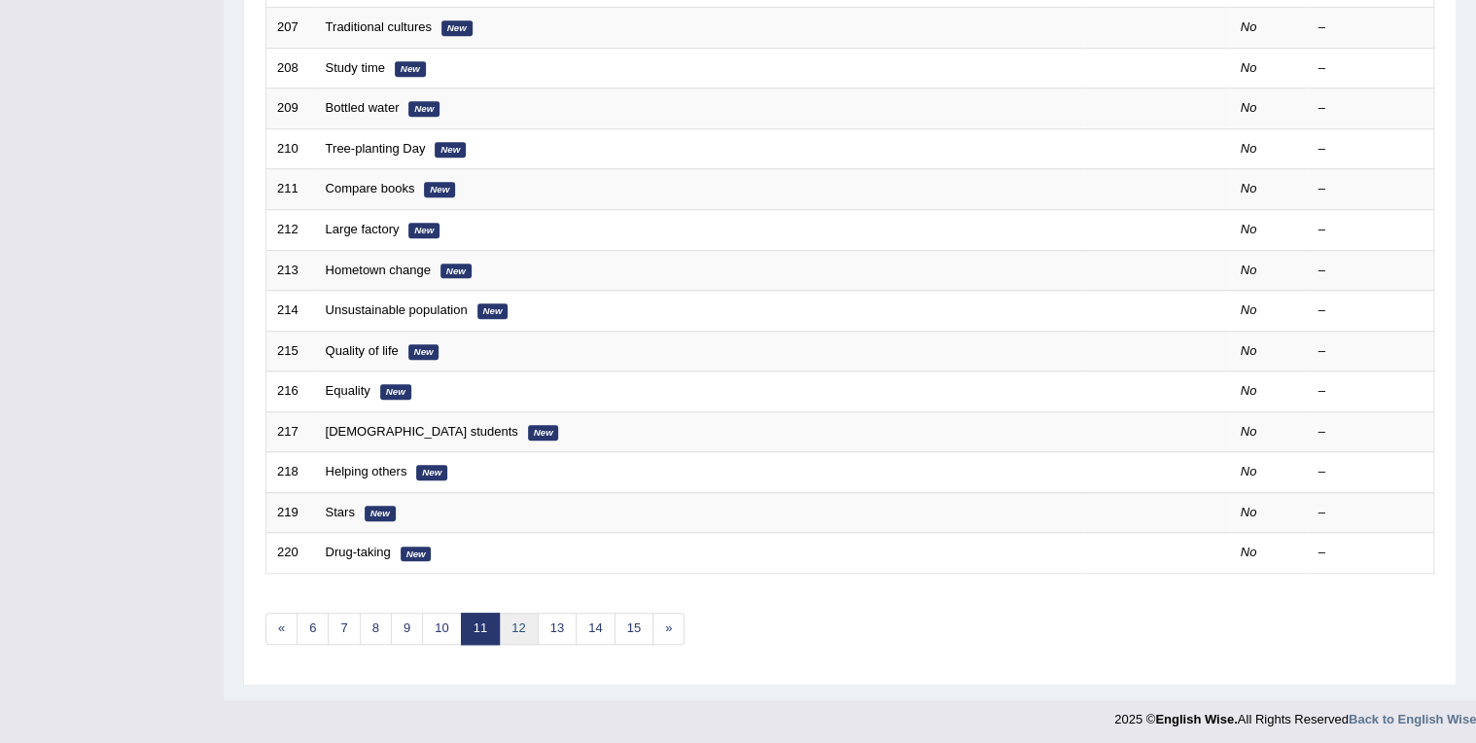
click at [512, 629] on link "12" at bounding box center [518, 629] width 39 height 32
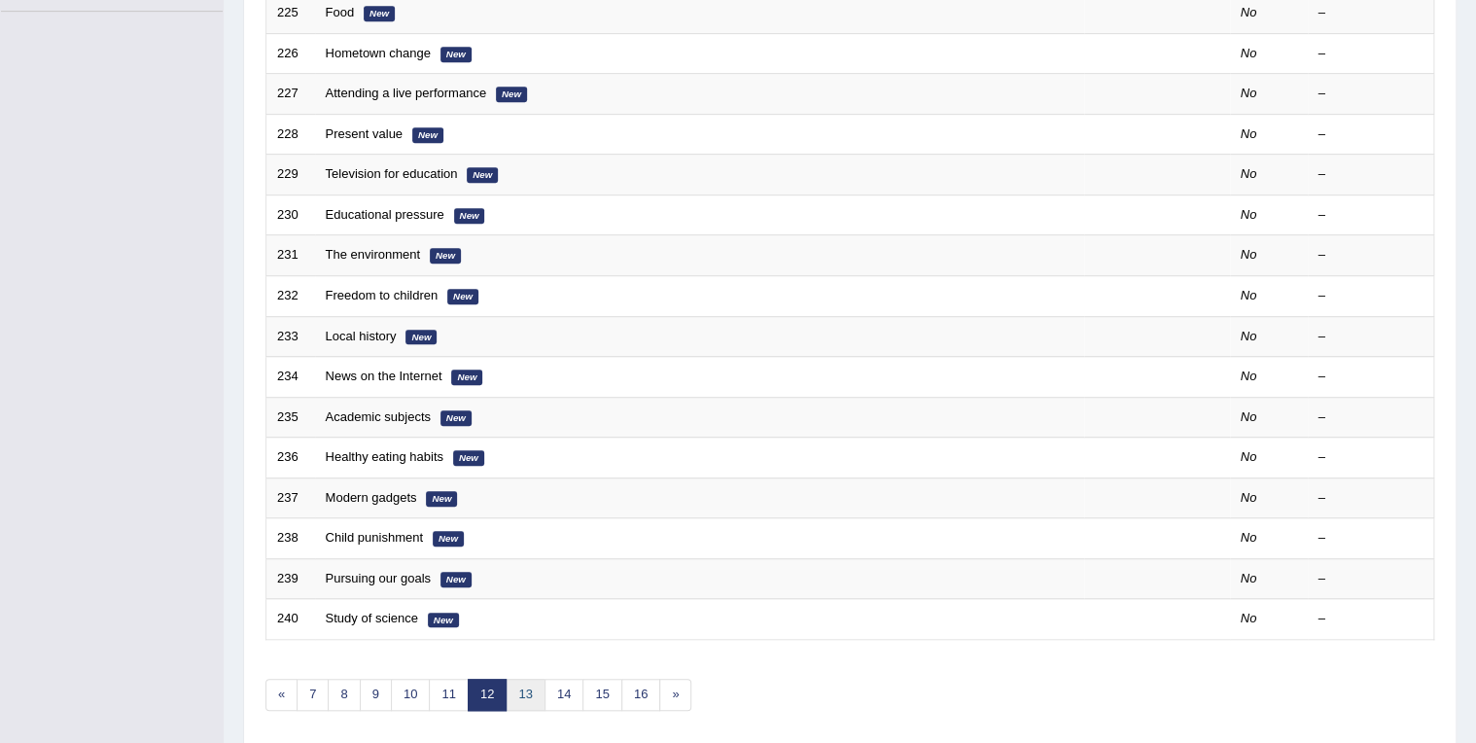
scroll to position [539, 0]
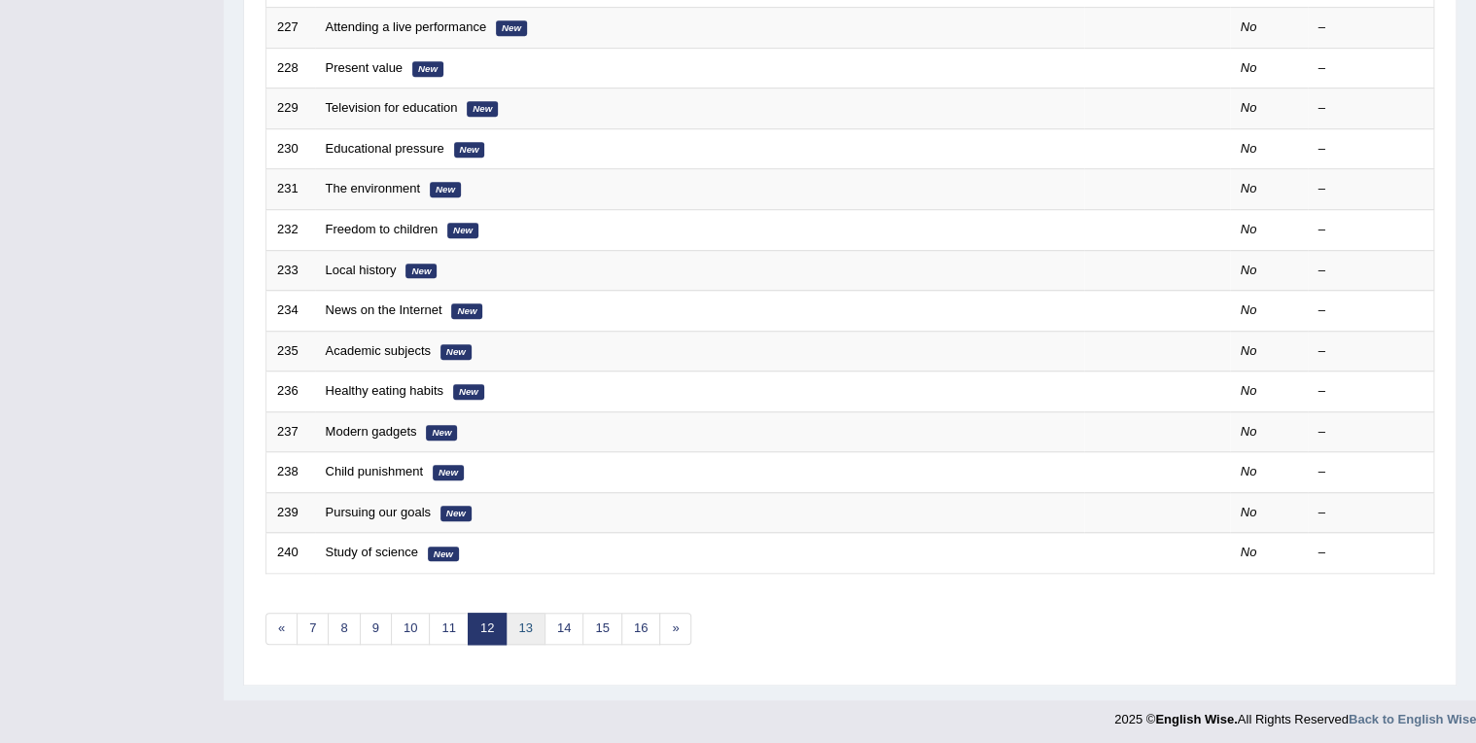
click at [525, 621] on link "13" at bounding box center [525, 629] width 39 height 32
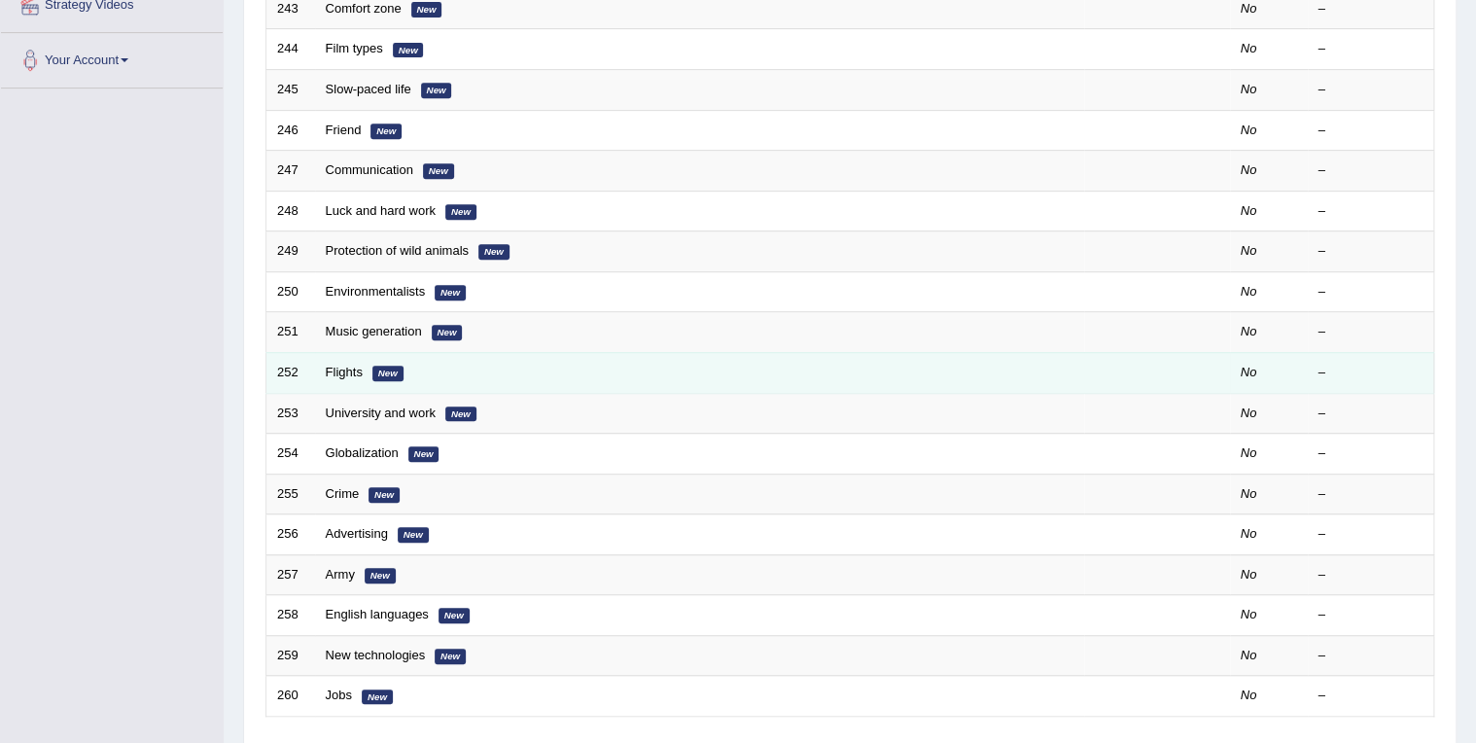
scroll to position [467, 0]
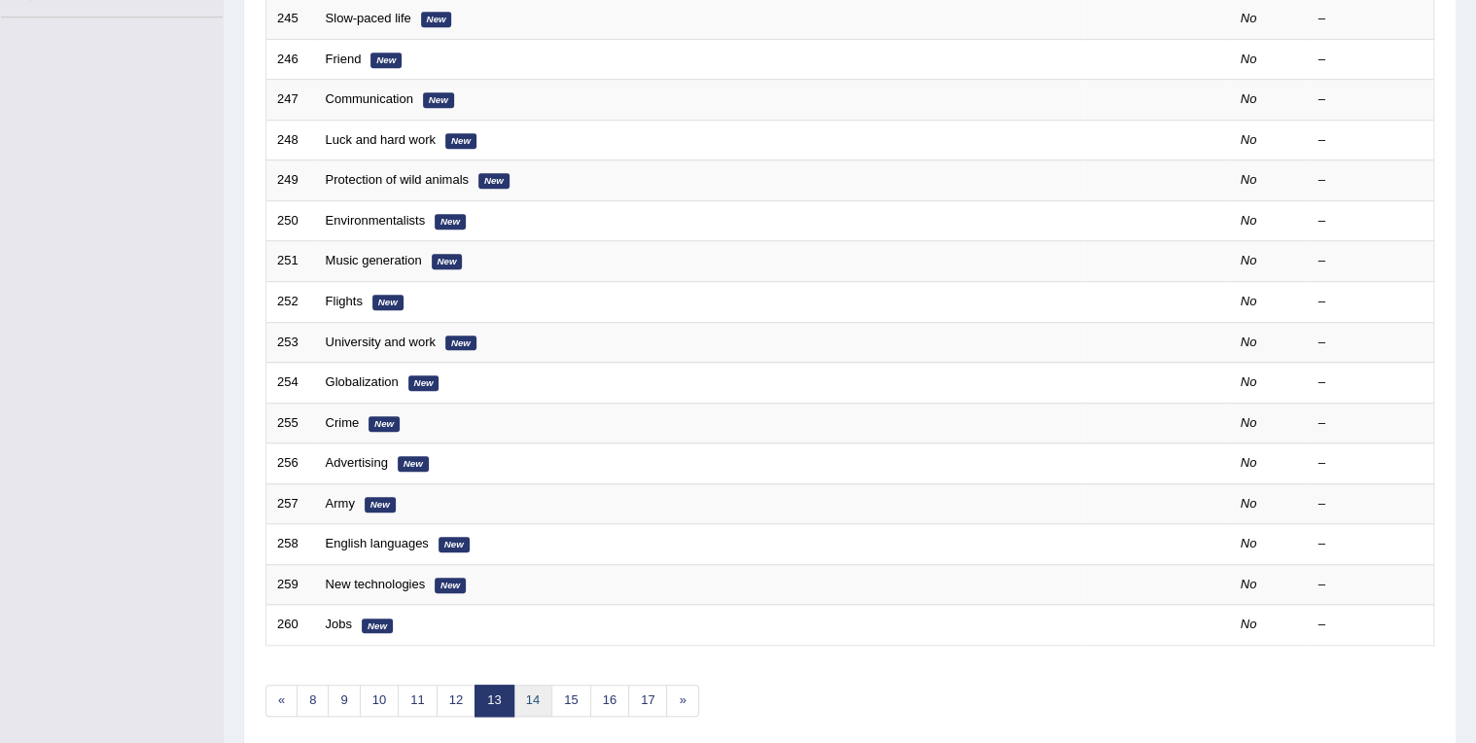
click at [533, 685] on link "14" at bounding box center [532, 701] width 39 height 32
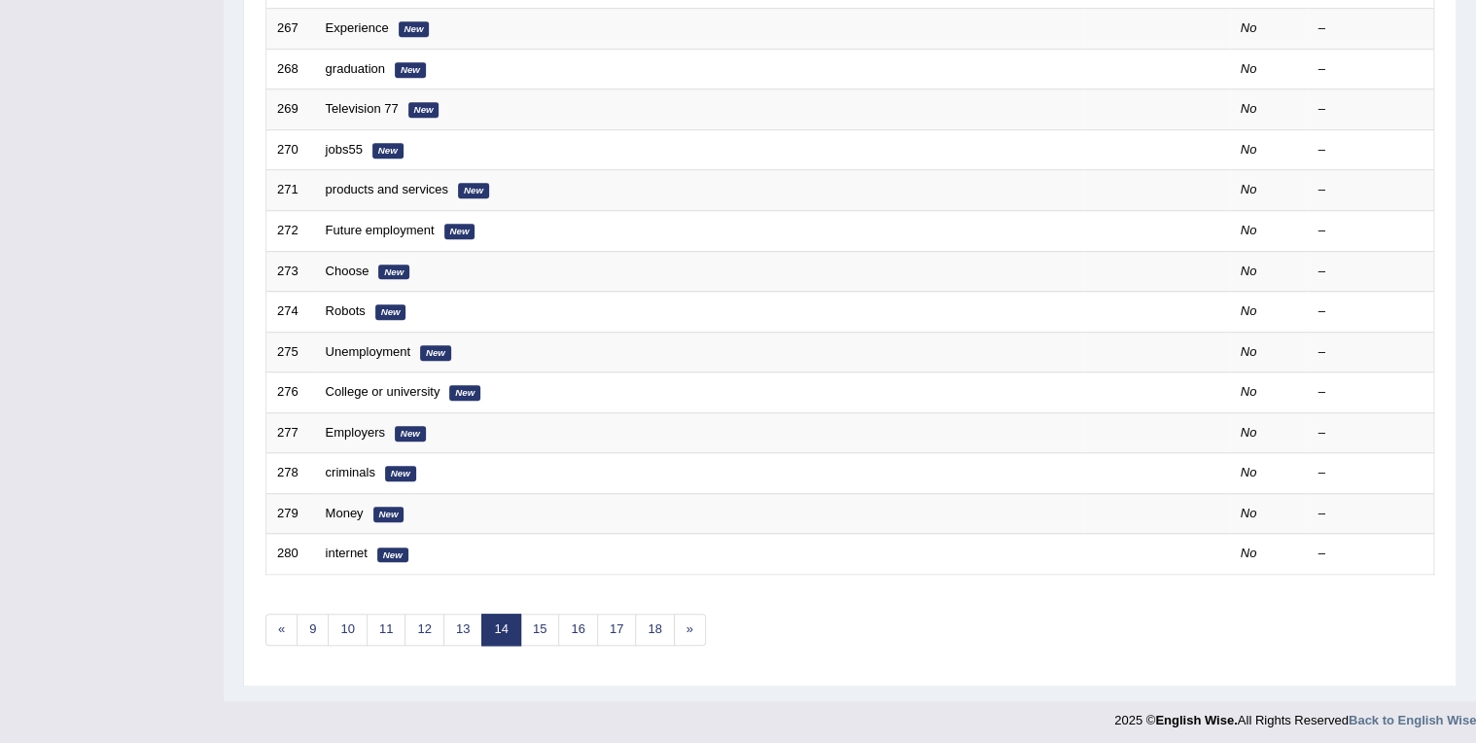
scroll to position [539, 0]
click at [535, 634] on link "15" at bounding box center [539, 629] width 39 height 32
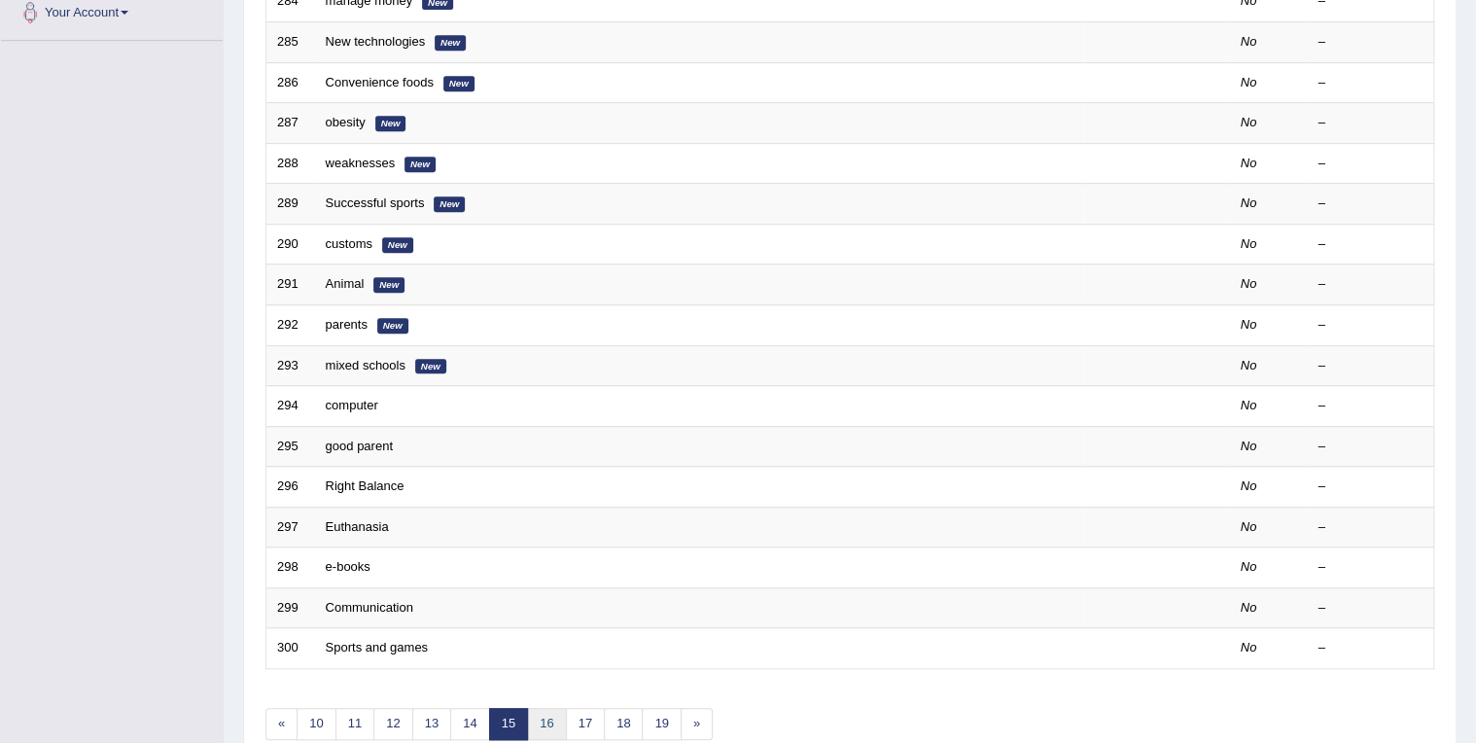
scroll to position [539, 0]
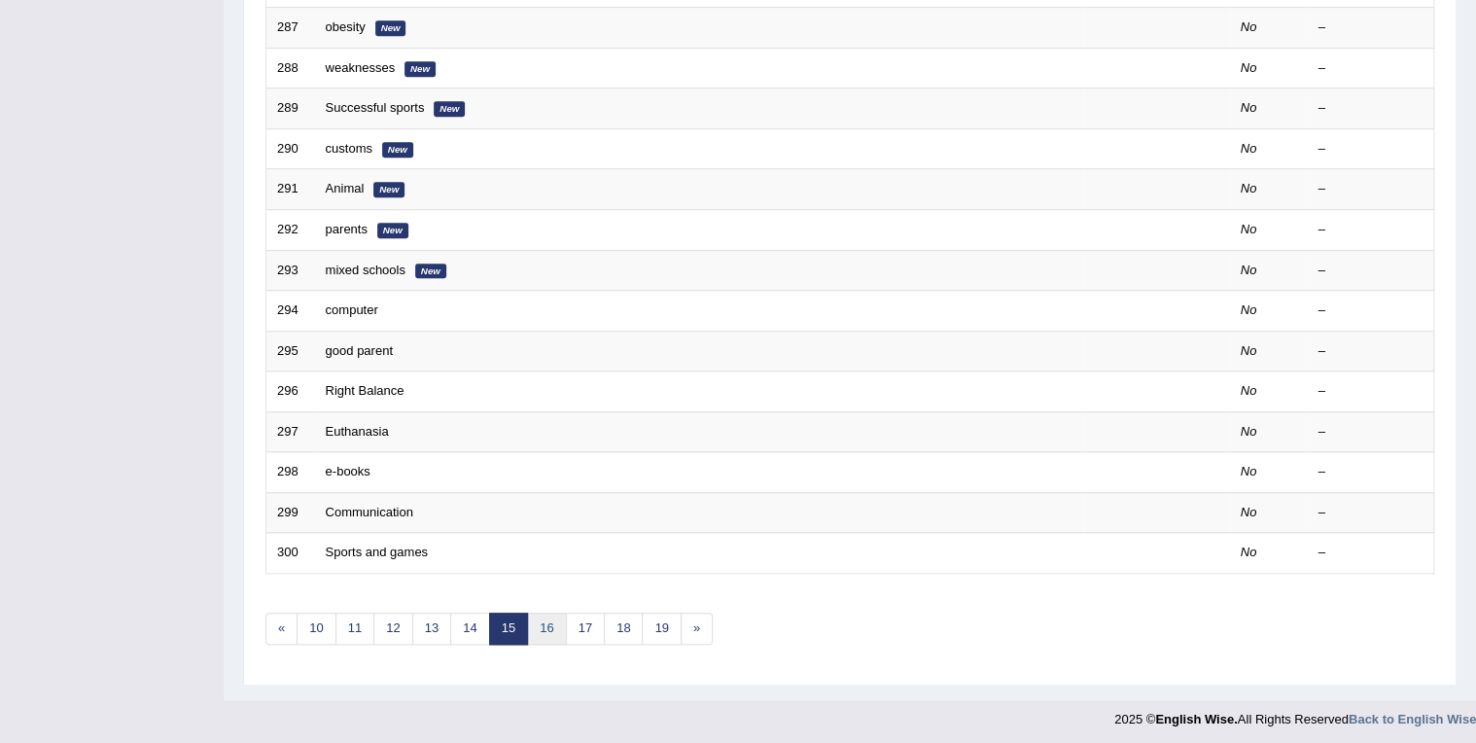
click at [544, 634] on link "16" at bounding box center [546, 629] width 39 height 32
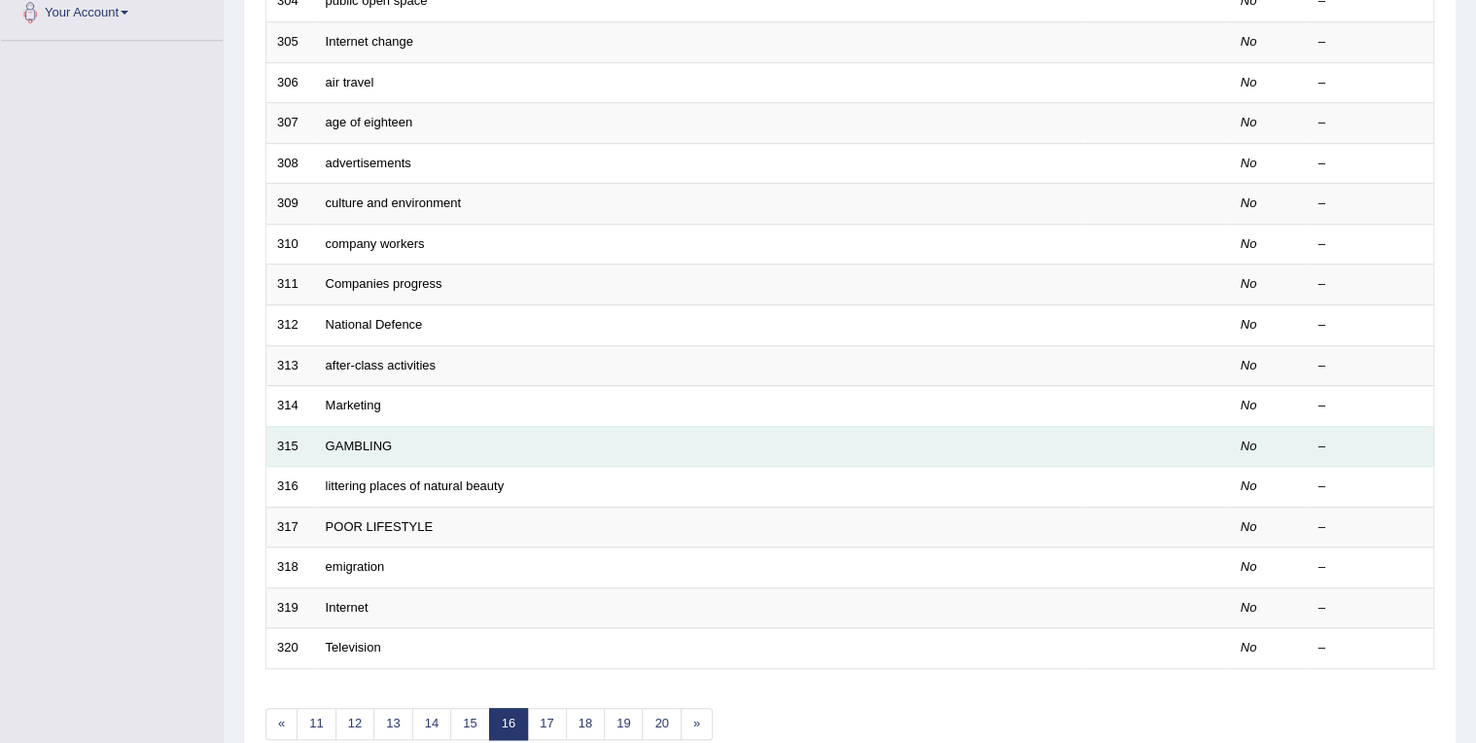
scroll to position [467, 0]
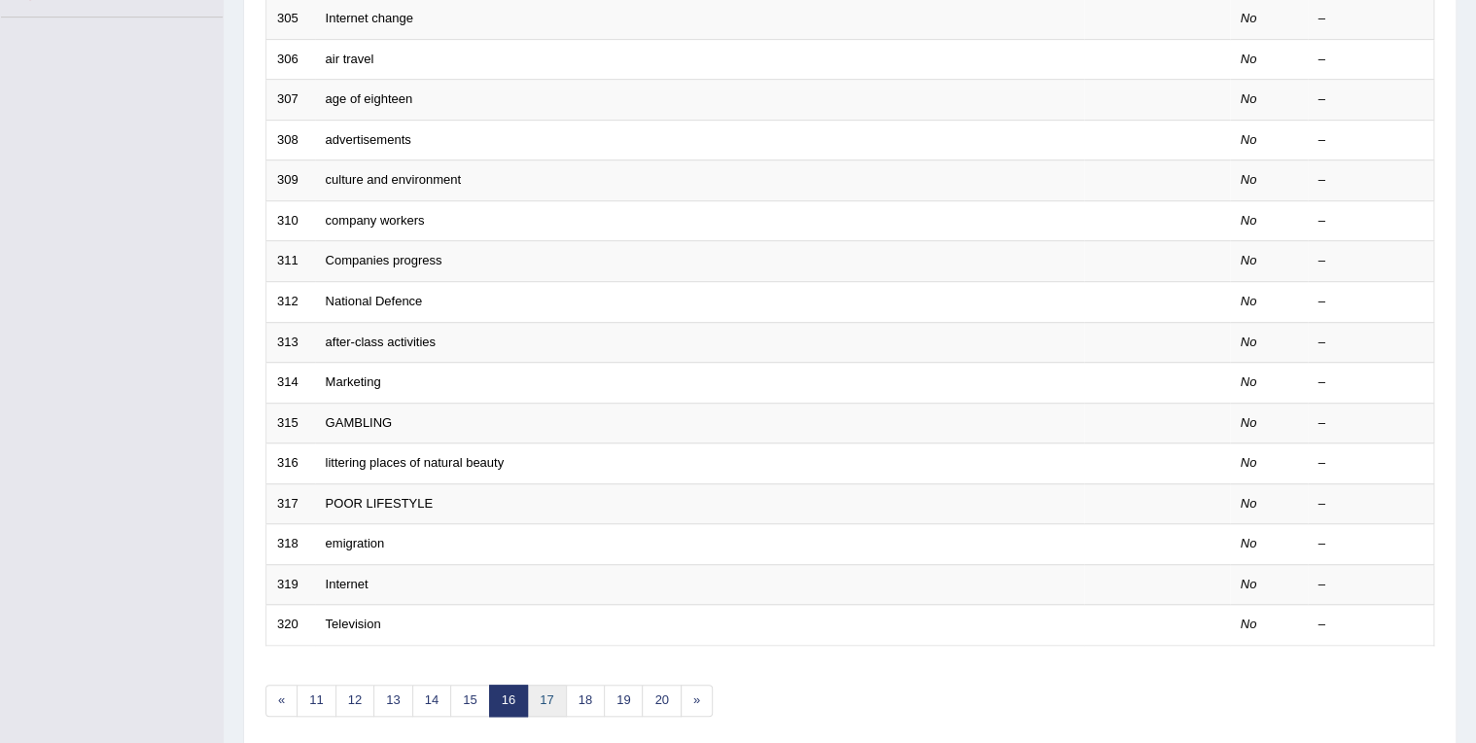
click at [547, 697] on link "17" at bounding box center [546, 701] width 39 height 32
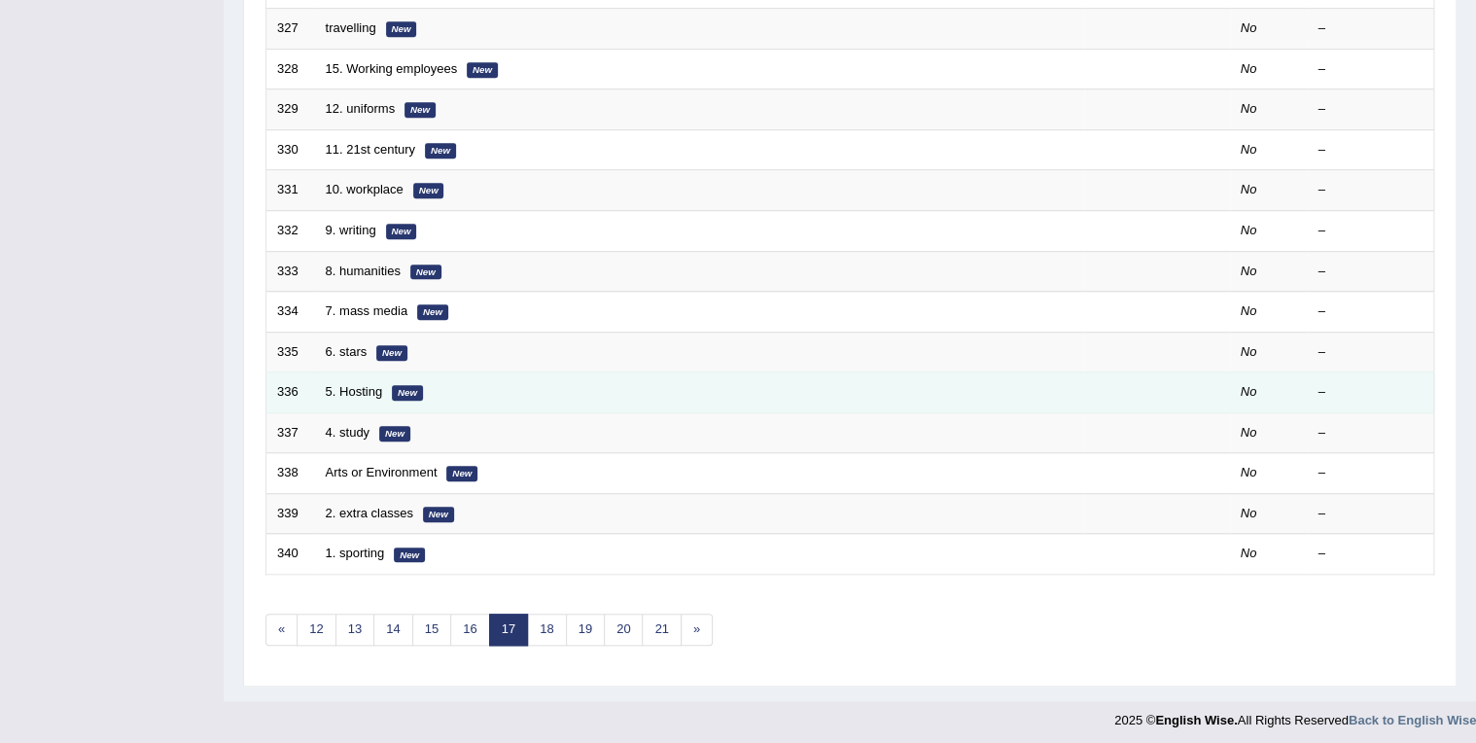
scroll to position [539, 0]
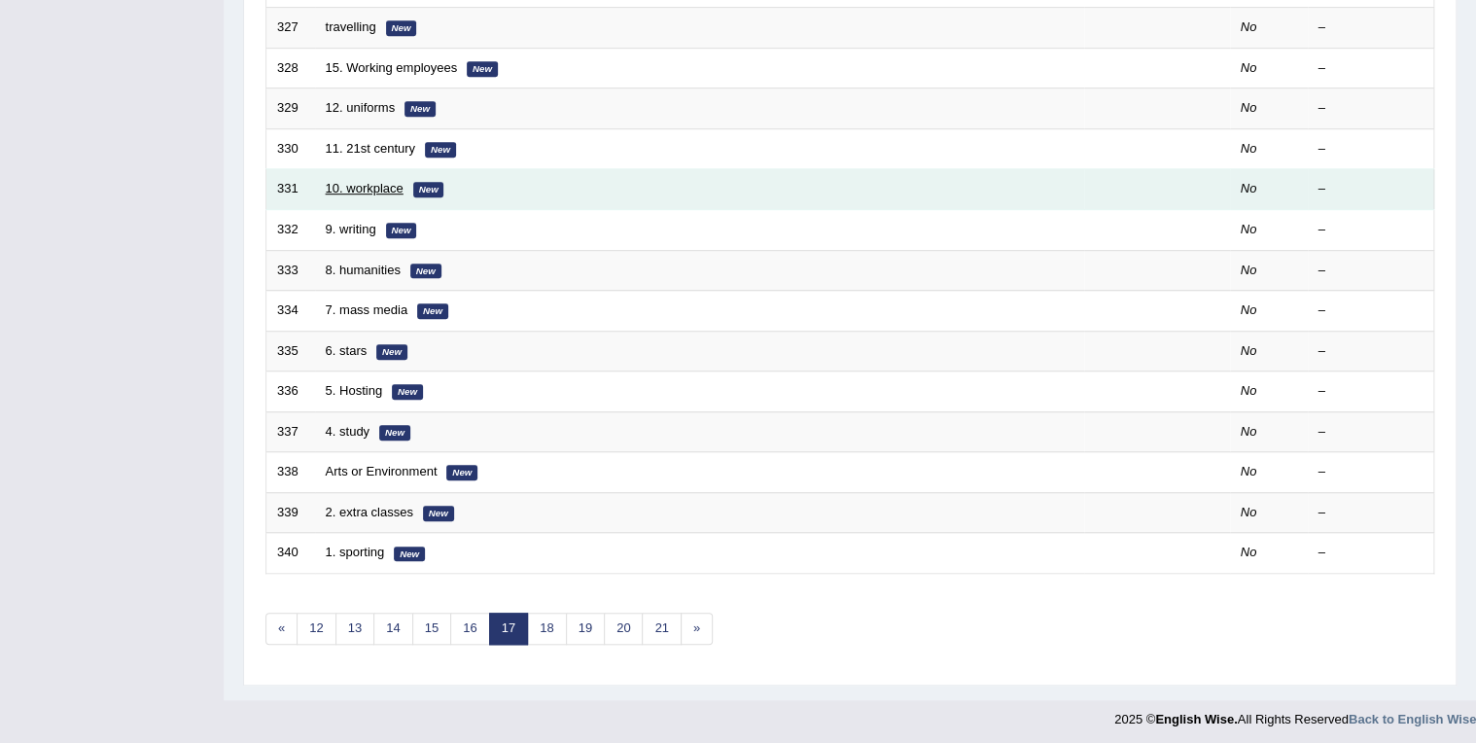
click at [378, 190] on link "10. workplace" at bounding box center [365, 188] width 78 height 15
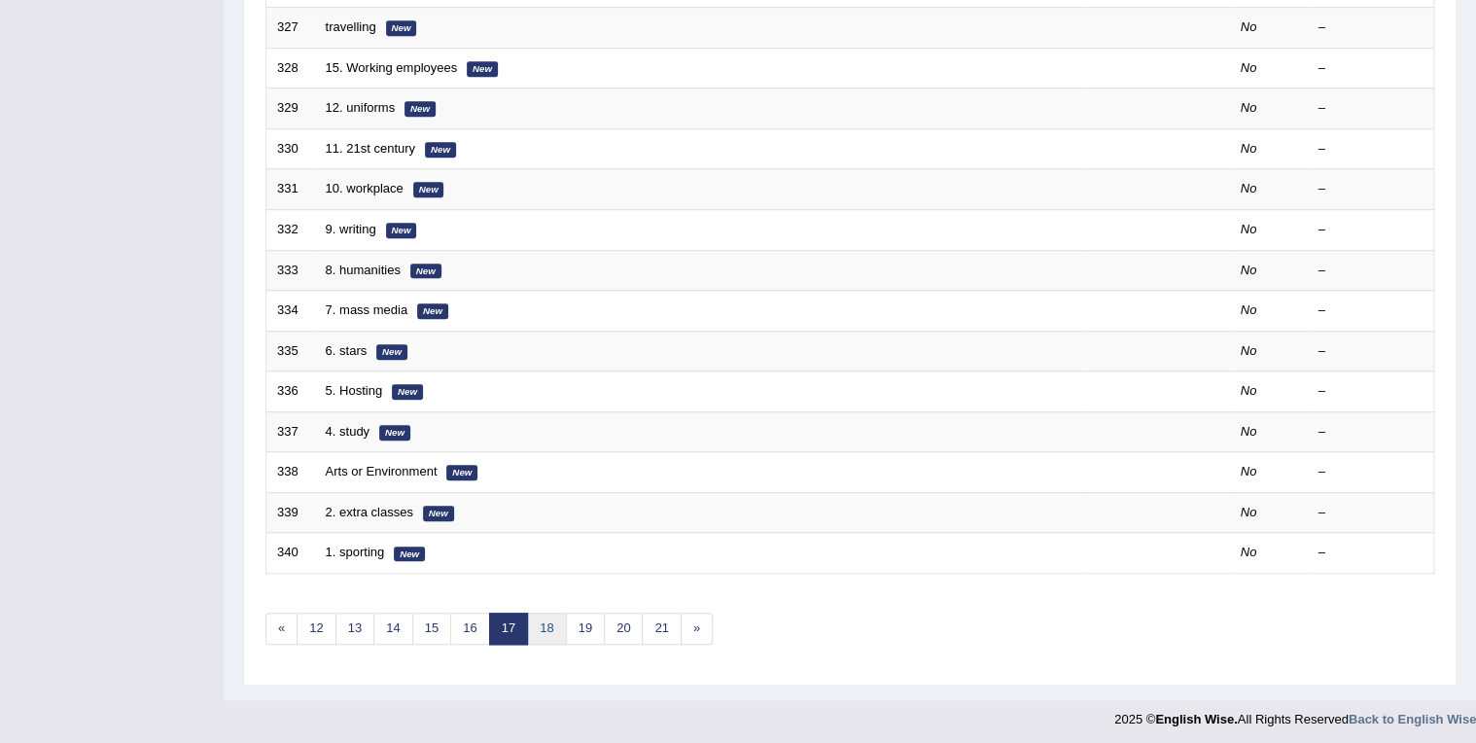
click at [534, 637] on link "18" at bounding box center [546, 629] width 39 height 32
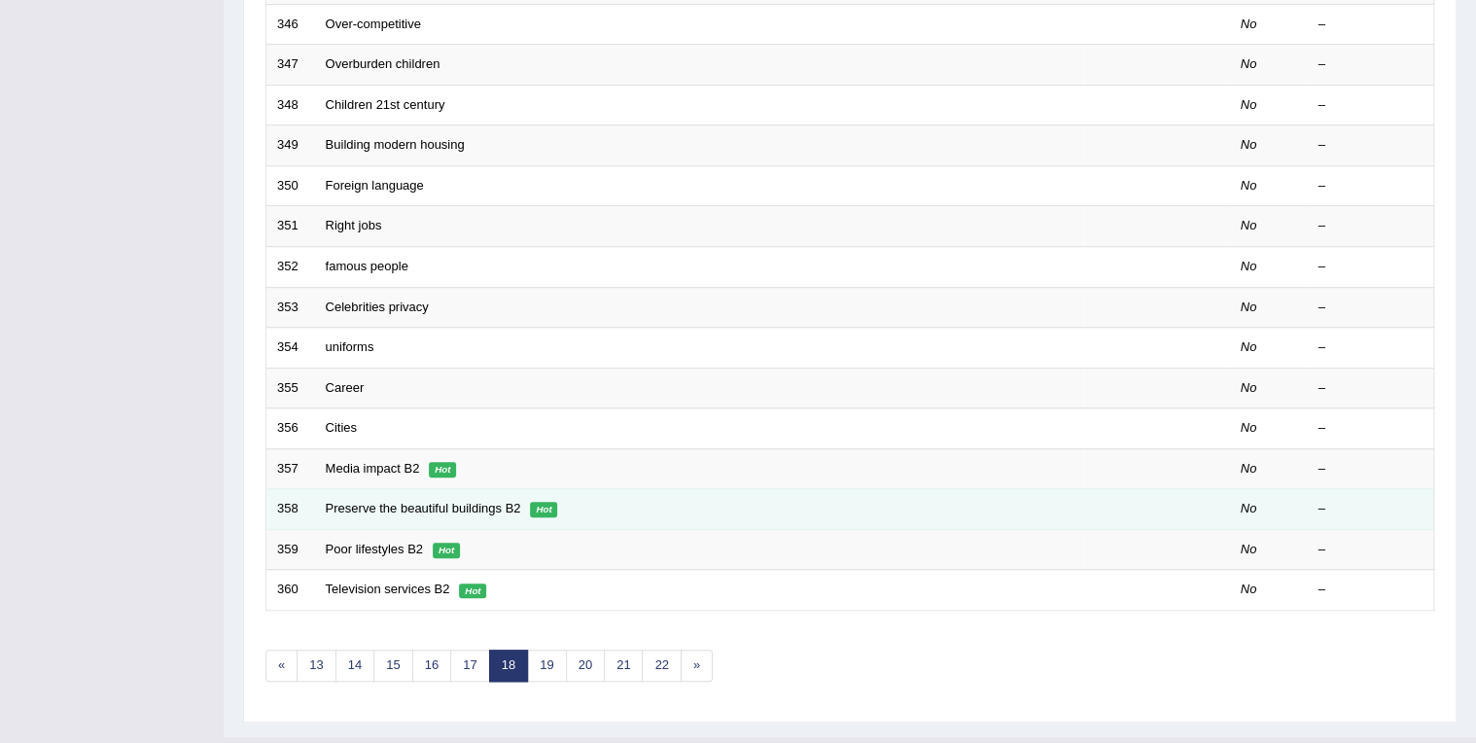
scroll to position [539, 0]
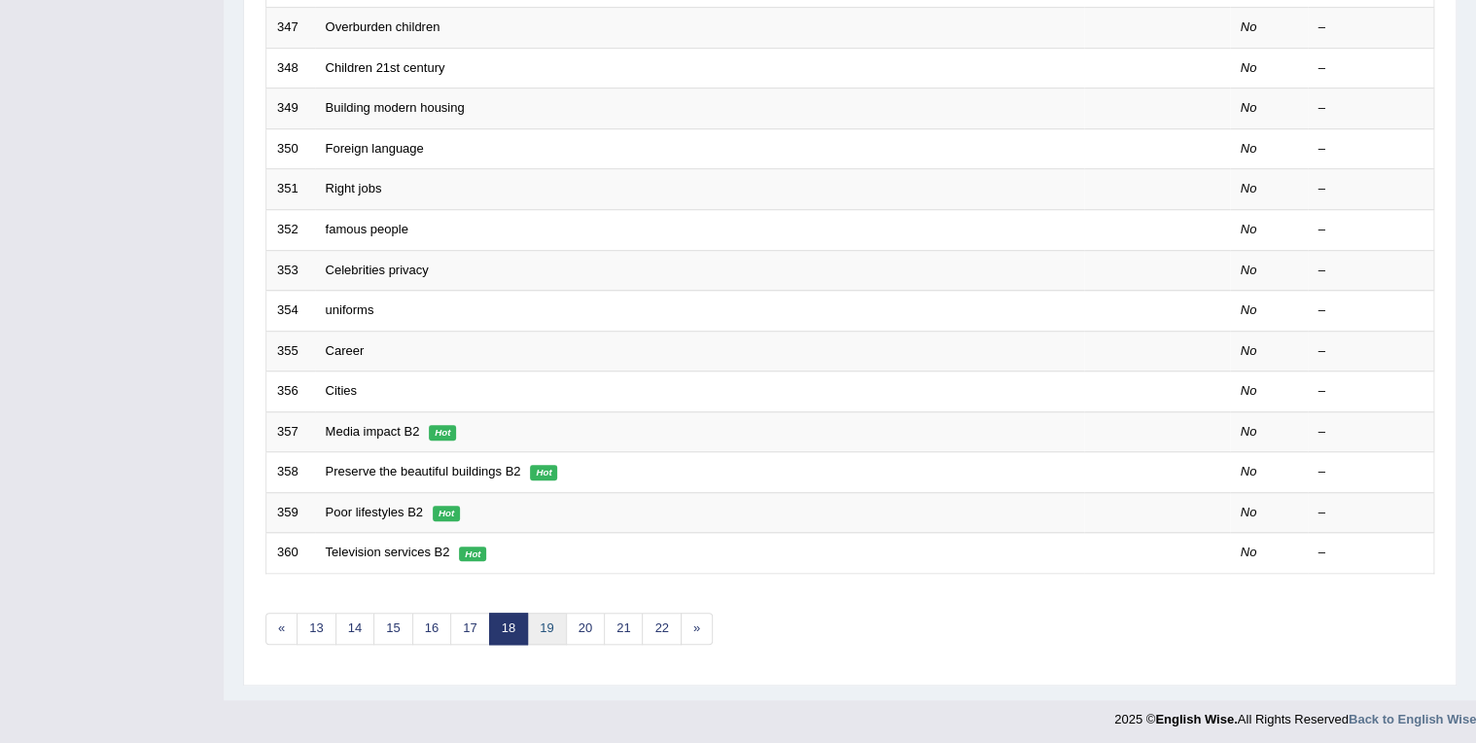
click at [553, 623] on link "19" at bounding box center [546, 629] width 39 height 32
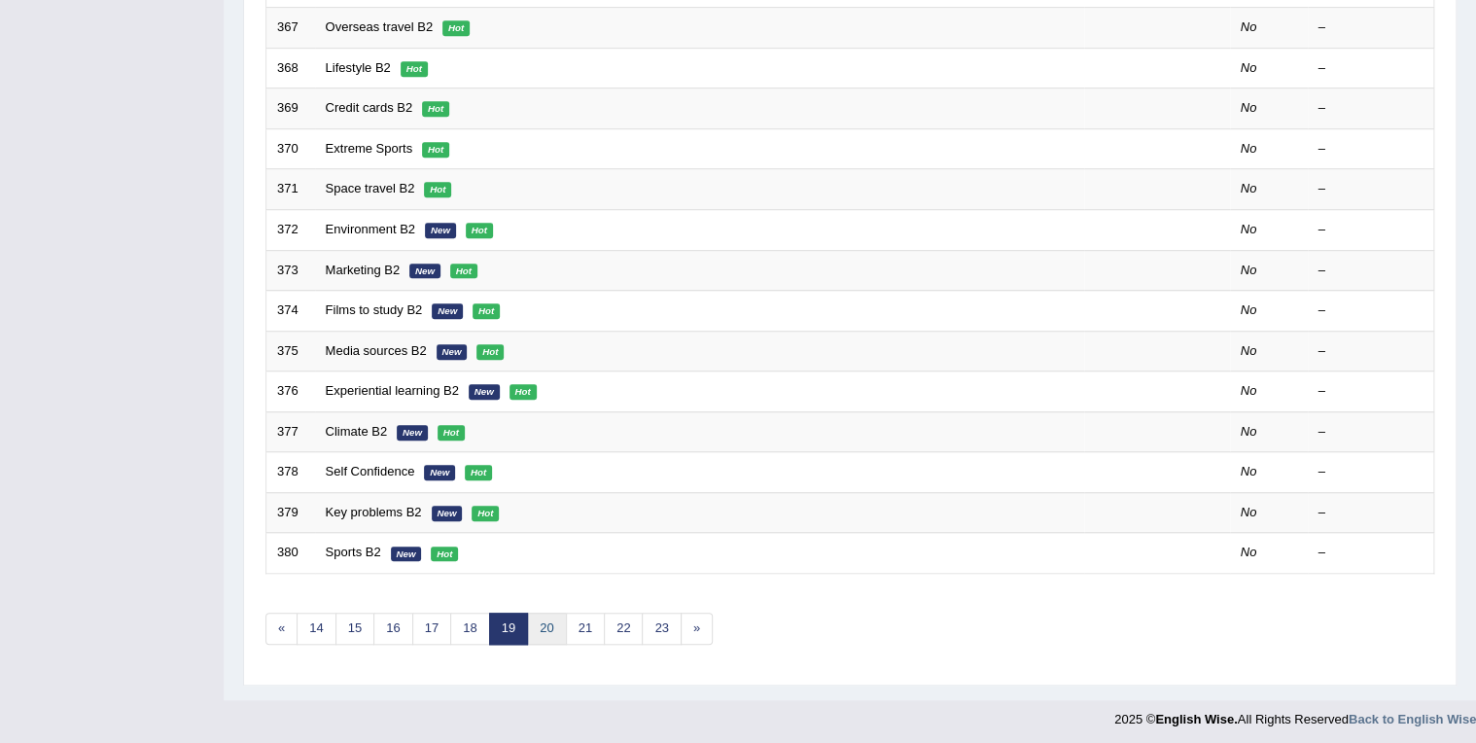
click at [556, 622] on link "20" at bounding box center [546, 629] width 39 height 32
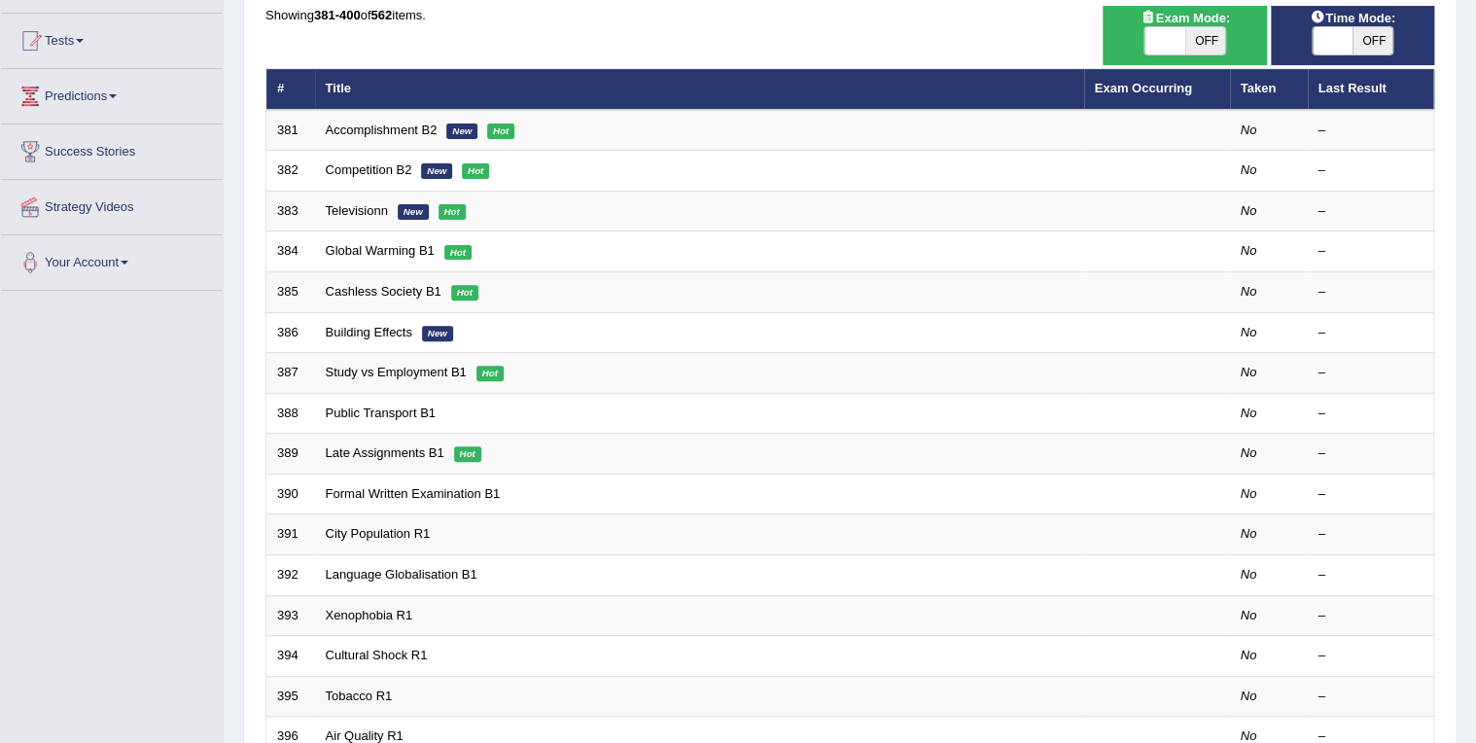
scroll to position [539, 0]
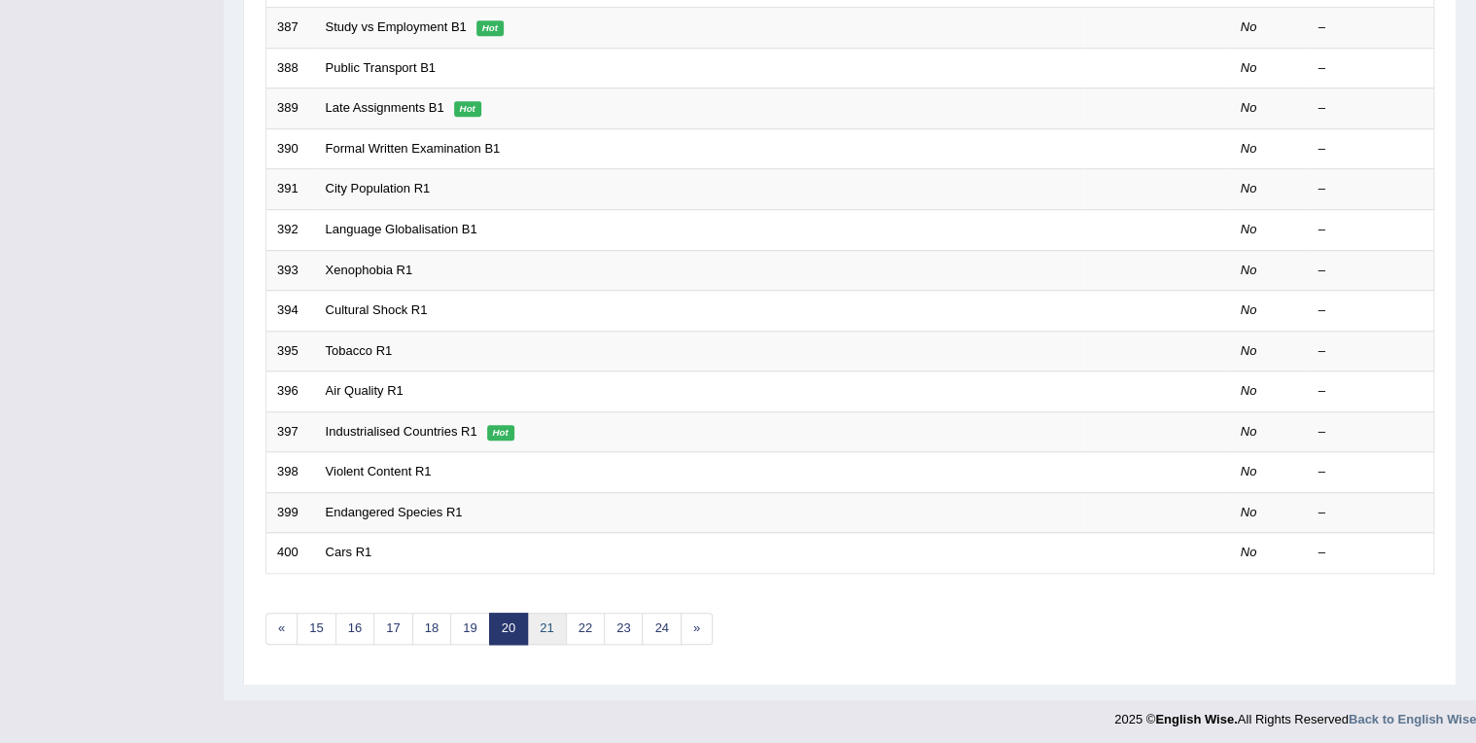
click at [547, 623] on link "21" at bounding box center [546, 629] width 39 height 32
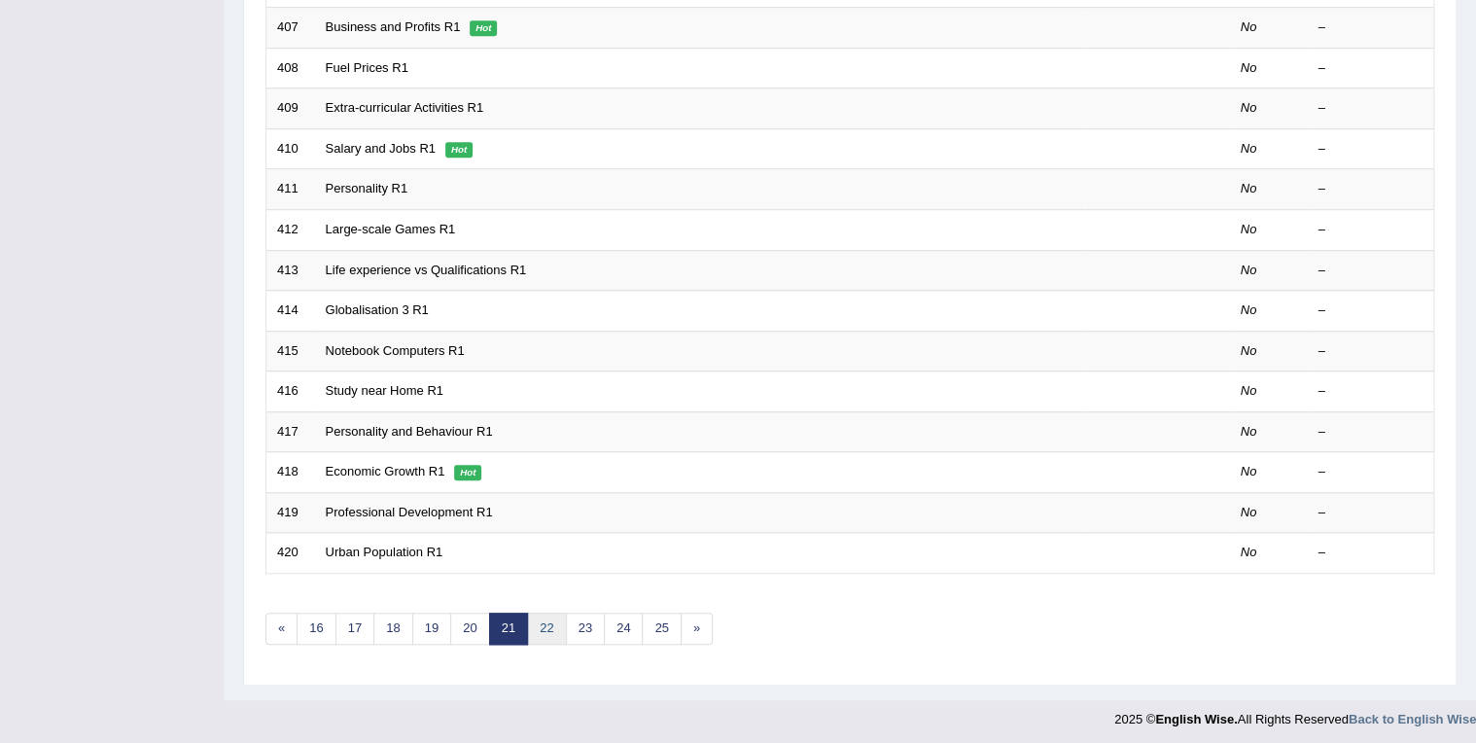
click at [555, 627] on link "22" at bounding box center [546, 629] width 39 height 32
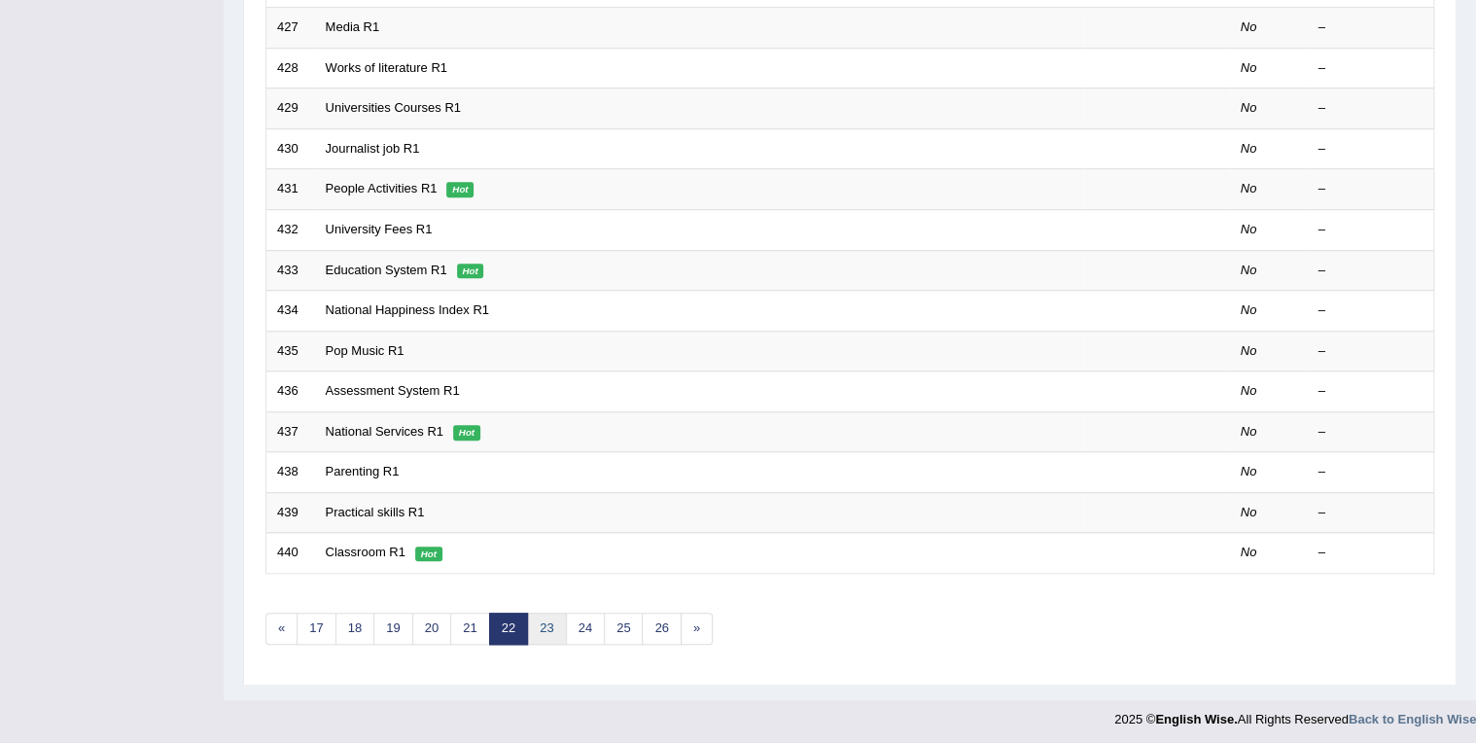
click at [560, 627] on link "23" at bounding box center [546, 629] width 39 height 32
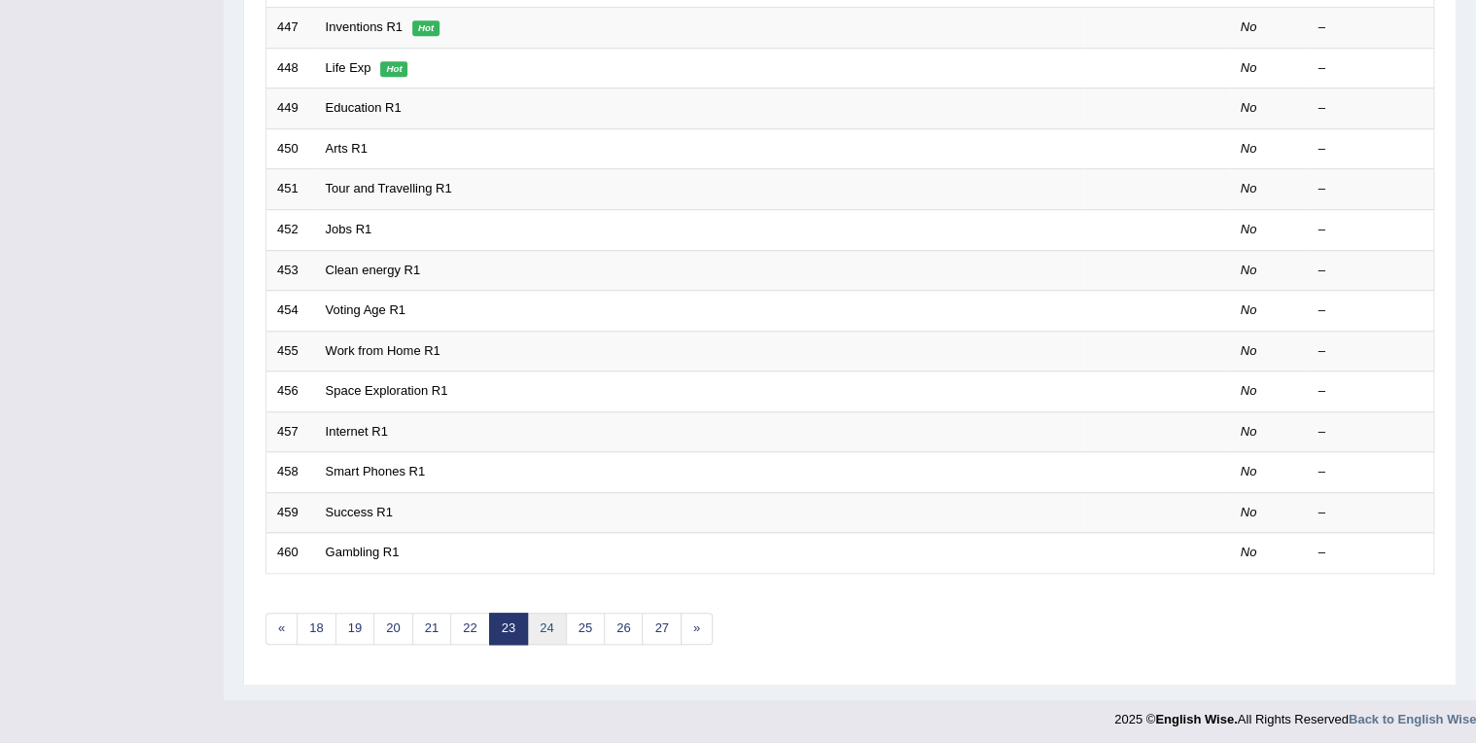
click at [556, 621] on link "24" at bounding box center [546, 629] width 39 height 32
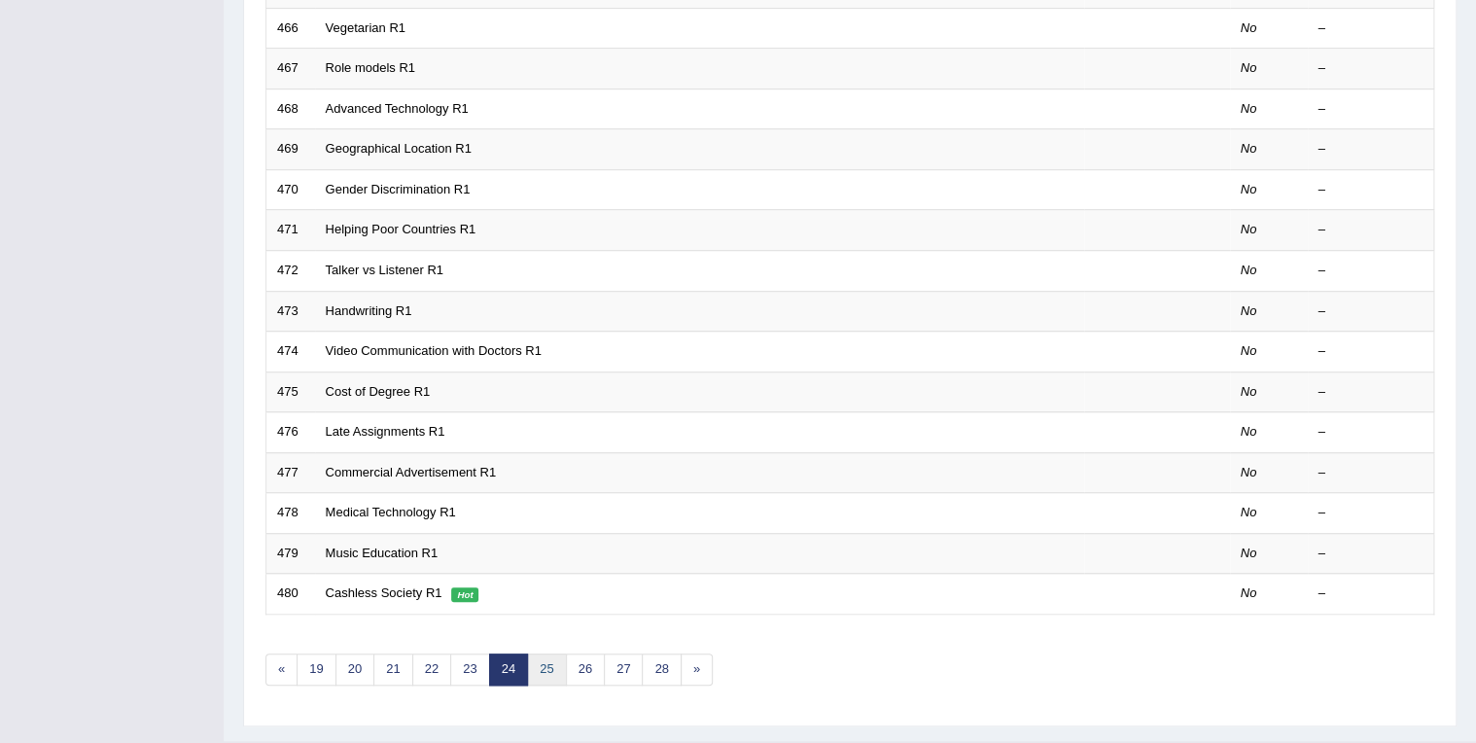
scroll to position [539, 0]
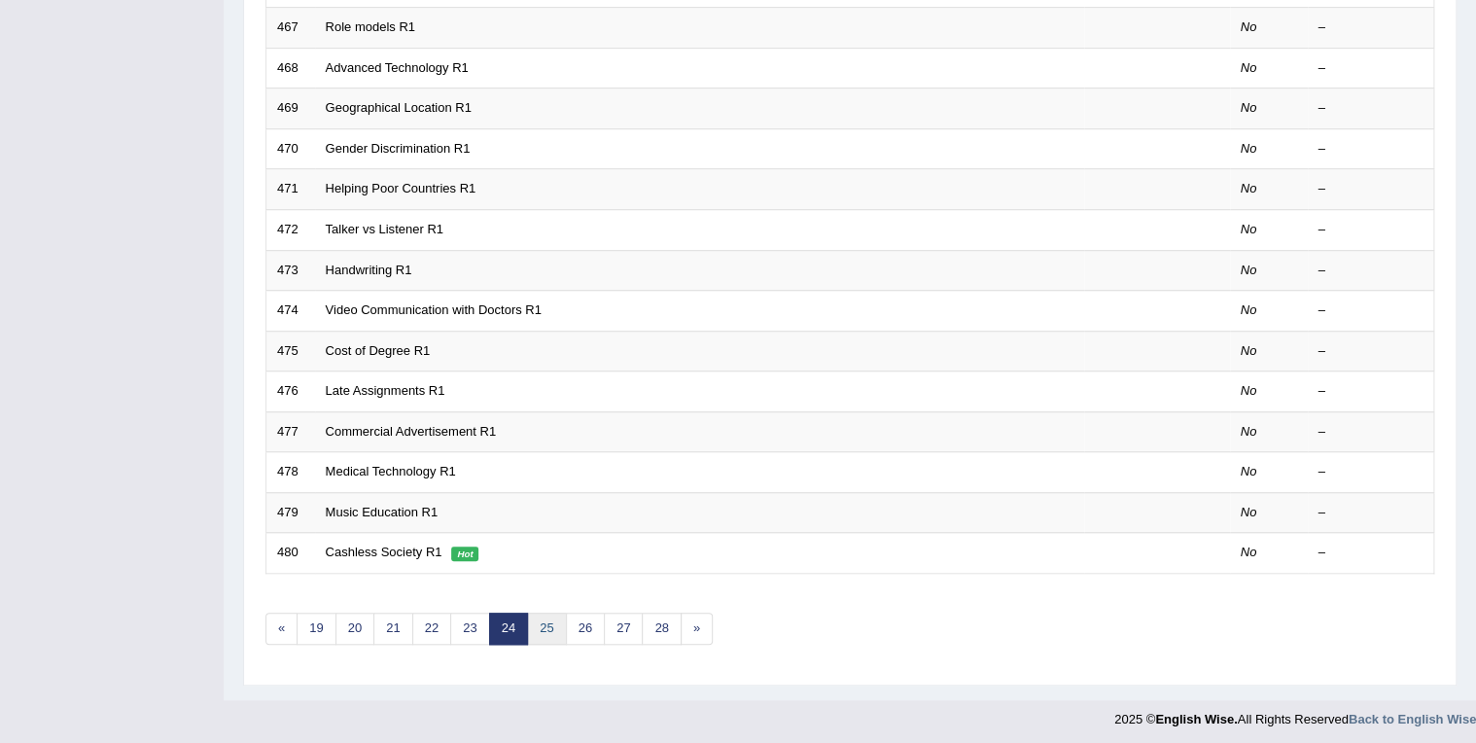
click at [552, 626] on link "25" at bounding box center [546, 629] width 39 height 32
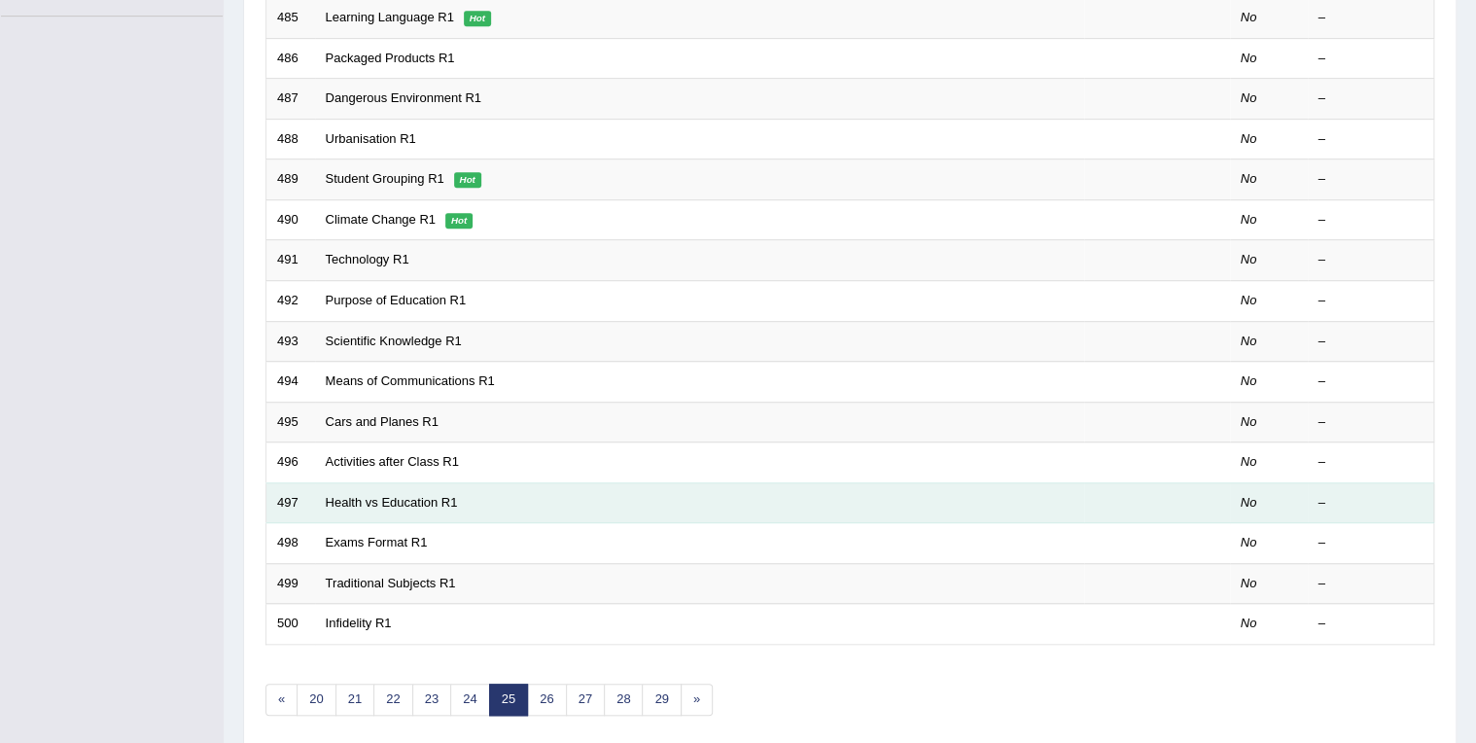
scroll to position [539, 0]
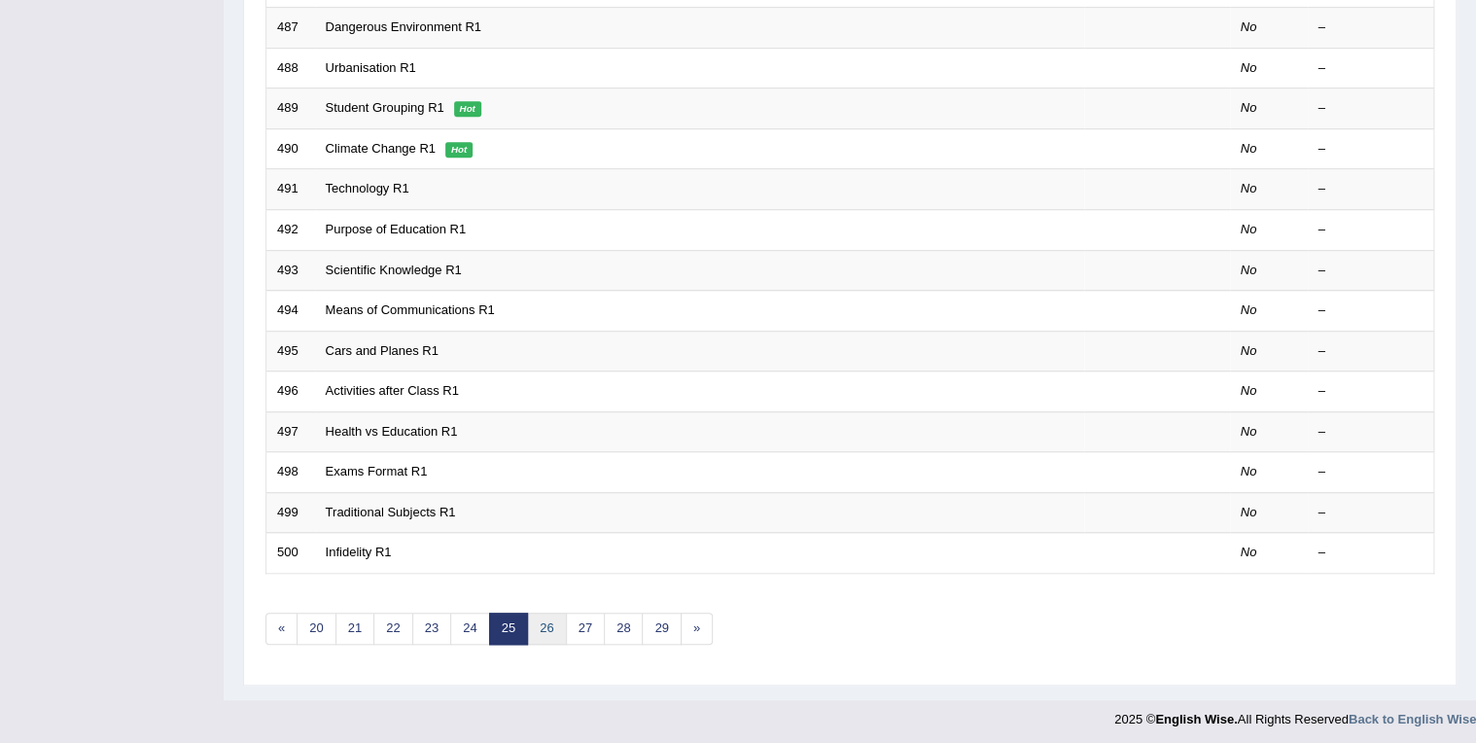
click at [557, 634] on link "26" at bounding box center [546, 629] width 39 height 32
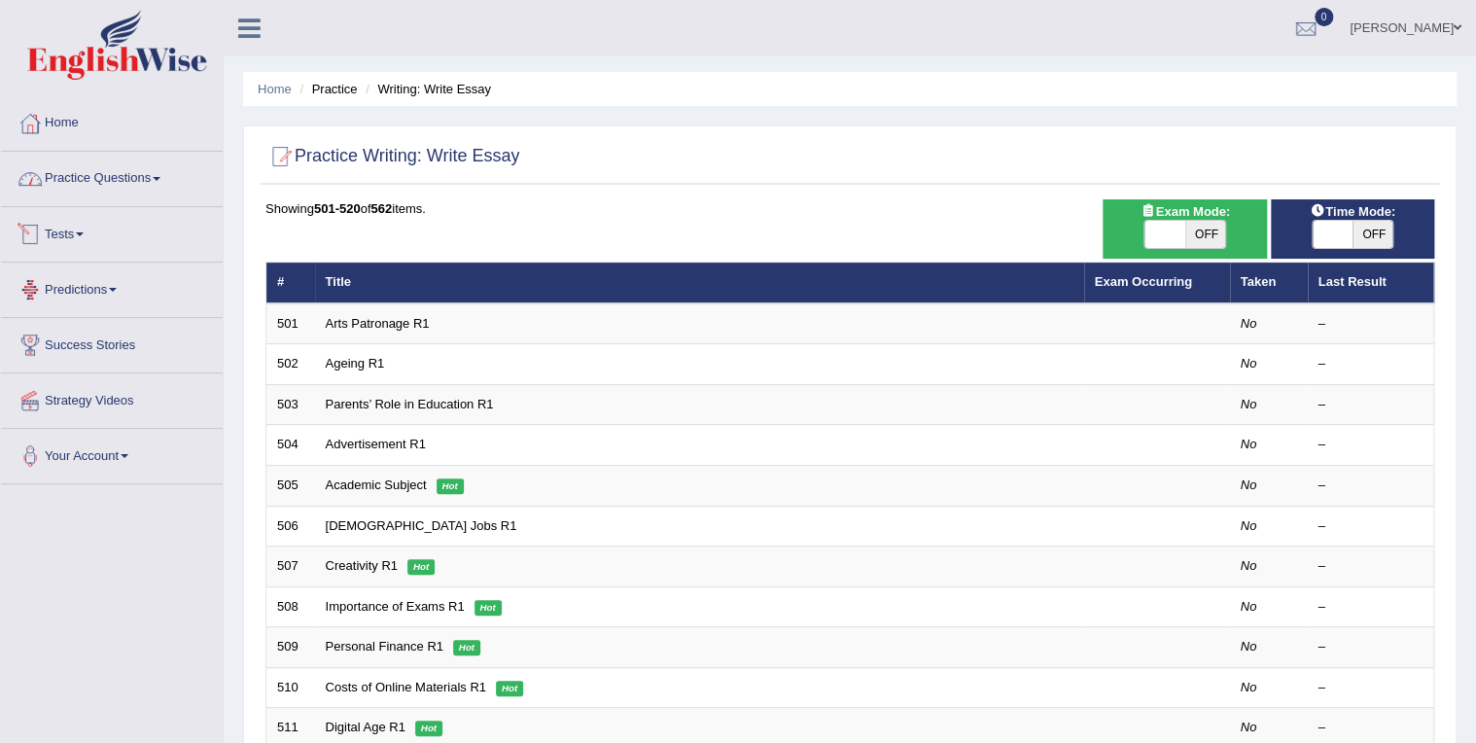
click at [126, 185] on link "Practice Questions" at bounding box center [112, 176] width 222 height 49
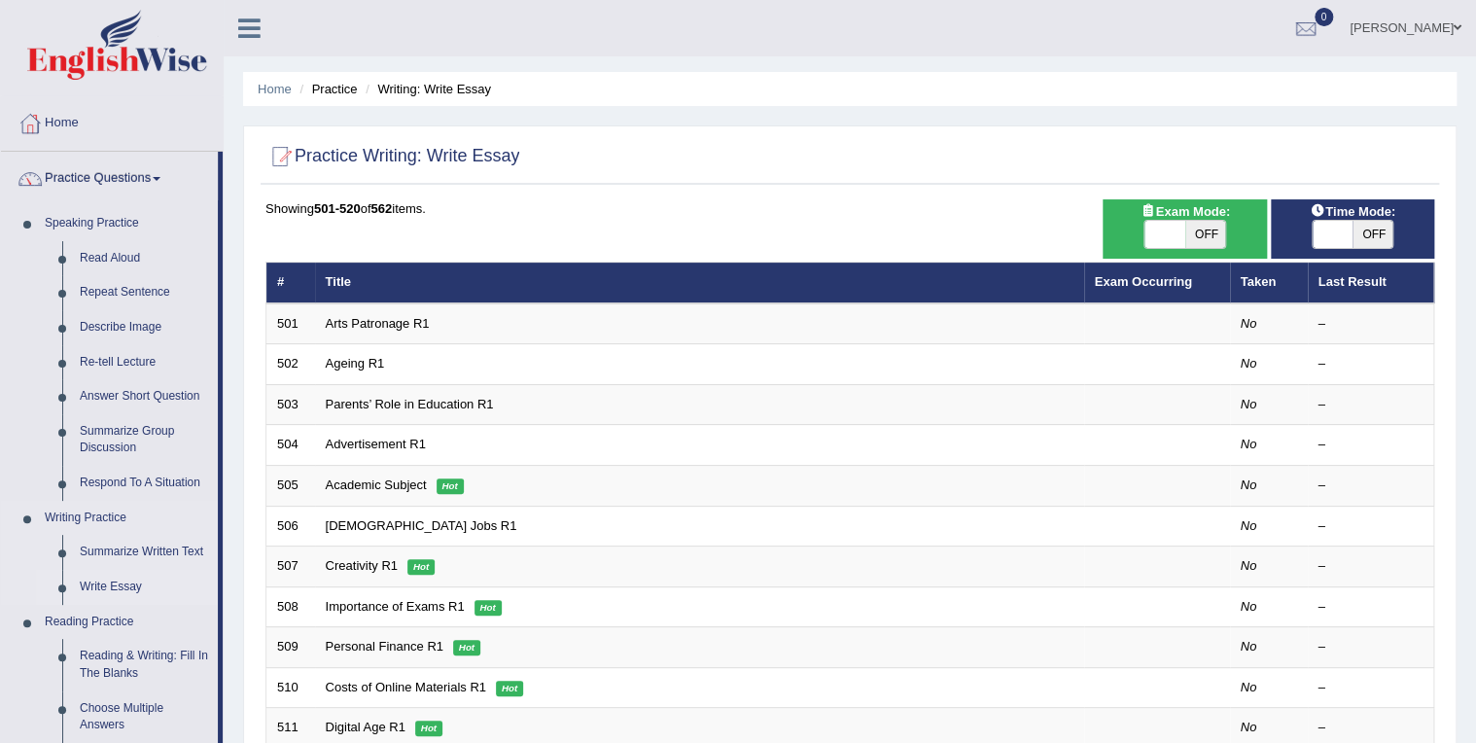
click at [115, 583] on link "Write Essay" at bounding box center [144, 587] width 147 height 35
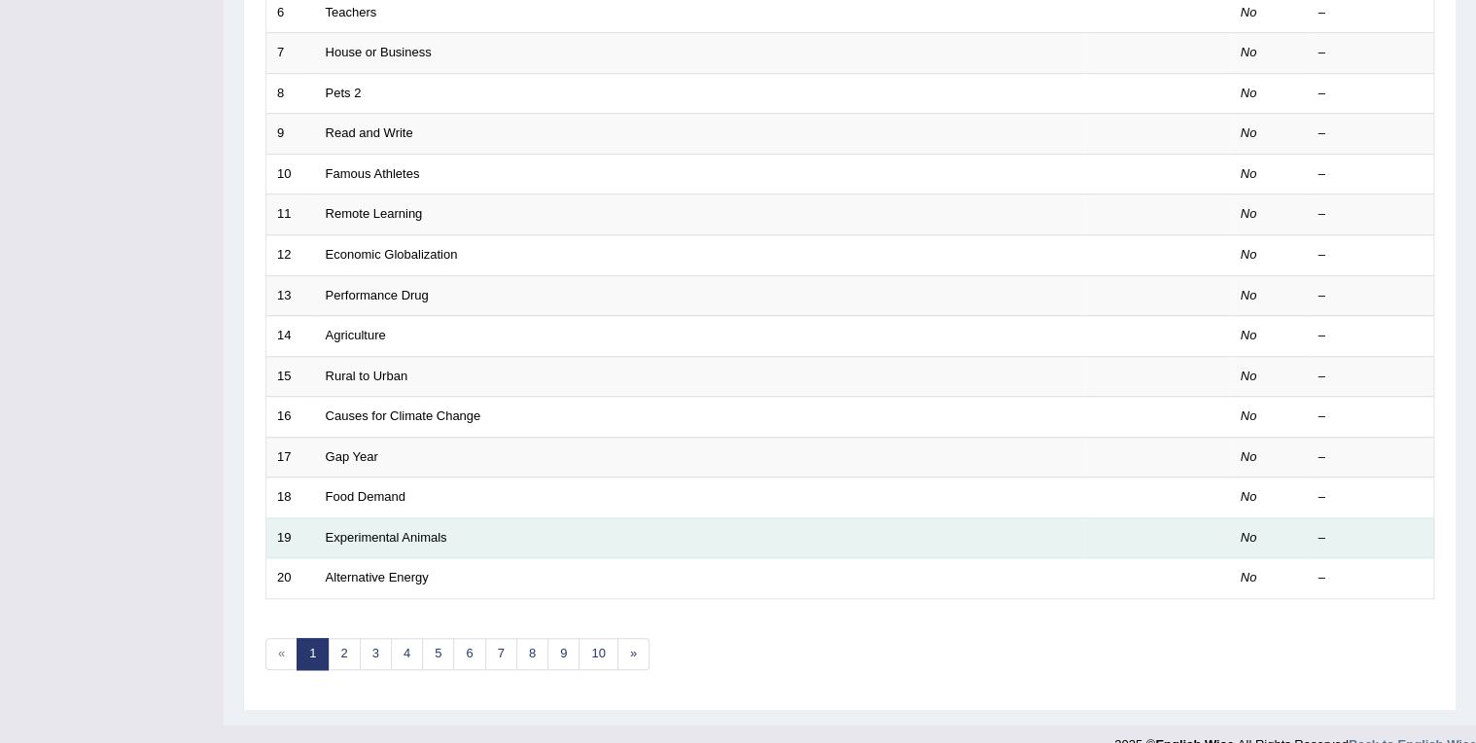
scroll to position [539, 0]
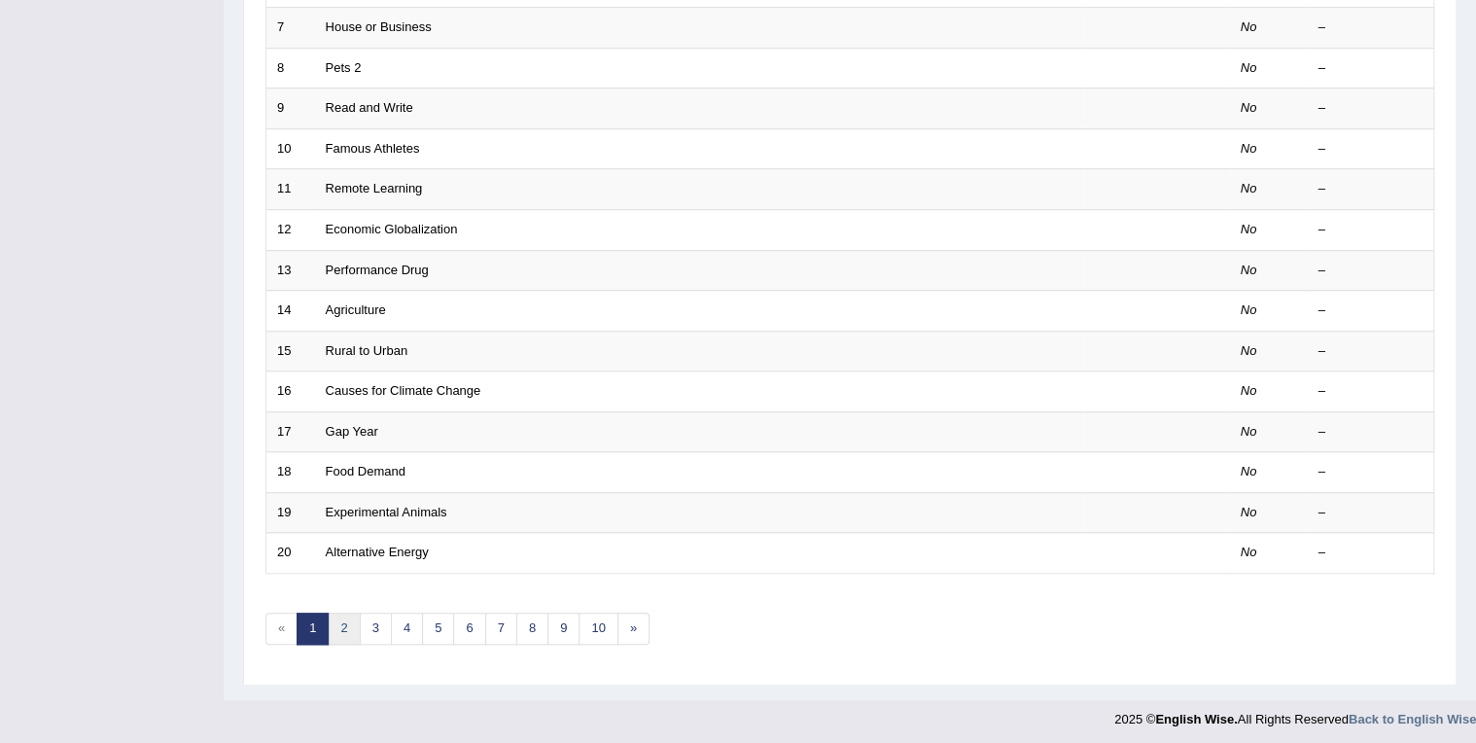
click at [335, 626] on link "2" at bounding box center [344, 629] width 32 height 32
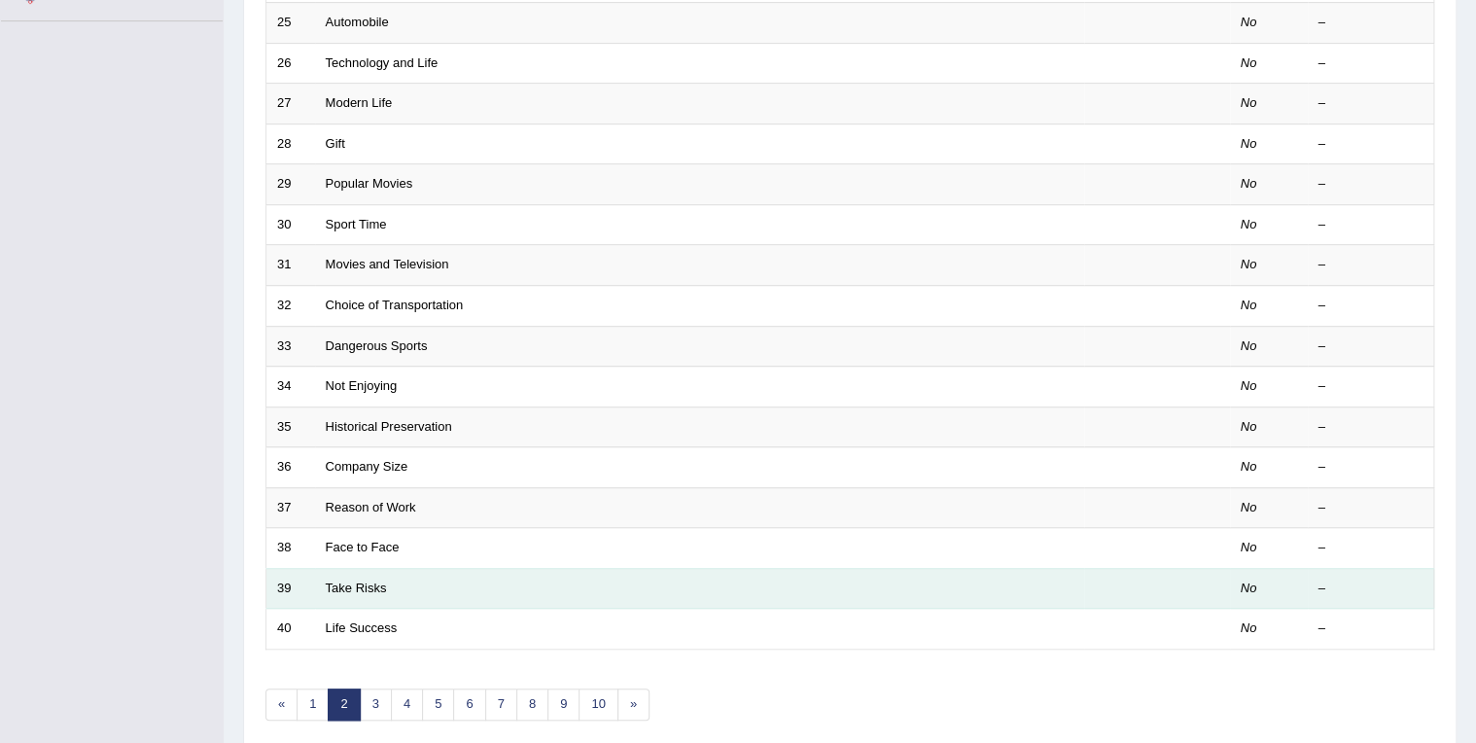
scroll to position [539, 0]
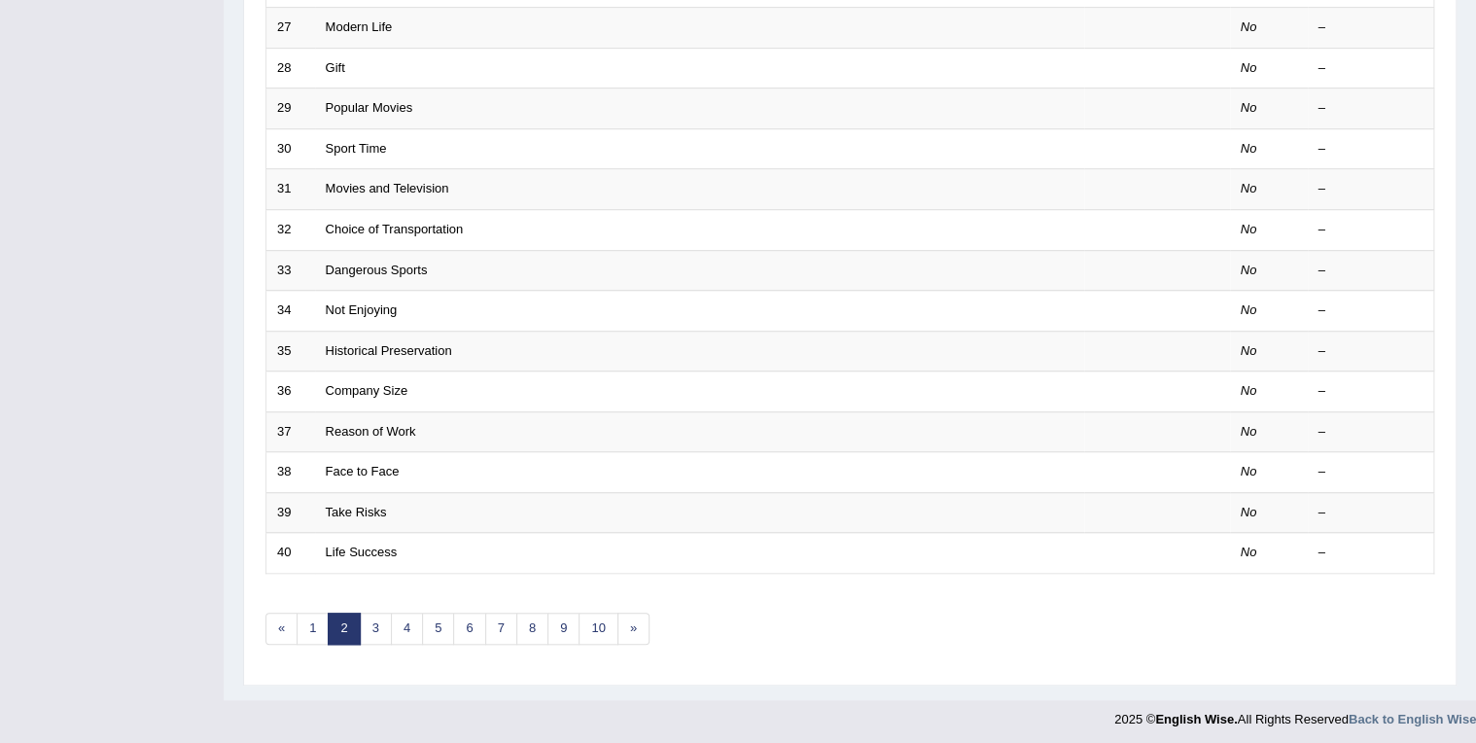
click at [340, 622] on link "2" at bounding box center [344, 629] width 32 height 32
click at [373, 621] on link "3" at bounding box center [376, 629] width 32 height 32
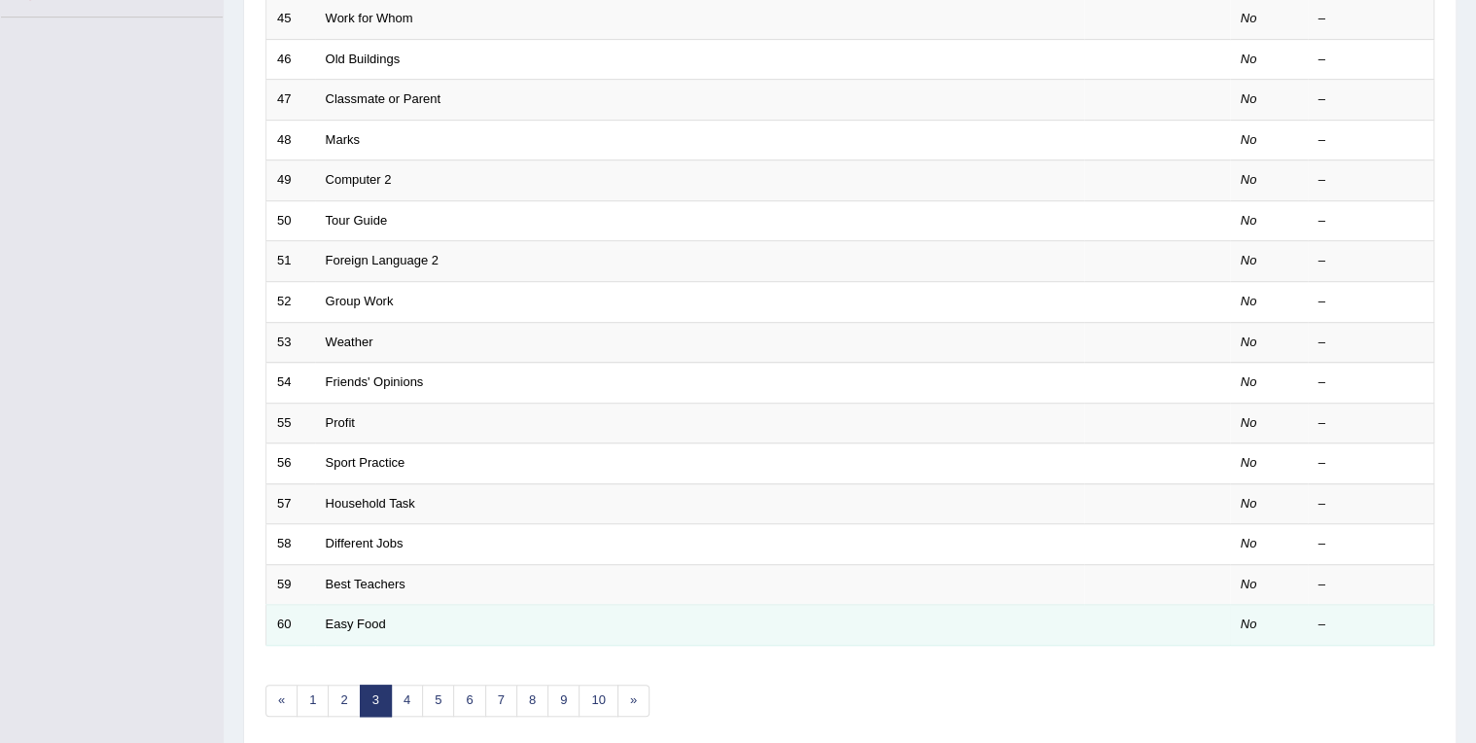
scroll to position [539, 0]
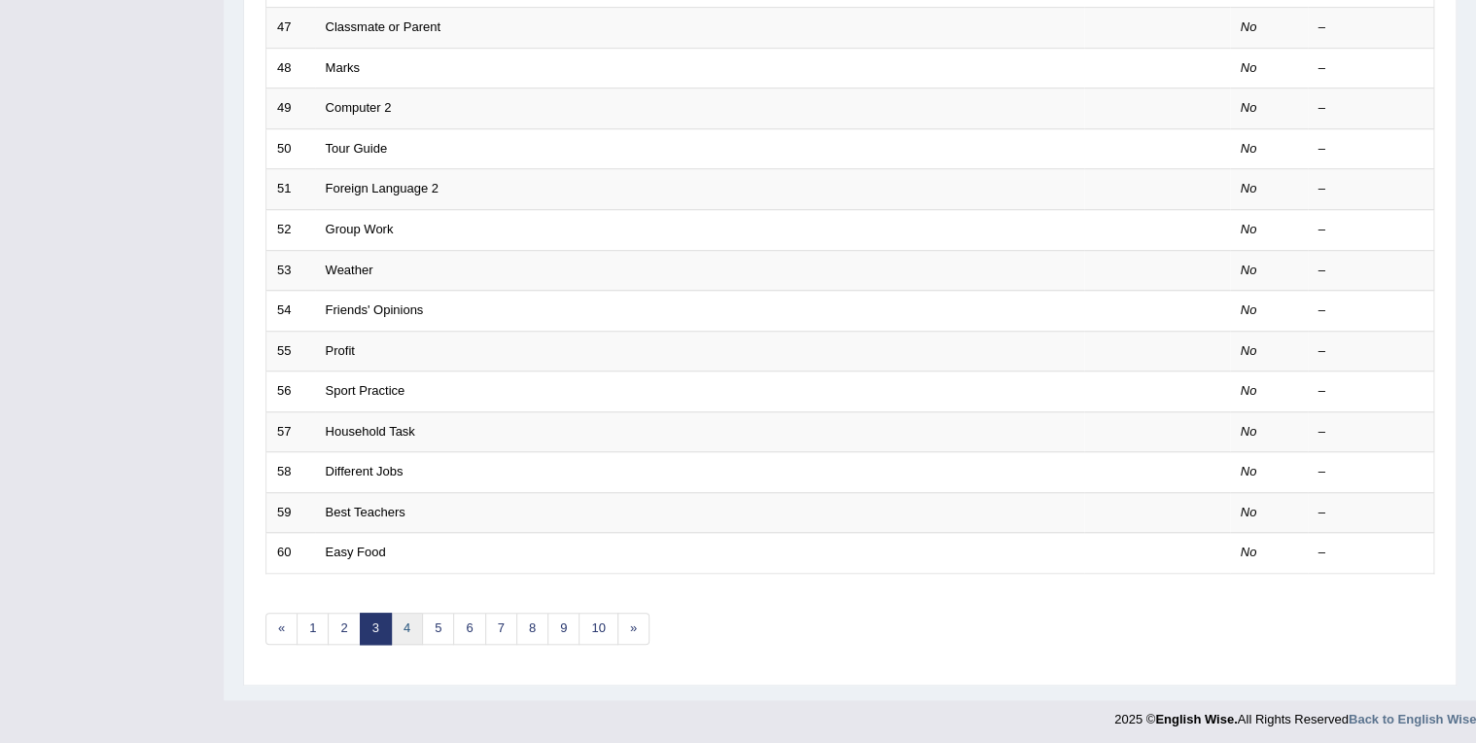
click at [404, 613] on link "4" at bounding box center [407, 629] width 32 height 32
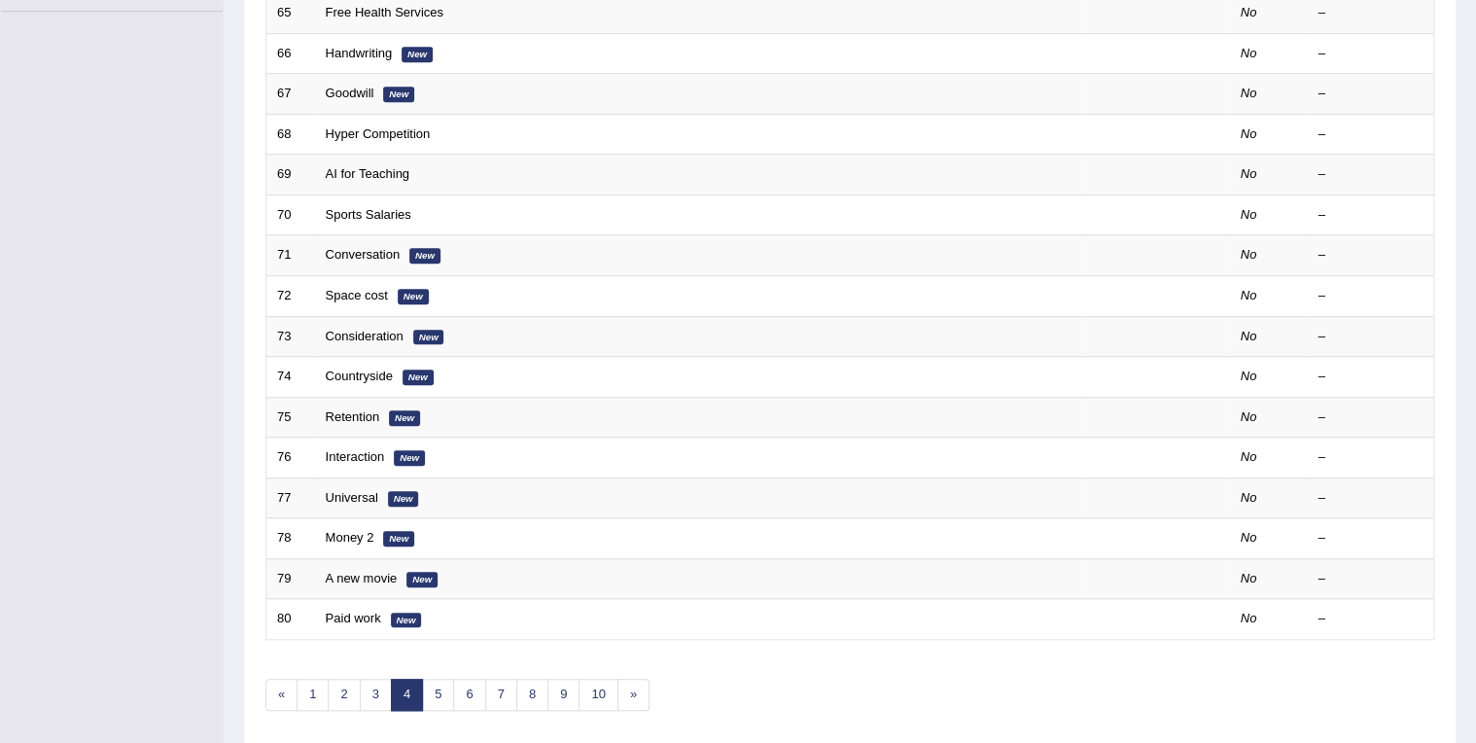
scroll to position [539, 0]
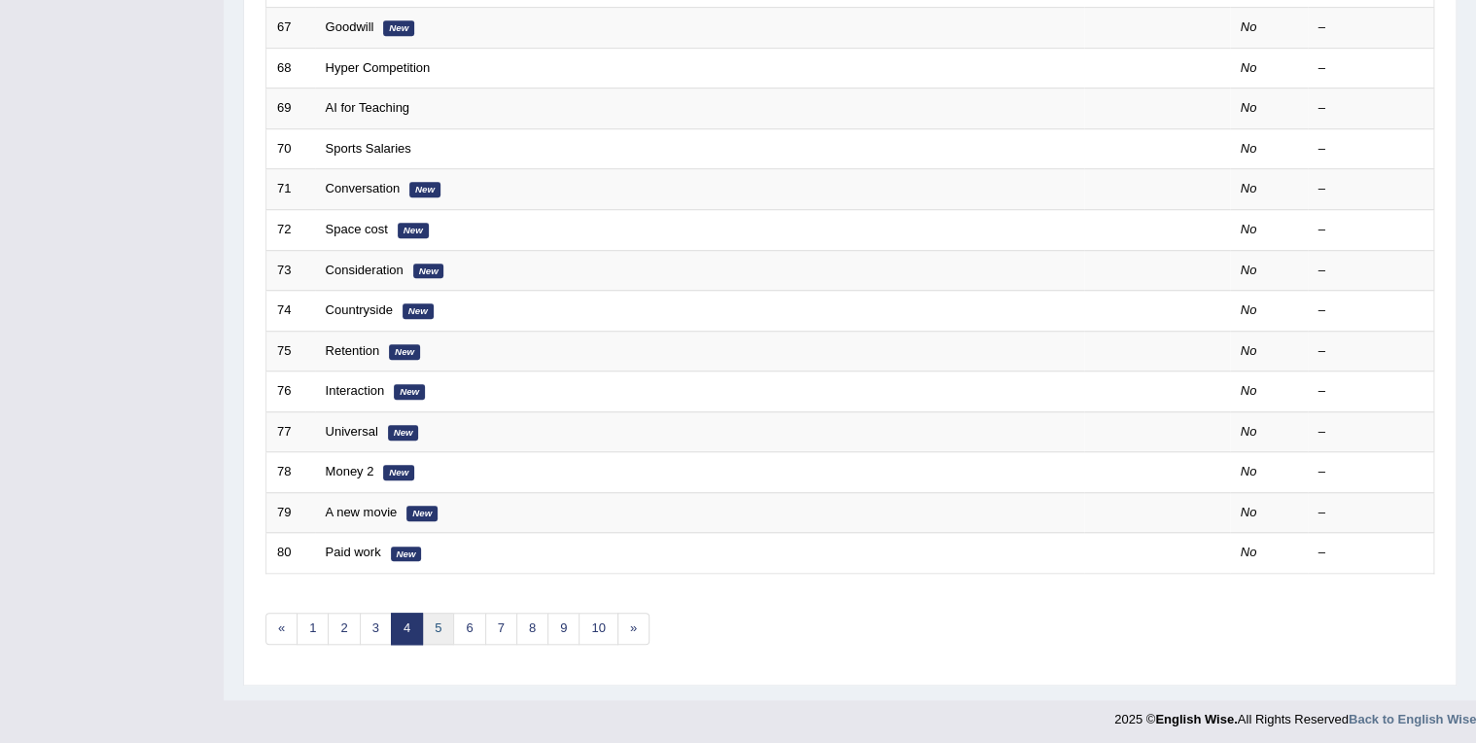
click at [424, 623] on link "5" at bounding box center [438, 629] width 32 height 32
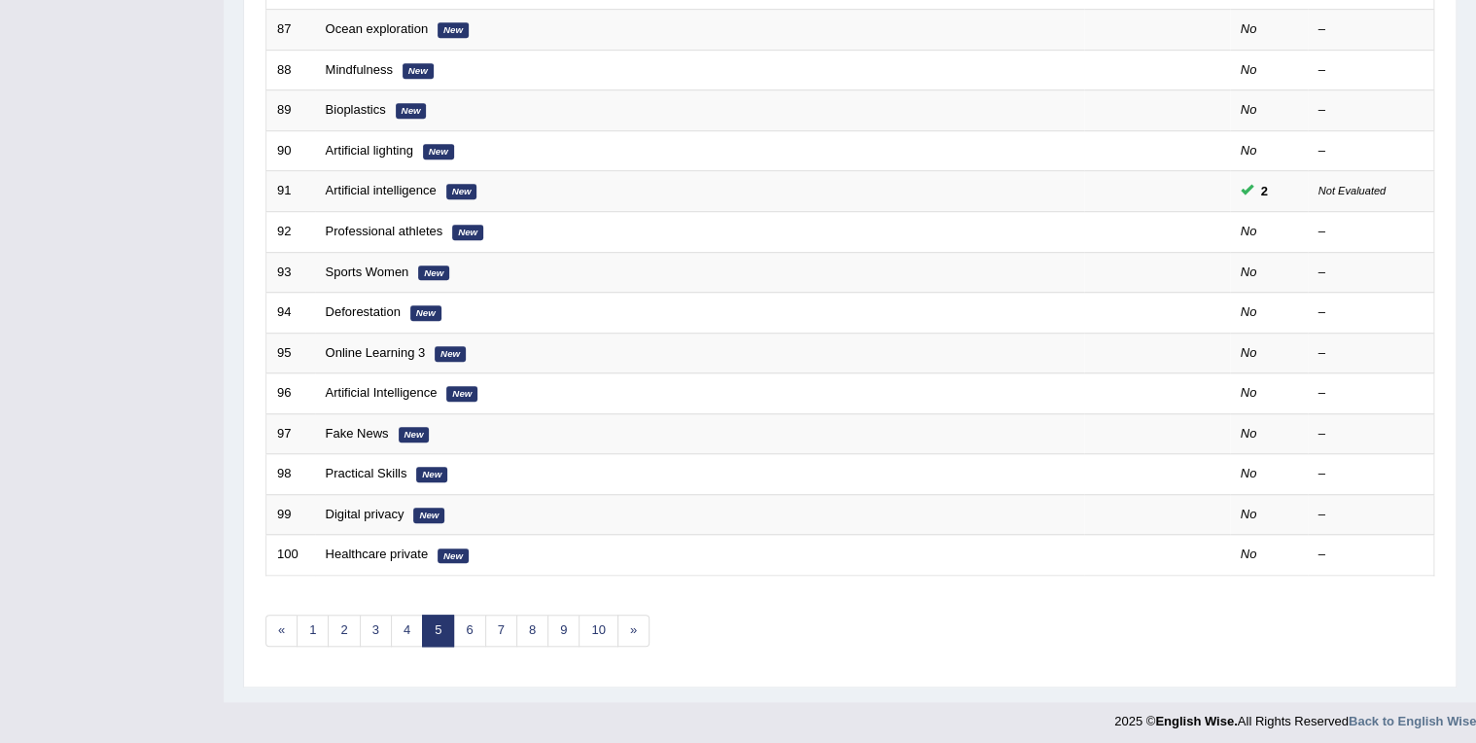
scroll to position [539, 0]
click at [465, 622] on link "6" at bounding box center [469, 629] width 32 height 32
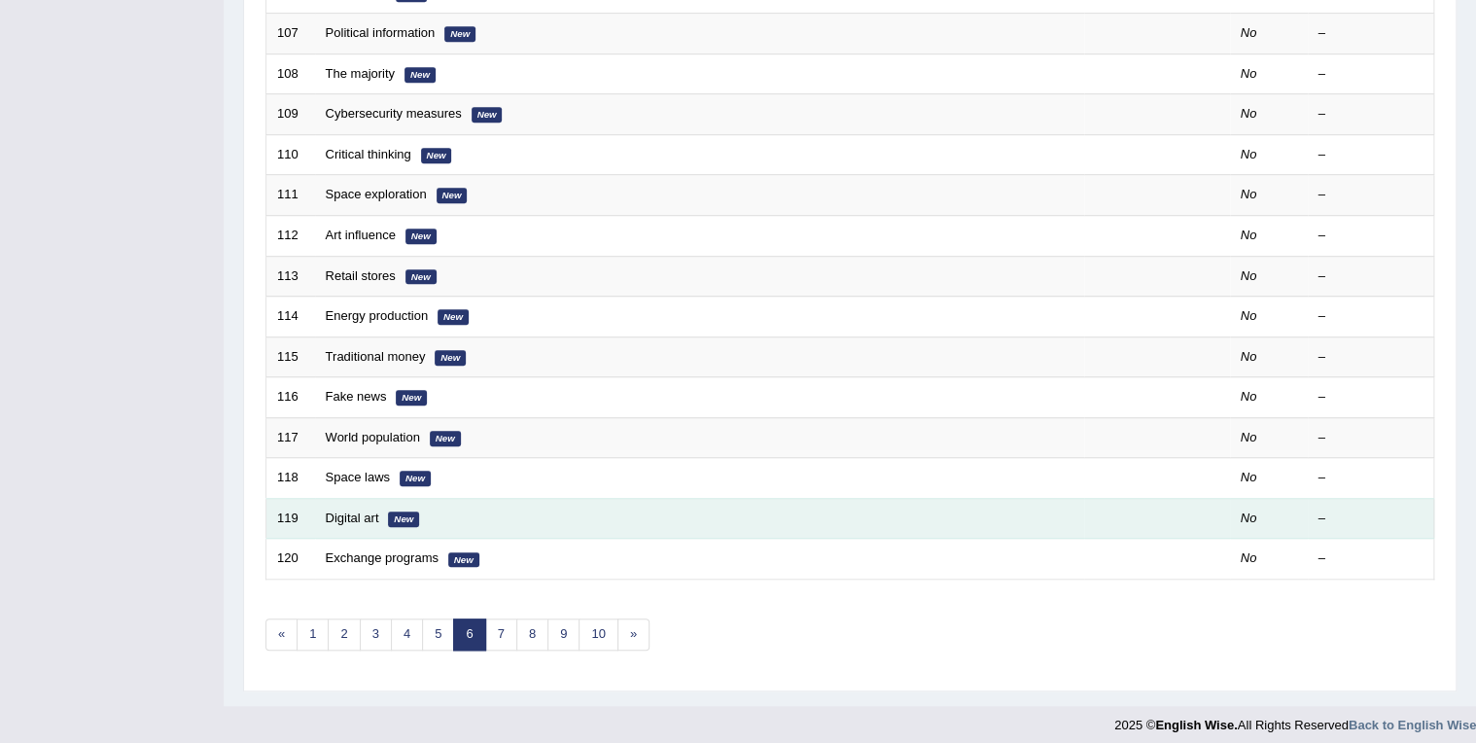
scroll to position [539, 0]
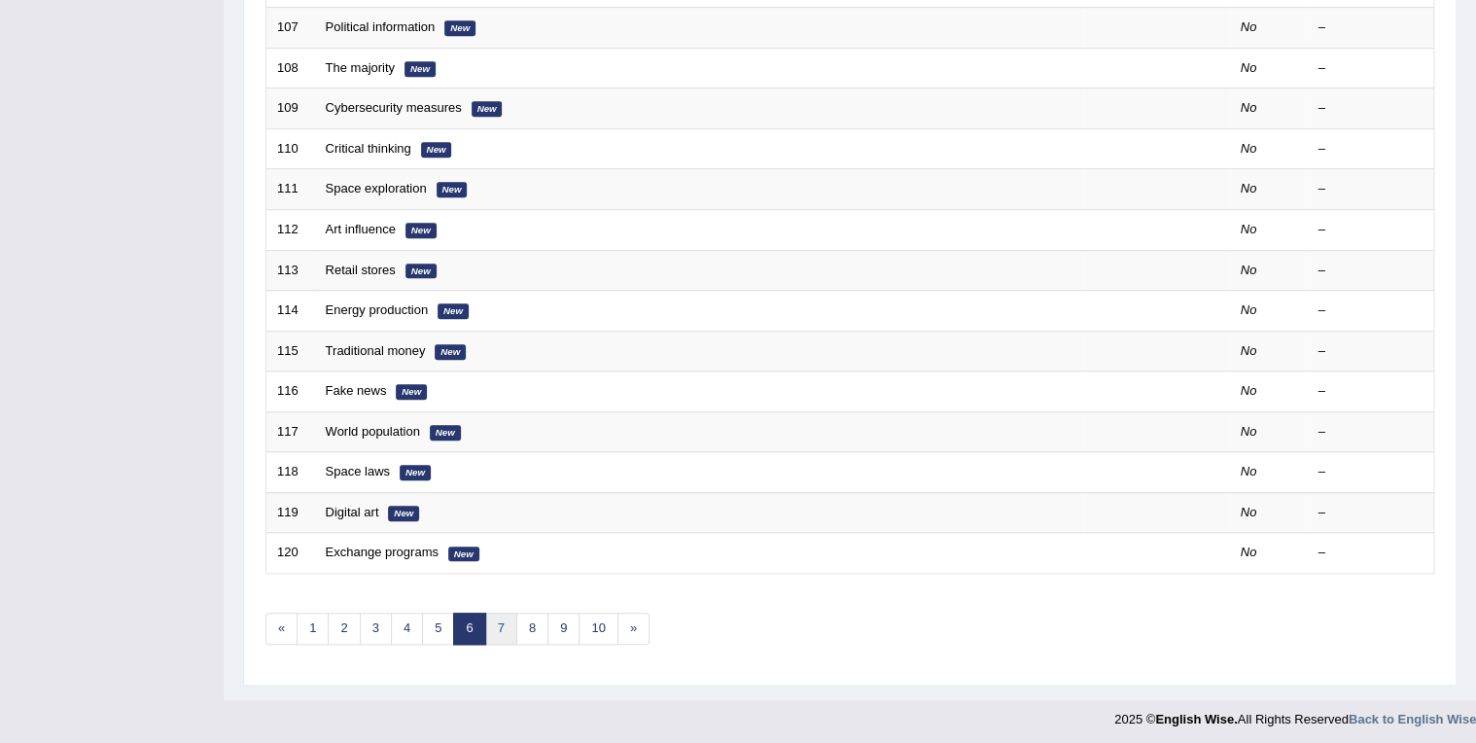
click at [492, 621] on link "7" at bounding box center [501, 629] width 32 height 32
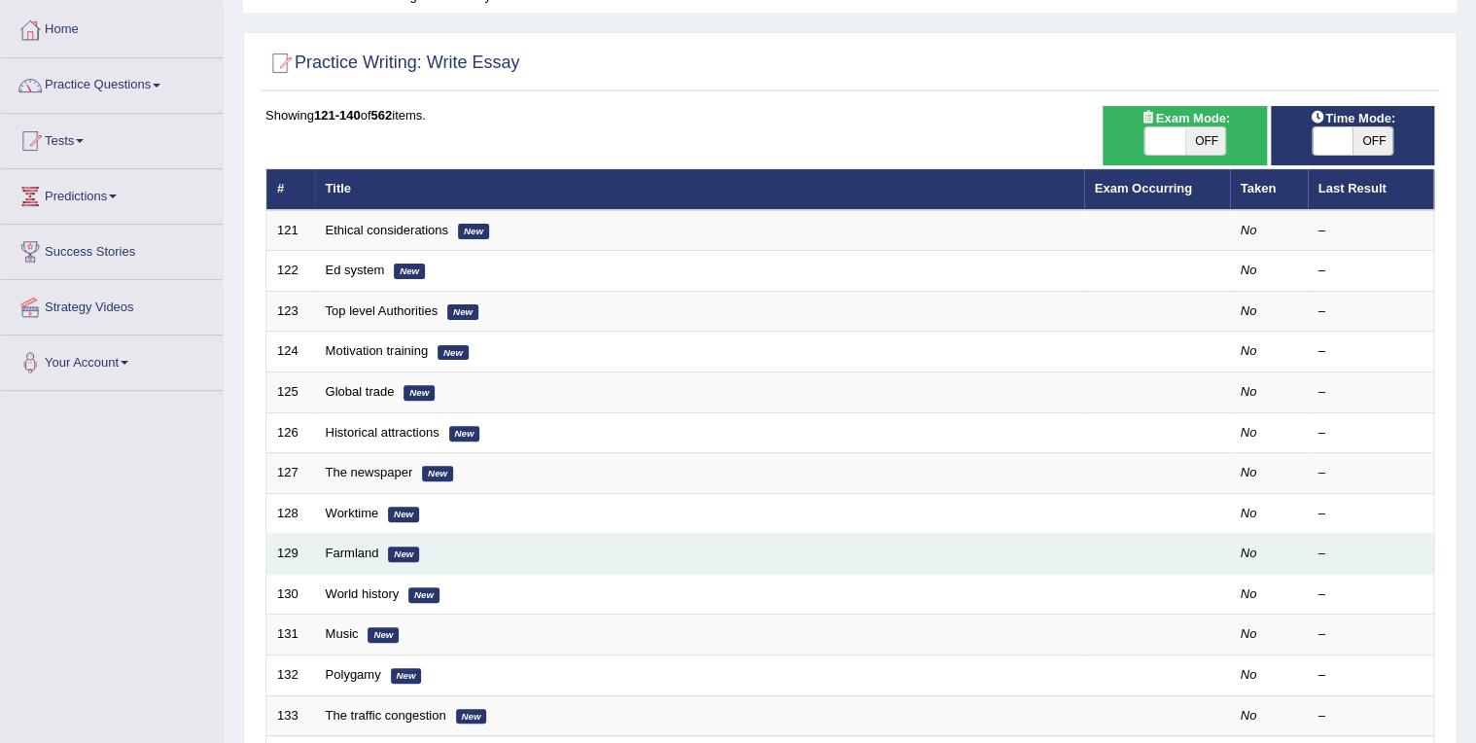
scroll to position [539, 0]
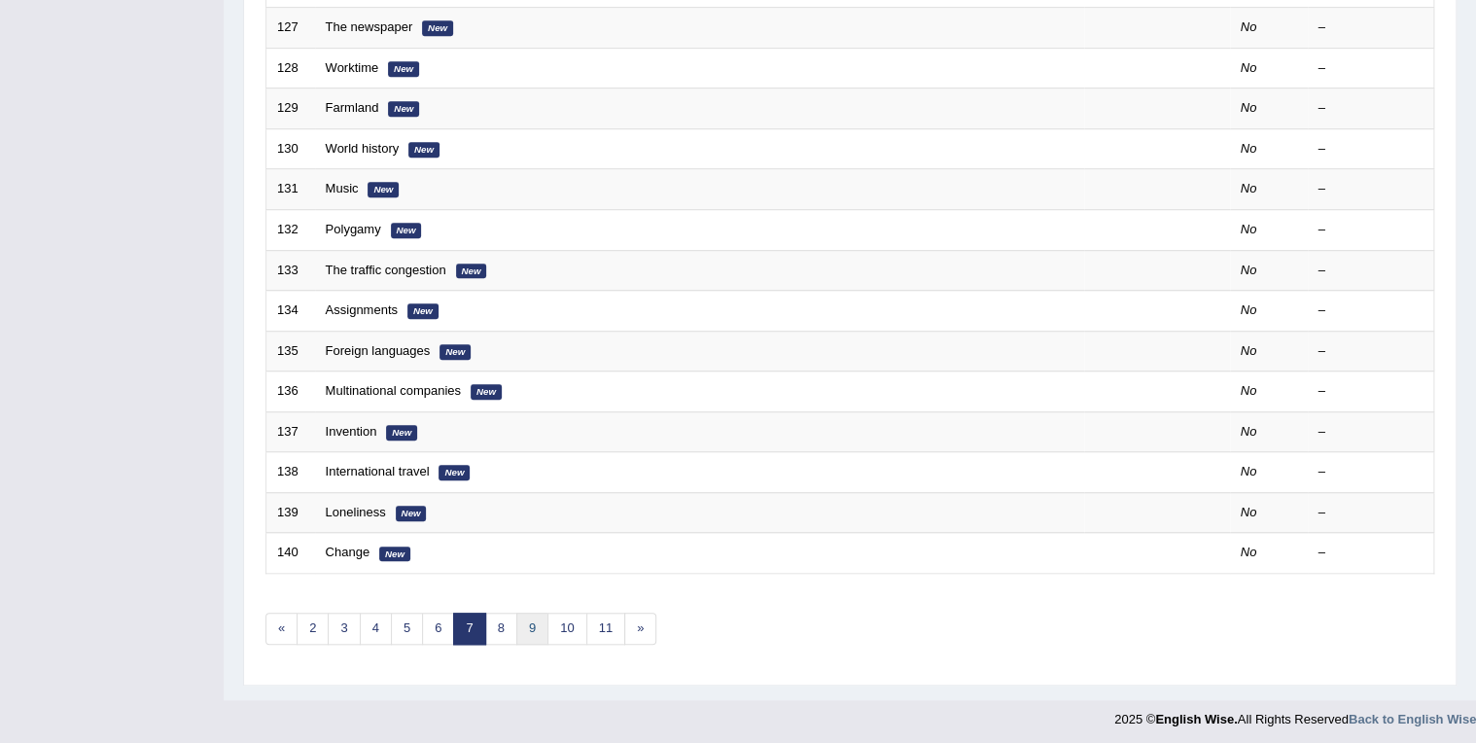
click at [516, 616] on link "9" at bounding box center [532, 629] width 32 height 32
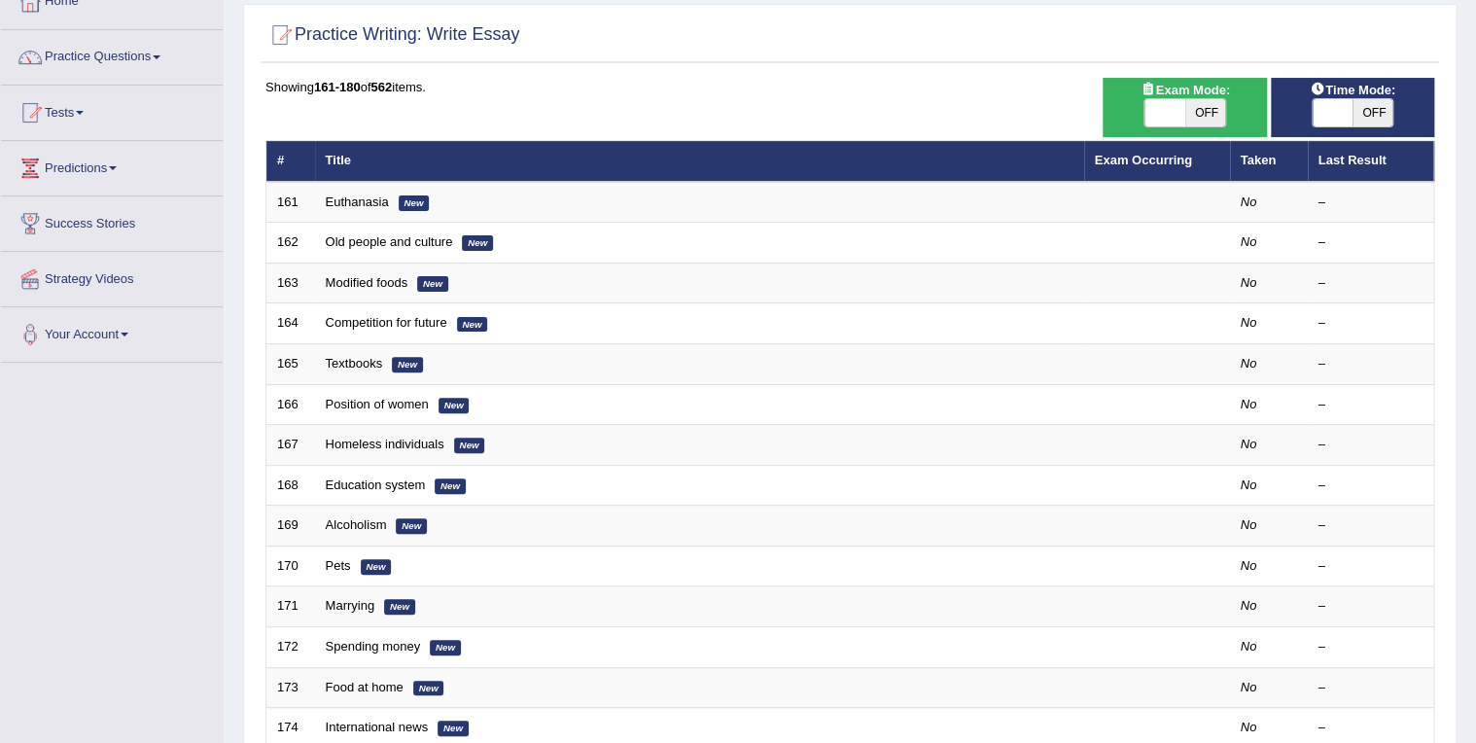
scroll to position [539, 0]
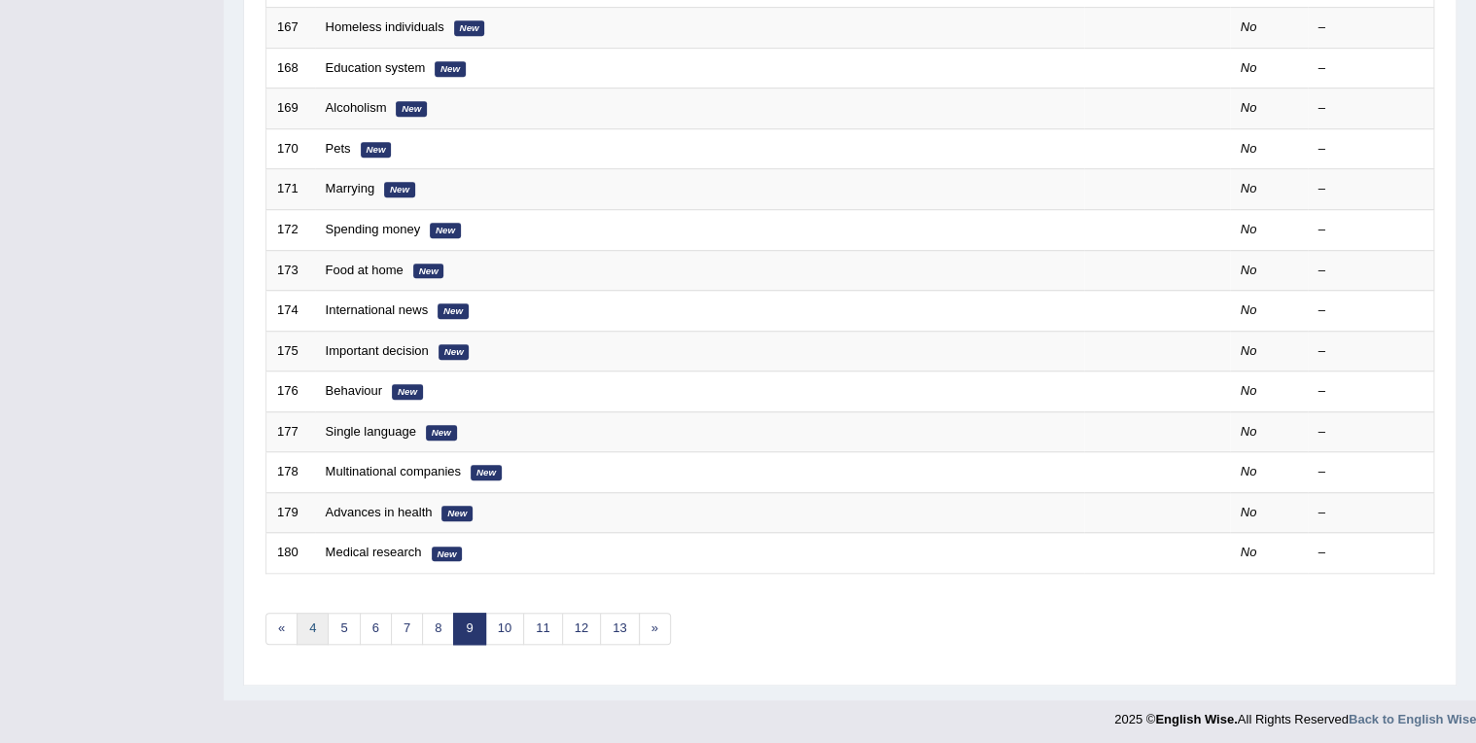
click at [301, 626] on link "4" at bounding box center [313, 629] width 32 height 32
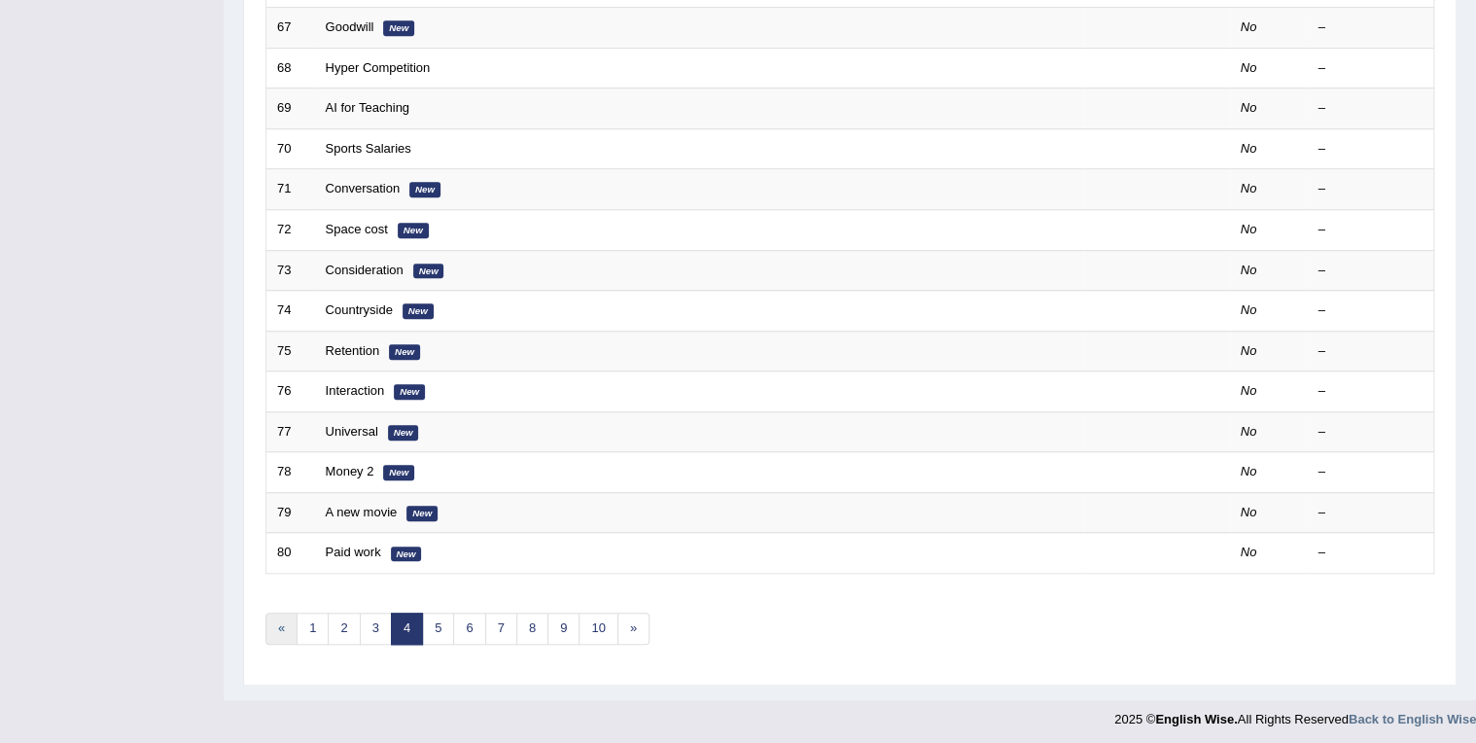
click at [292, 620] on link "«" at bounding box center [281, 629] width 32 height 32
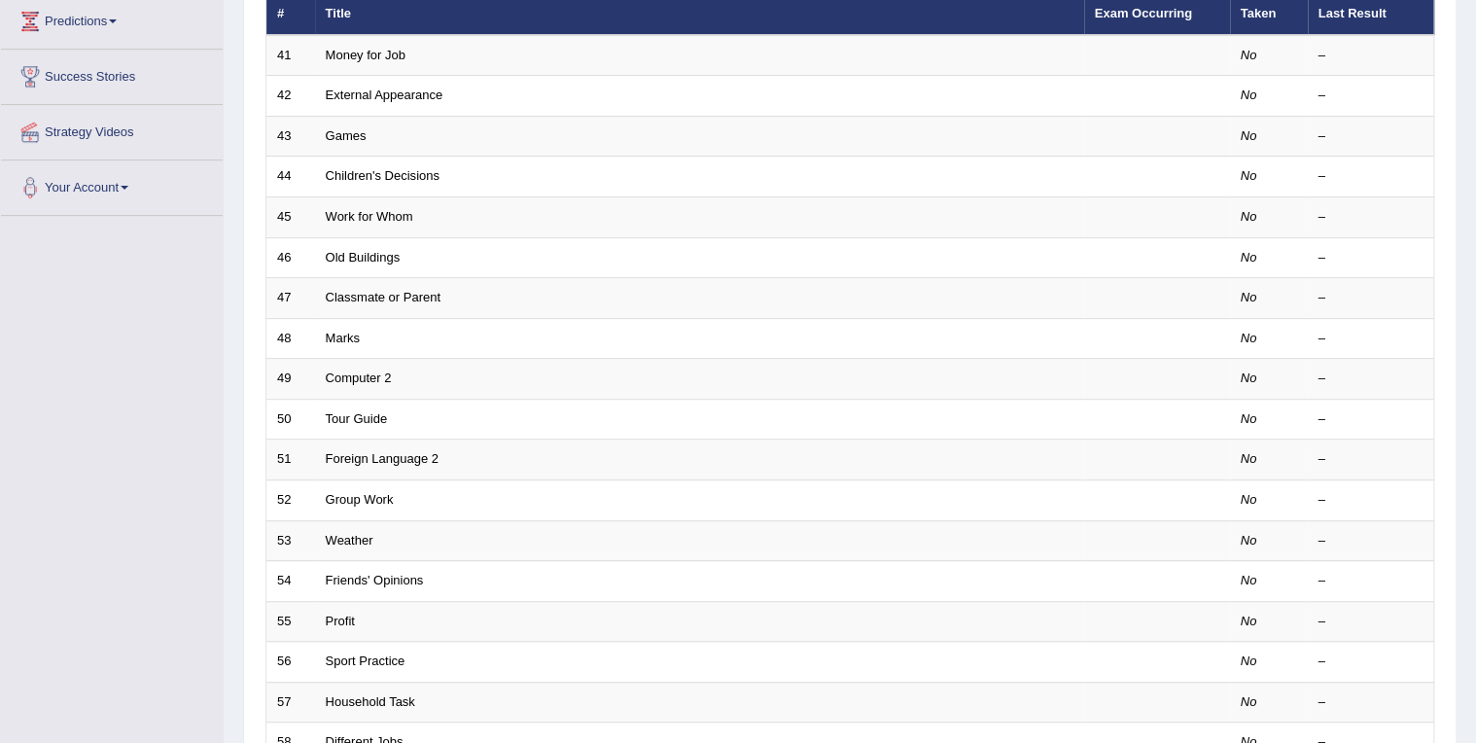
scroll to position [539, 0]
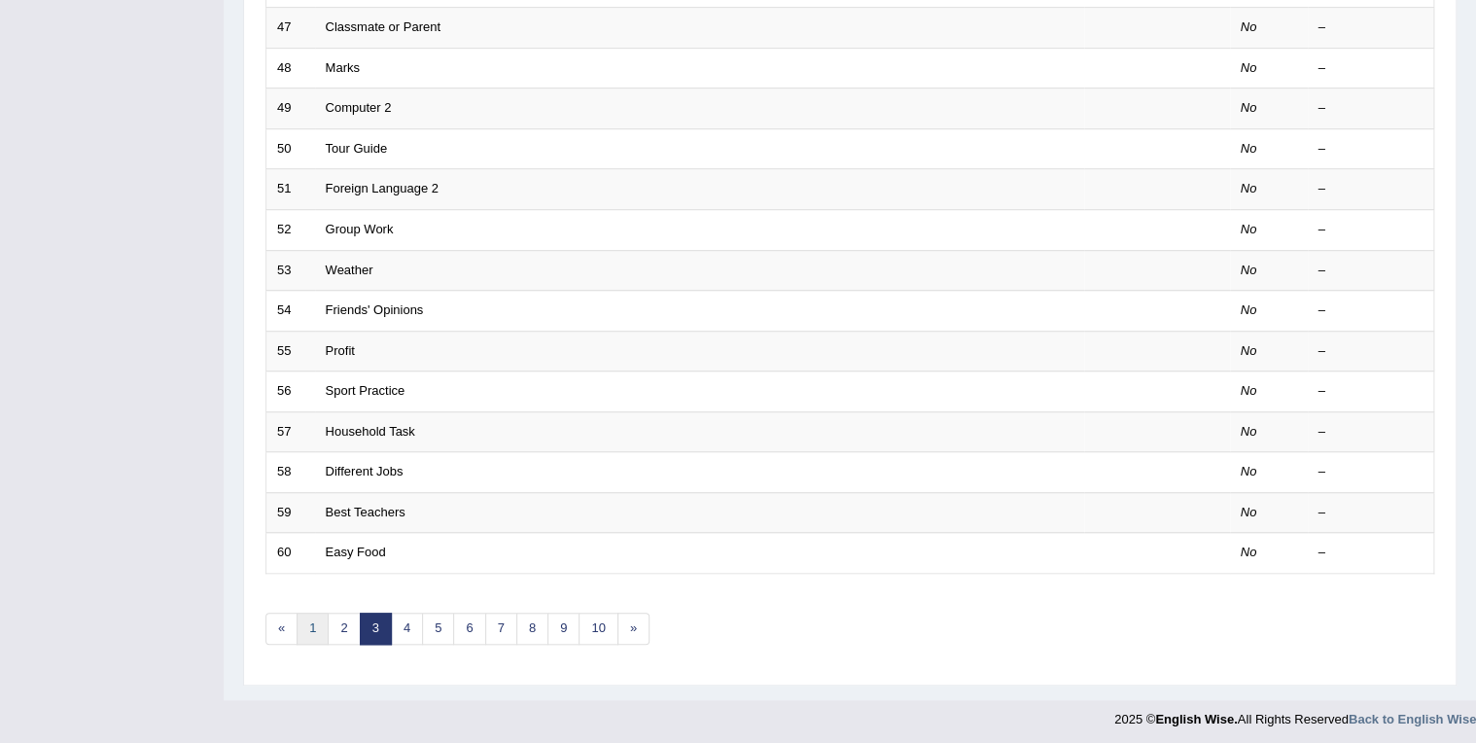
click at [308, 626] on link "1" at bounding box center [313, 629] width 32 height 32
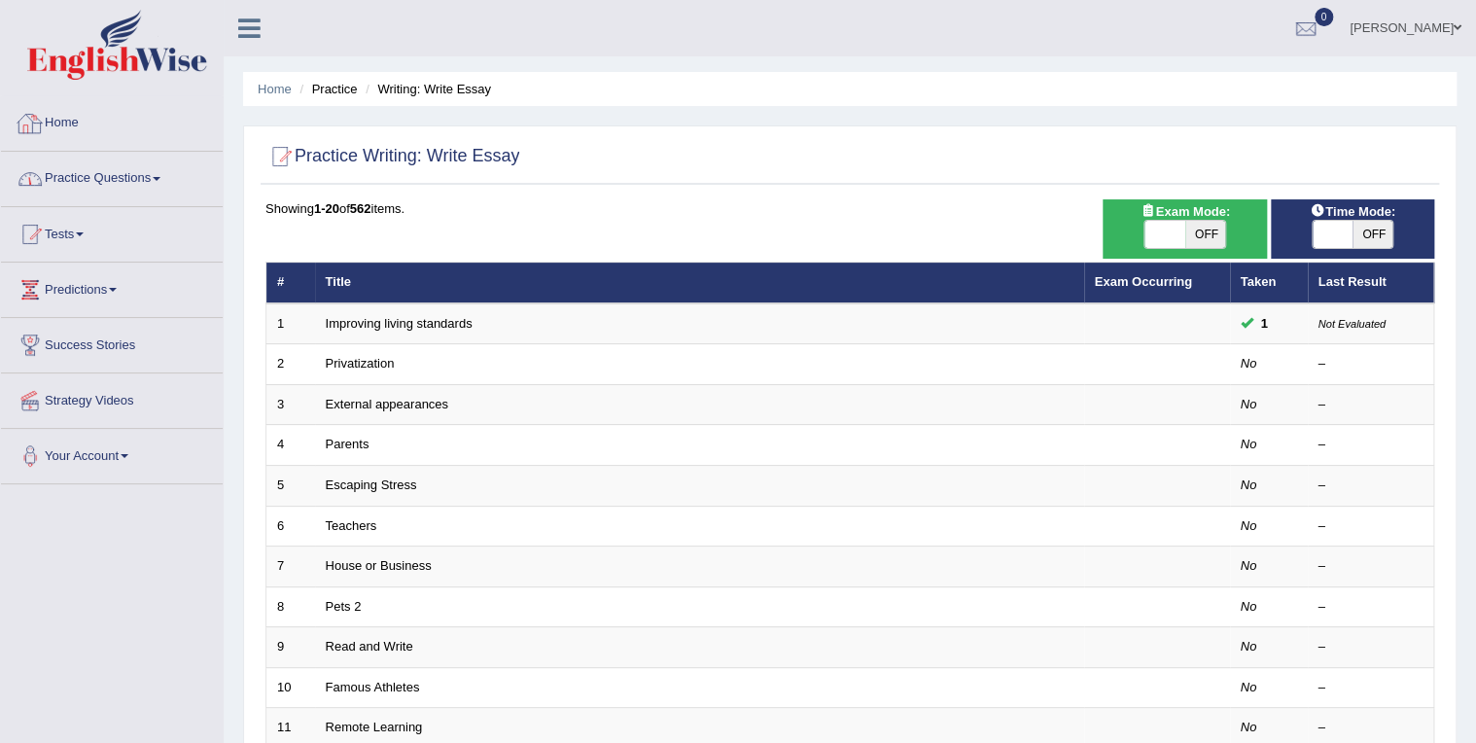
click at [154, 188] on link "Practice Questions" at bounding box center [112, 176] width 222 height 49
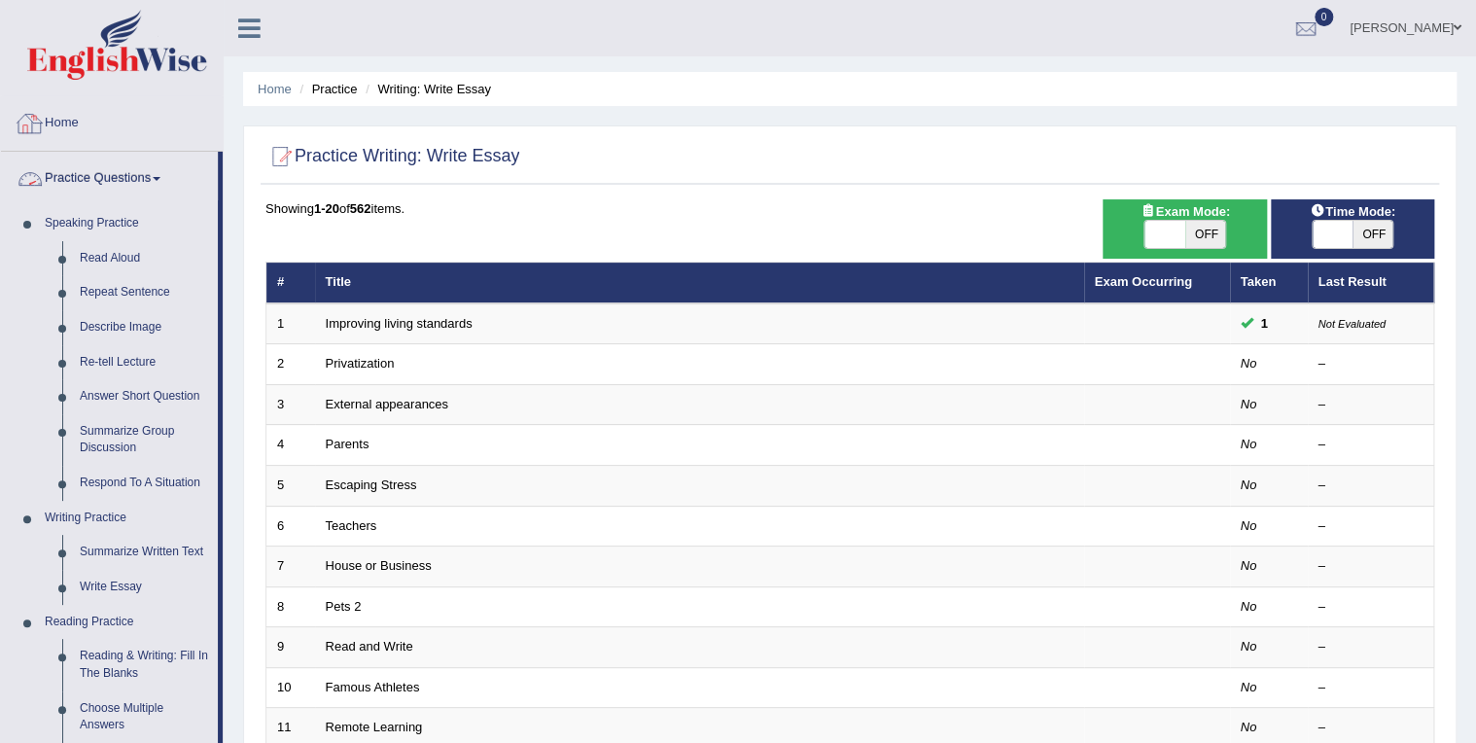
click at [65, 121] on link "Home" at bounding box center [112, 120] width 222 height 49
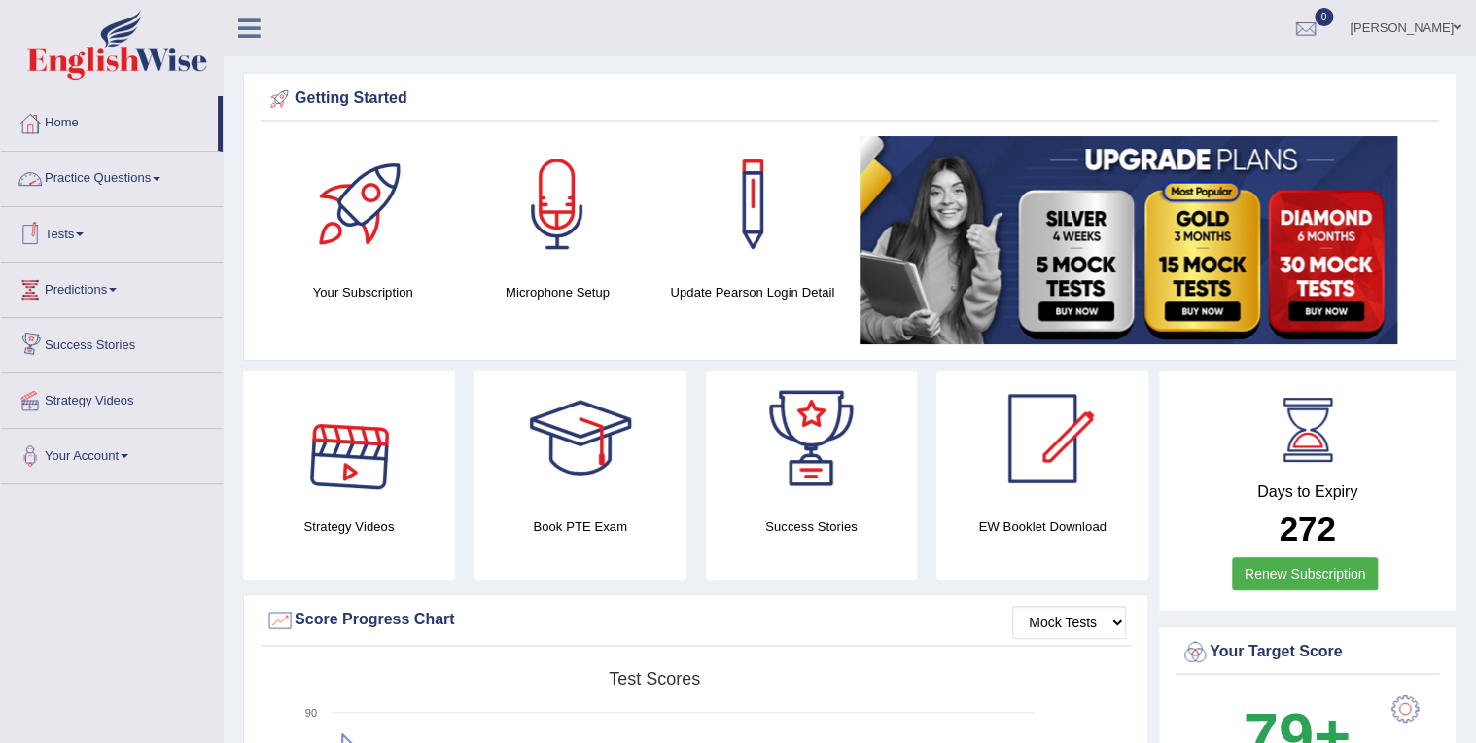
click at [120, 192] on link "Practice Questions" at bounding box center [112, 176] width 222 height 49
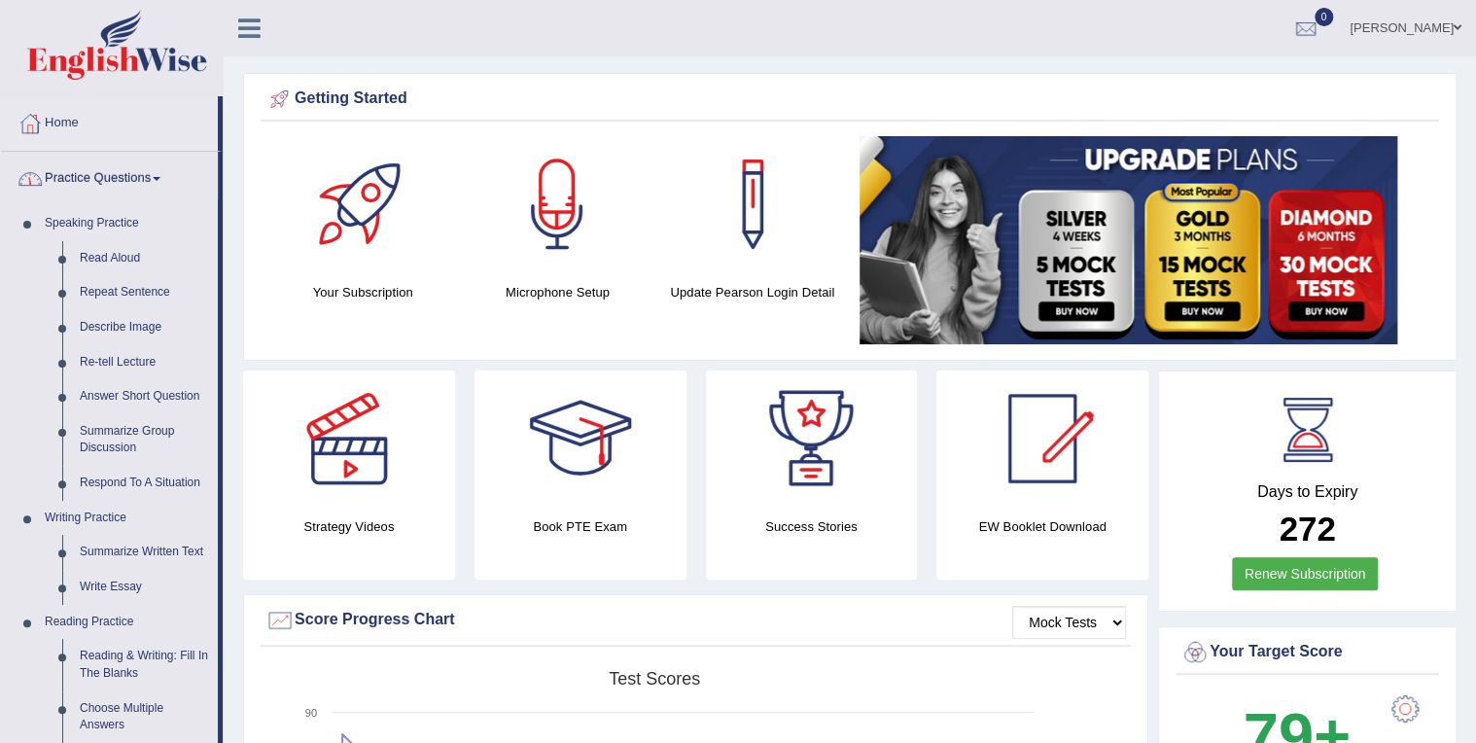
click at [94, 182] on link "Practice Questions" at bounding box center [109, 176] width 217 height 49
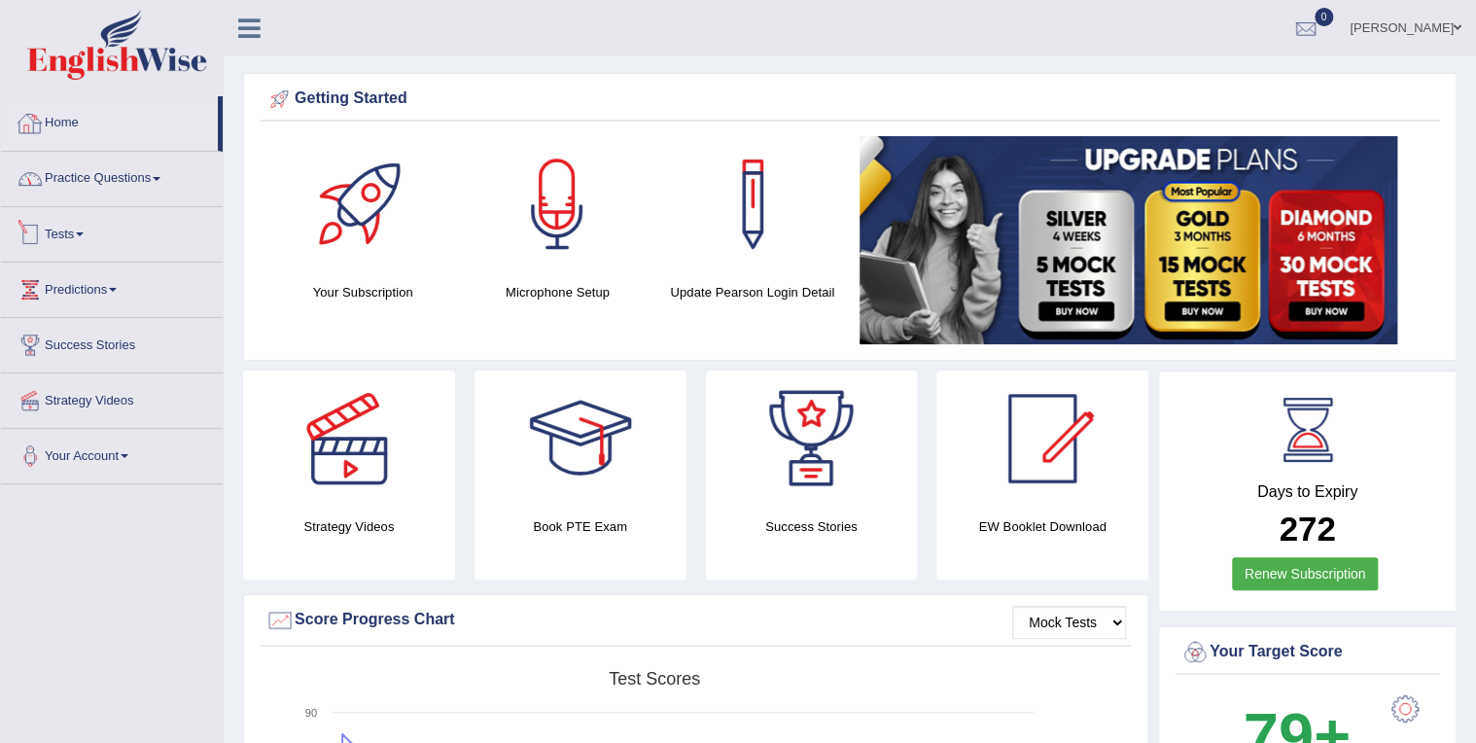
click at [79, 232] on link "Tests" at bounding box center [112, 231] width 222 height 49
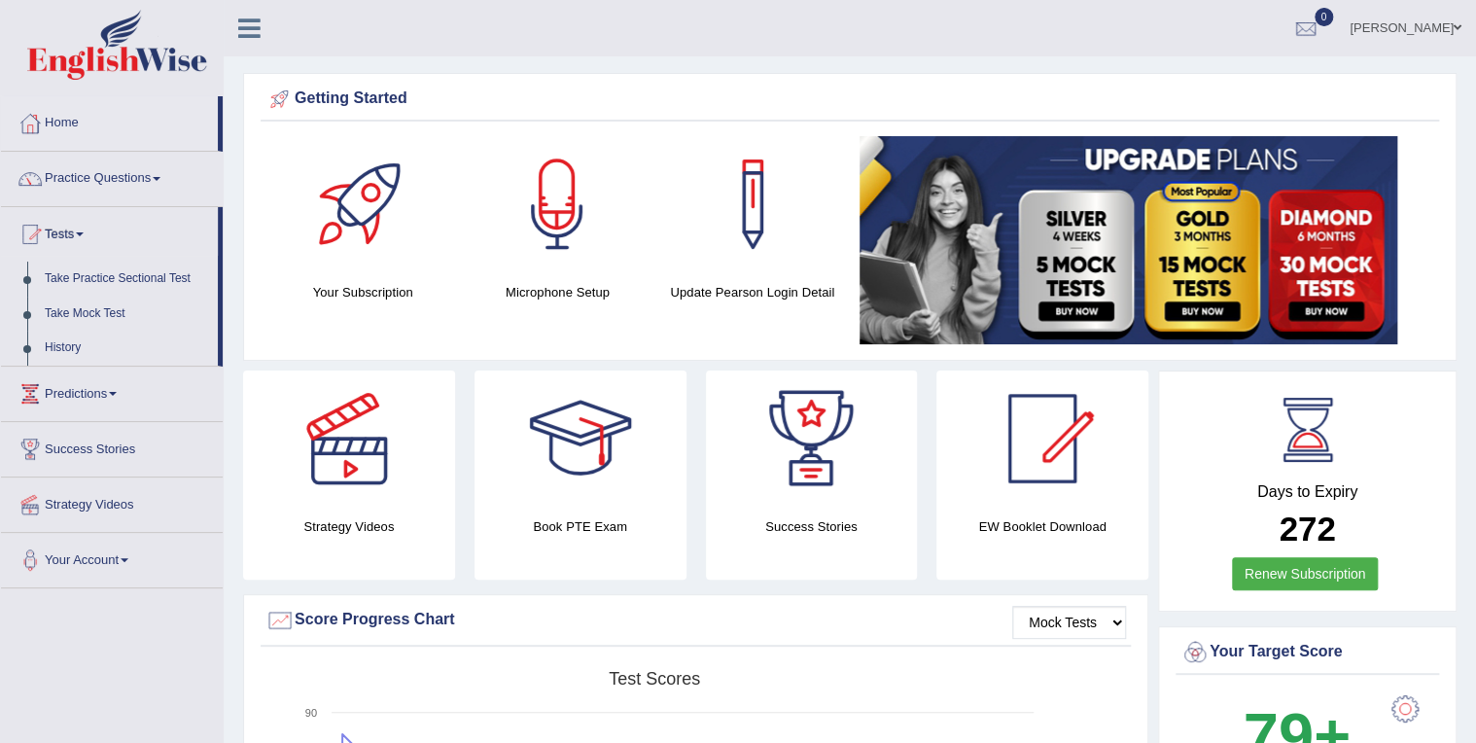
click at [81, 229] on link "Tests" at bounding box center [109, 231] width 217 height 49
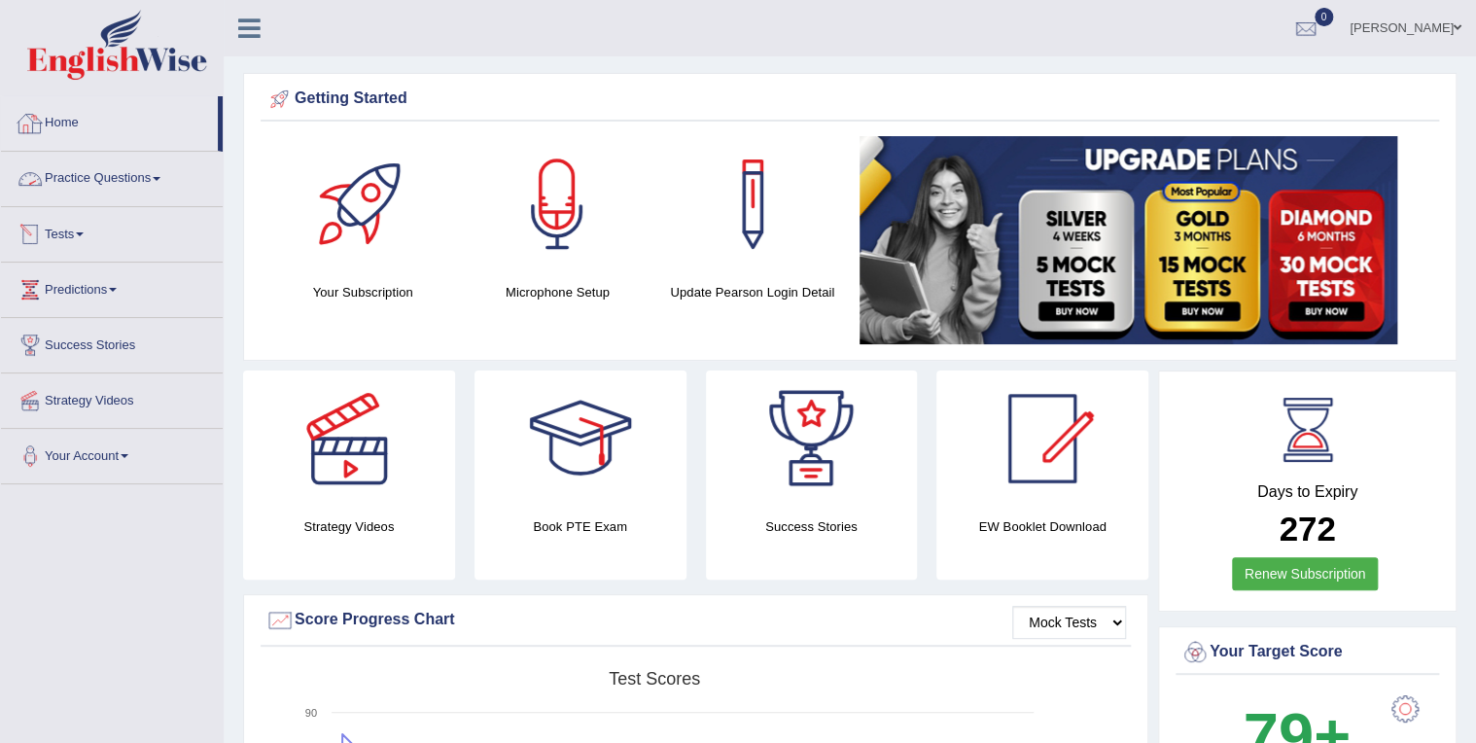
click at [63, 227] on link "Tests" at bounding box center [112, 231] width 222 height 49
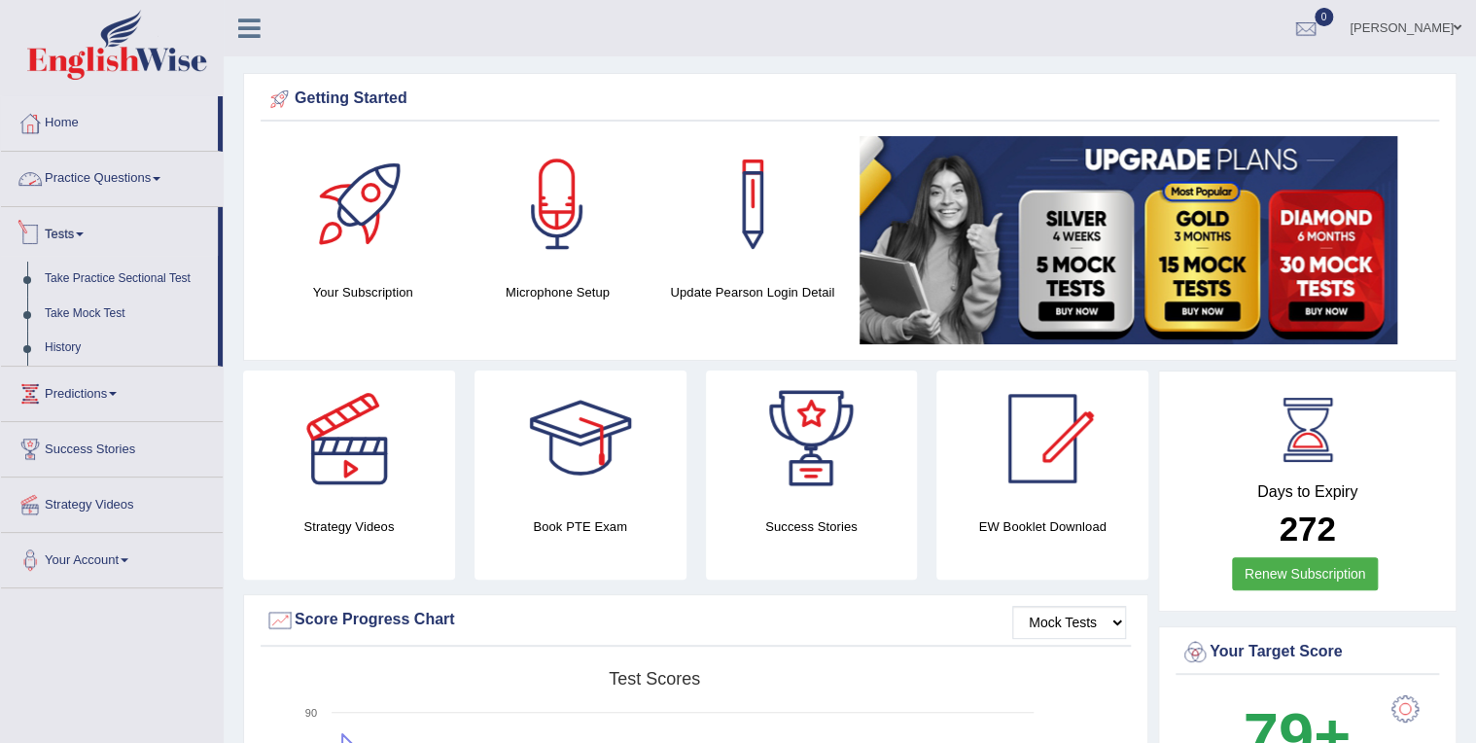
click at [109, 194] on link "Practice Questions" at bounding box center [112, 176] width 222 height 49
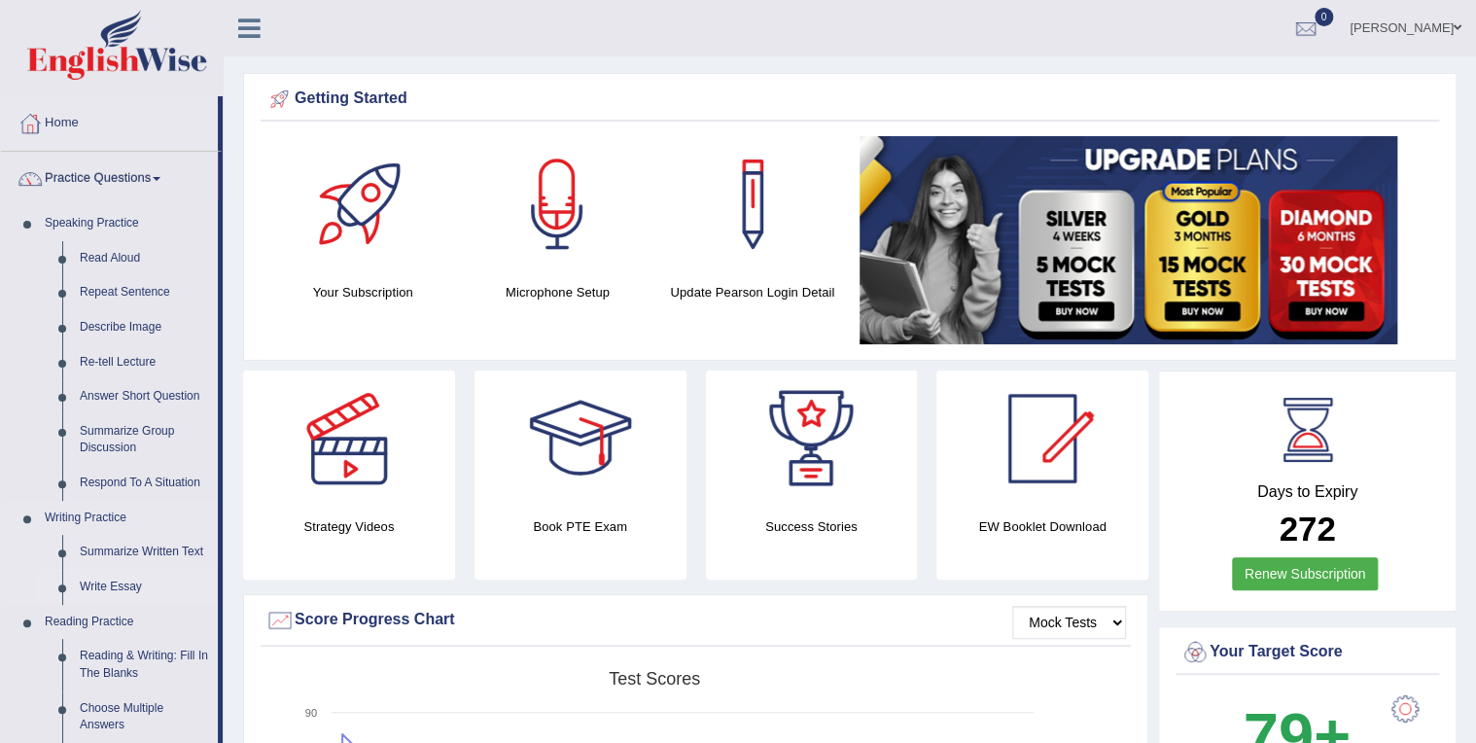
click at [109, 584] on link "Write Essay" at bounding box center [144, 587] width 147 height 35
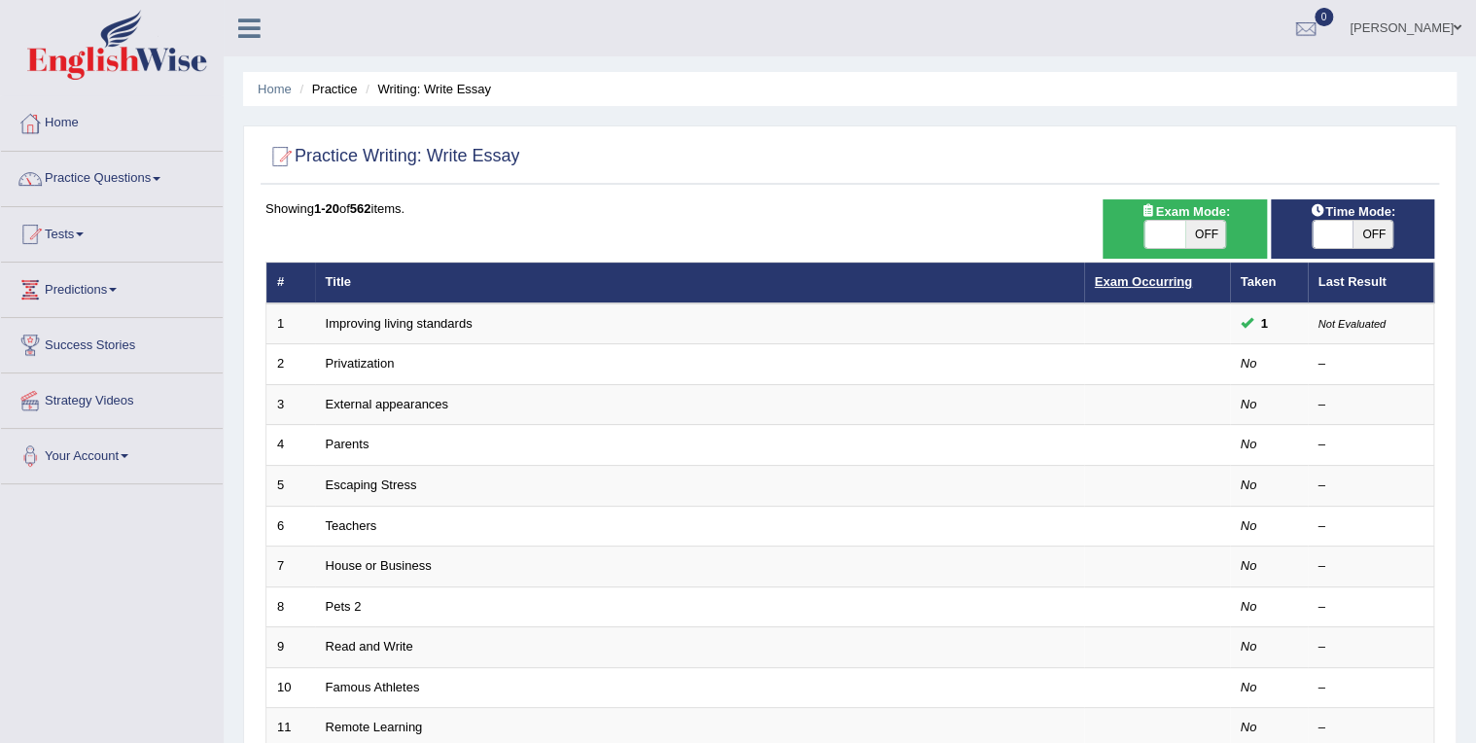
click at [1150, 287] on link "Exam Occurring" at bounding box center [1143, 281] width 97 height 15
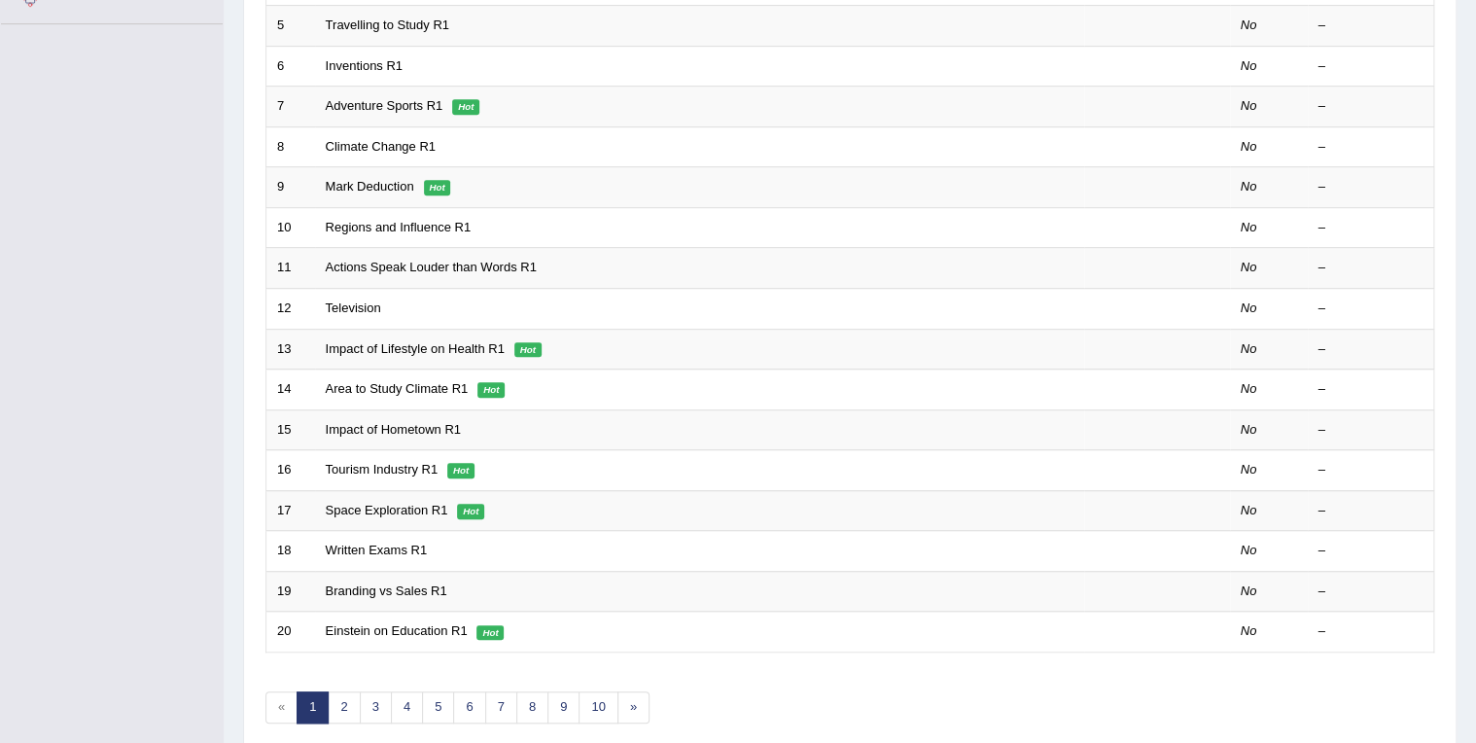
scroll to position [539, 0]
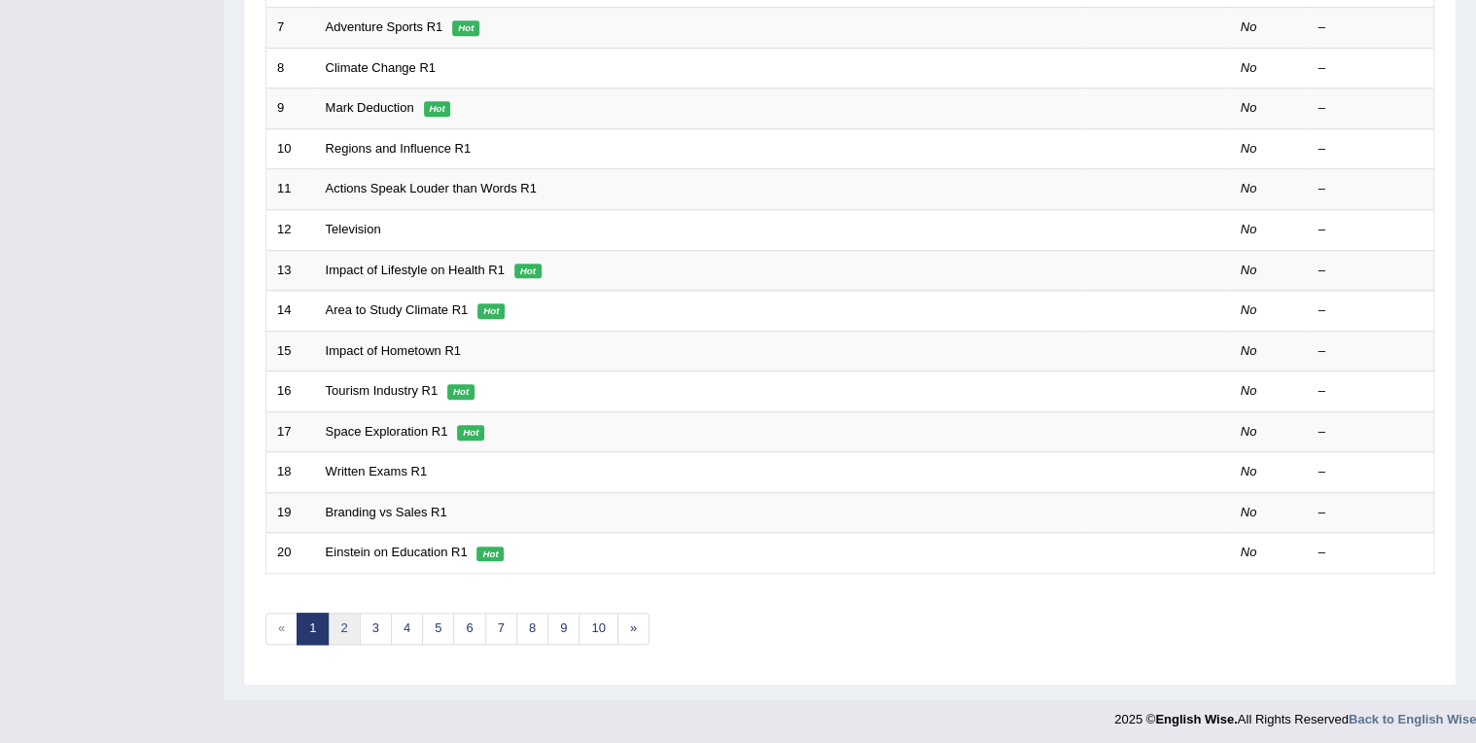
click at [340, 621] on link "2" at bounding box center [344, 629] width 32 height 32
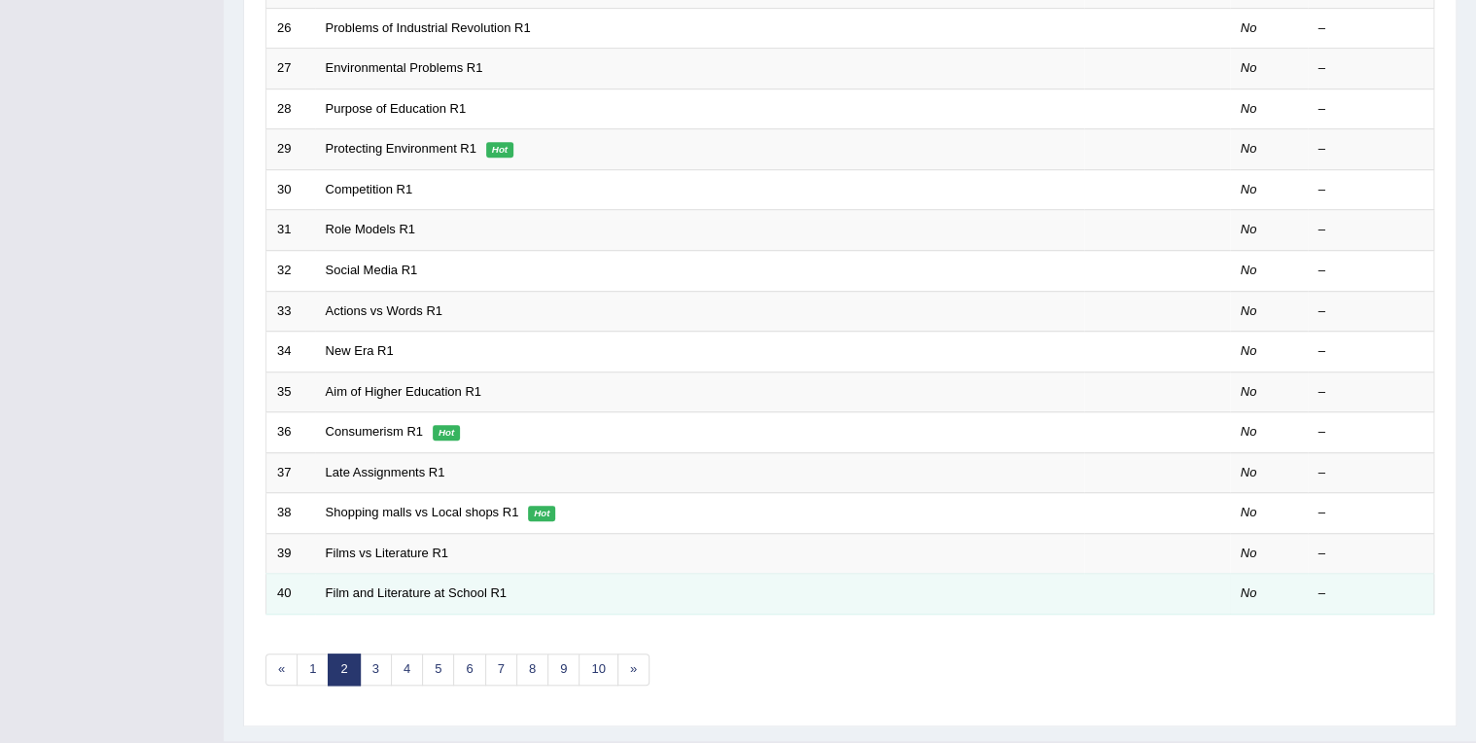
scroll to position [539, 0]
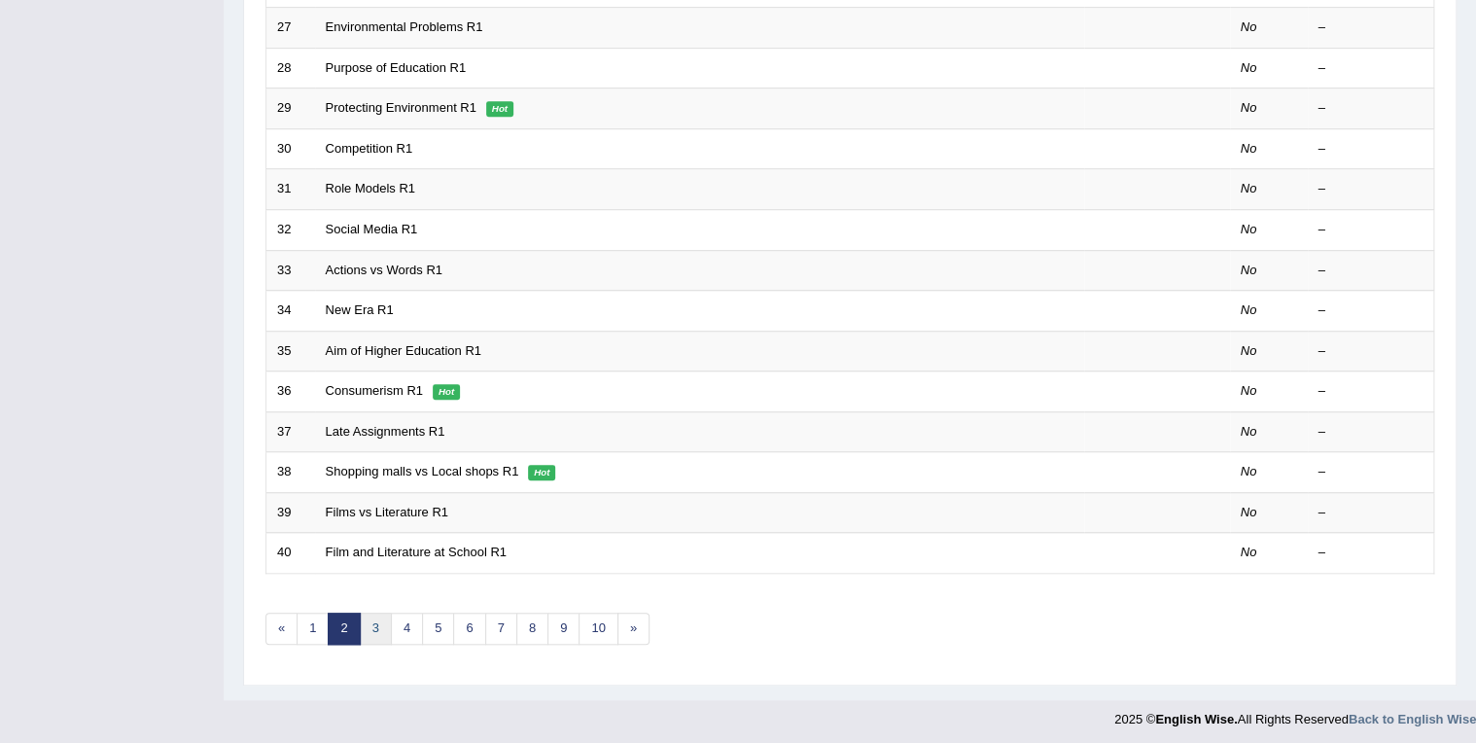
click at [375, 622] on link "3" at bounding box center [376, 629] width 32 height 32
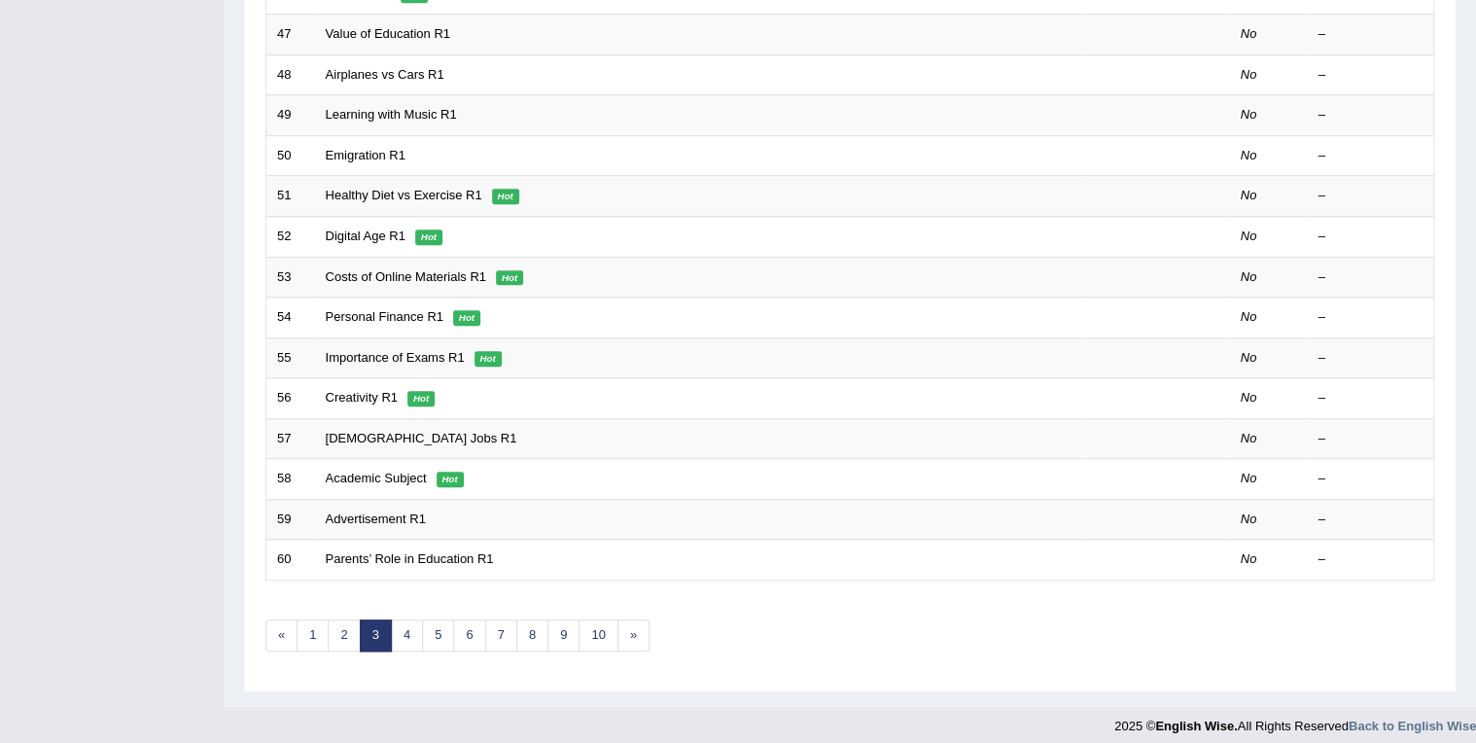
scroll to position [539, 0]
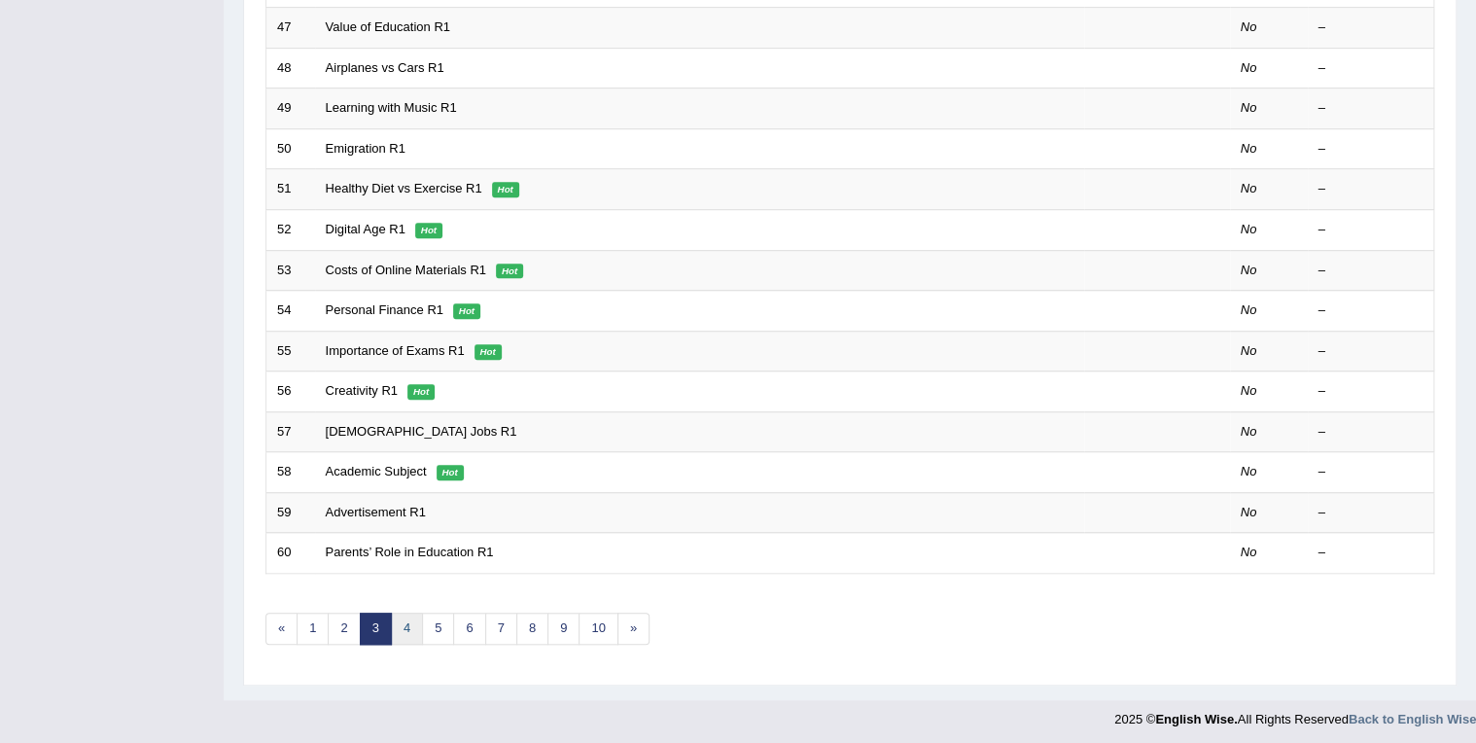
click at [408, 626] on link "4" at bounding box center [407, 629] width 32 height 32
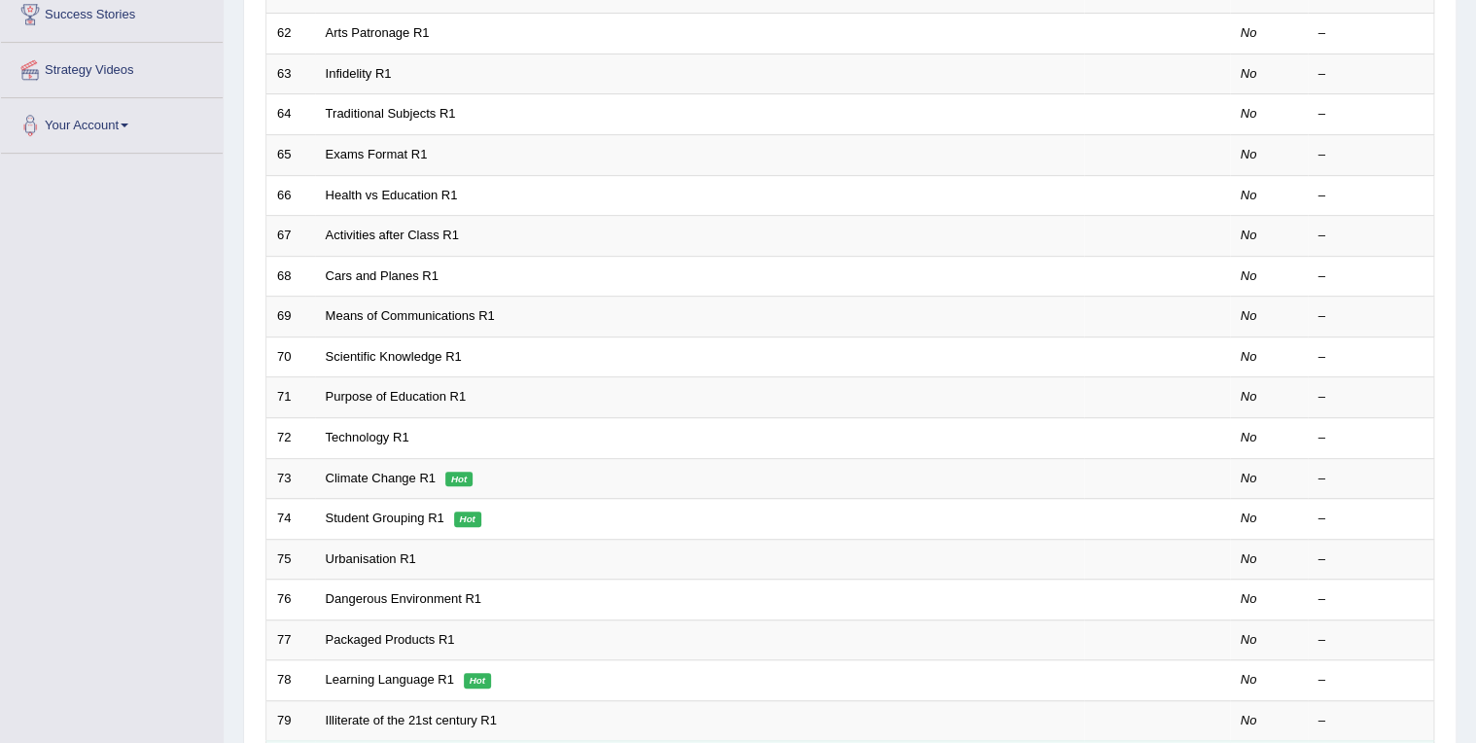
scroll to position [539, 0]
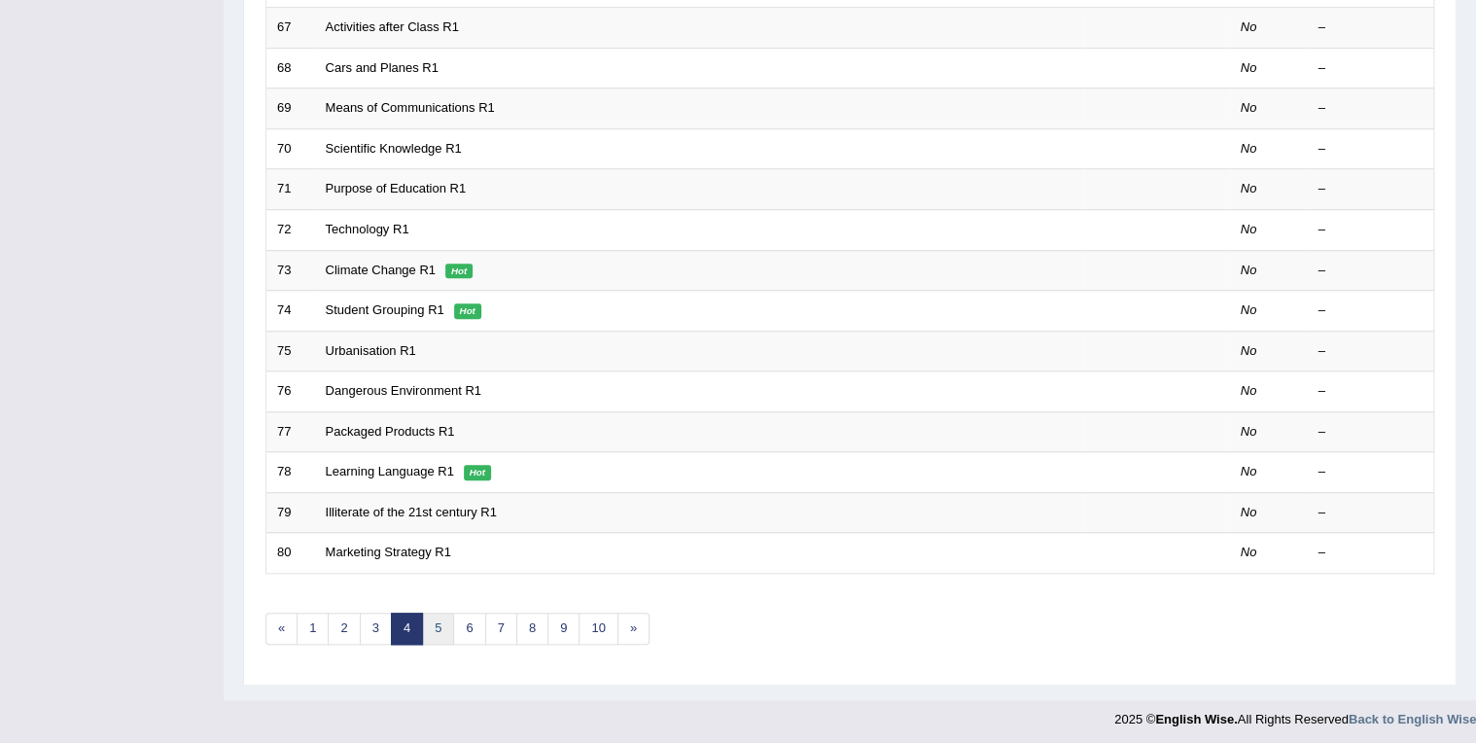
click at [434, 615] on link "5" at bounding box center [438, 629] width 32 height 32
